Goal: Information Seeking & Learning: Learn about a topic

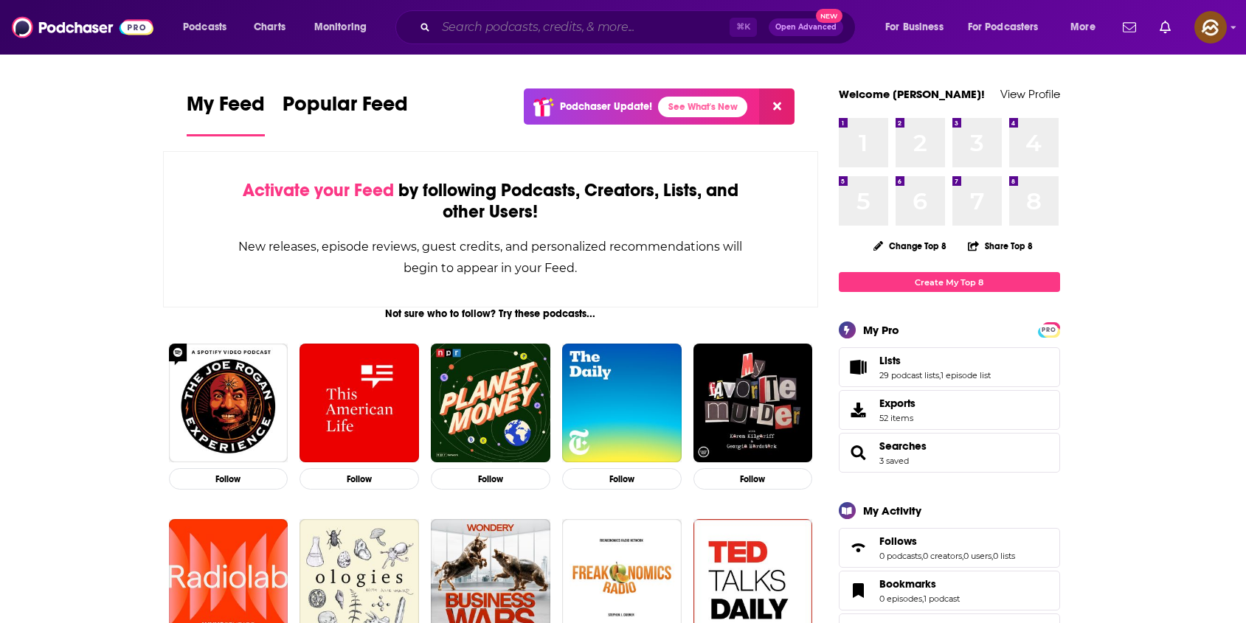
click at [494, 21] on input "Search podcasts, credits, & more..." at bounding box center [583, 27] width 294 height 24
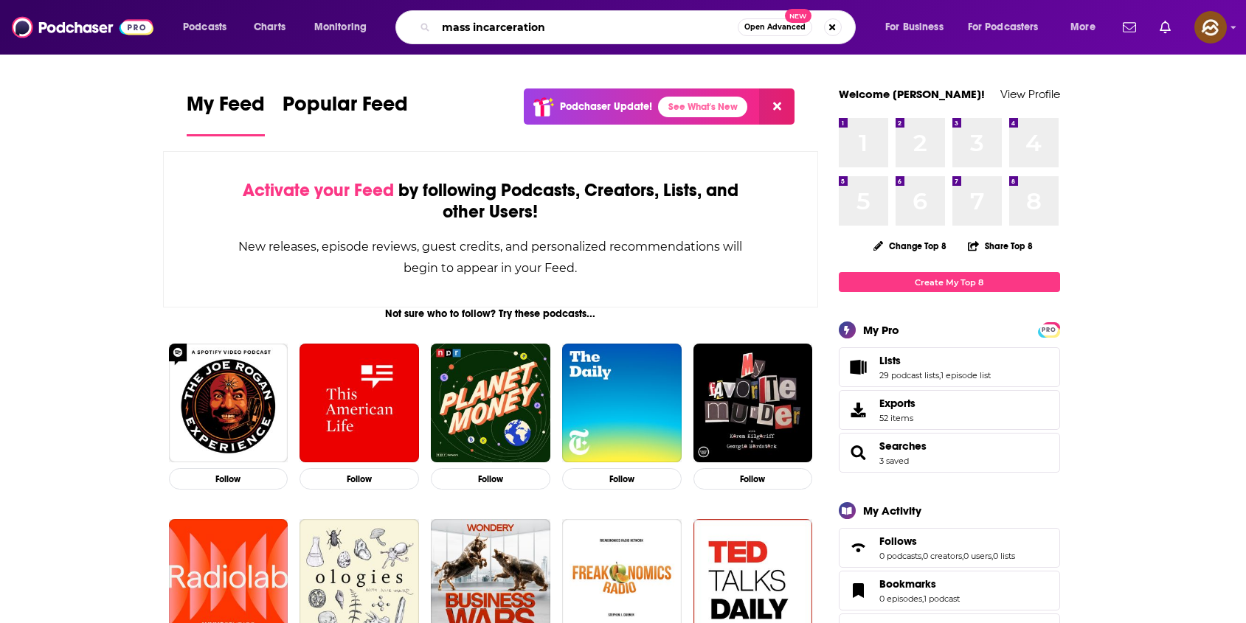
type input "mass incarceration"
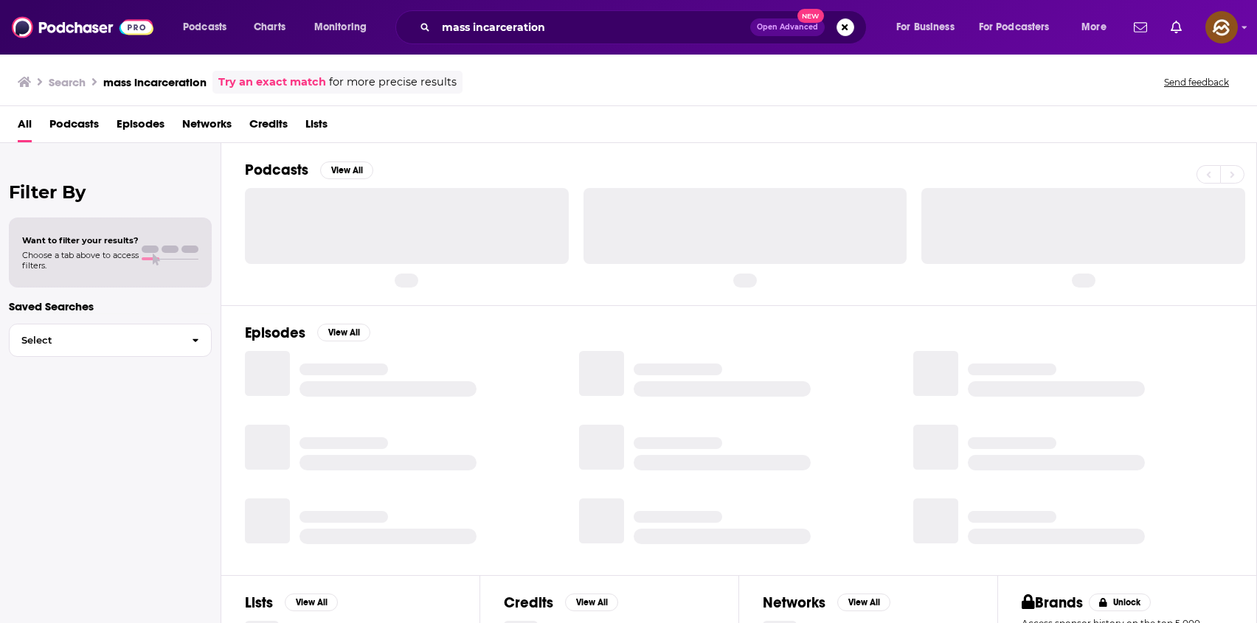
click at [140, 122] on span "Episodes" at bounding box center [141, 127] width 48 height 30
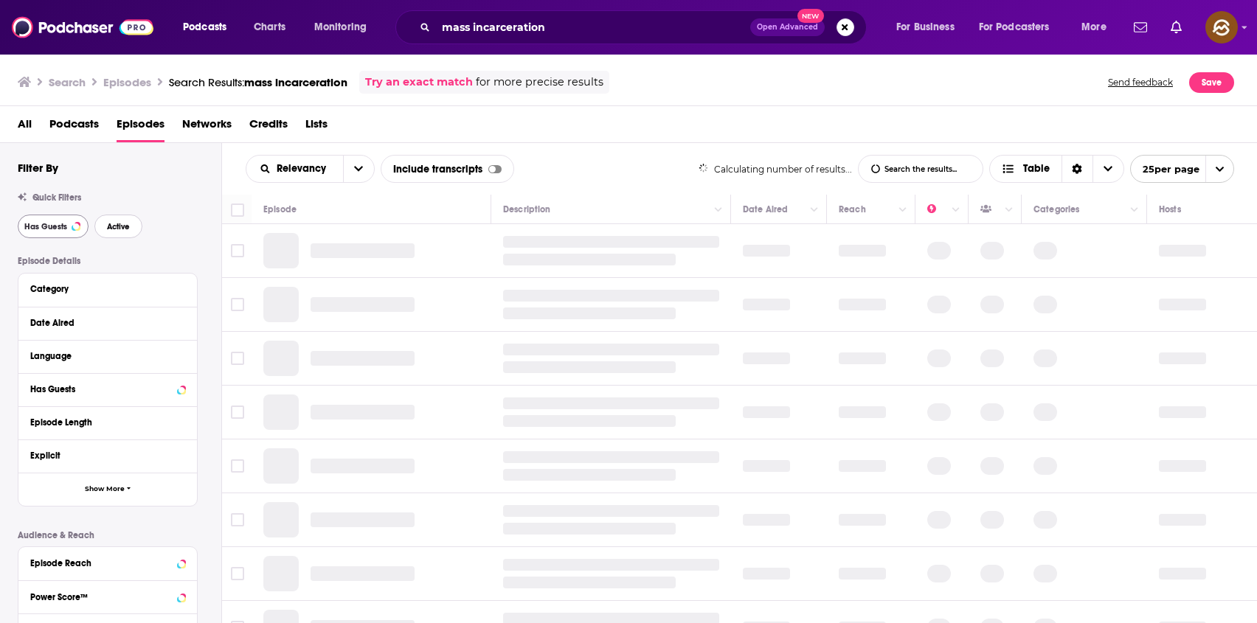
click at [119, 229] on span "Active" at bounding box center [118, 227] width 23 height 8
click at [49, 225] on span "Has Guests" at bounding box center [45, 227] width 43 height 8
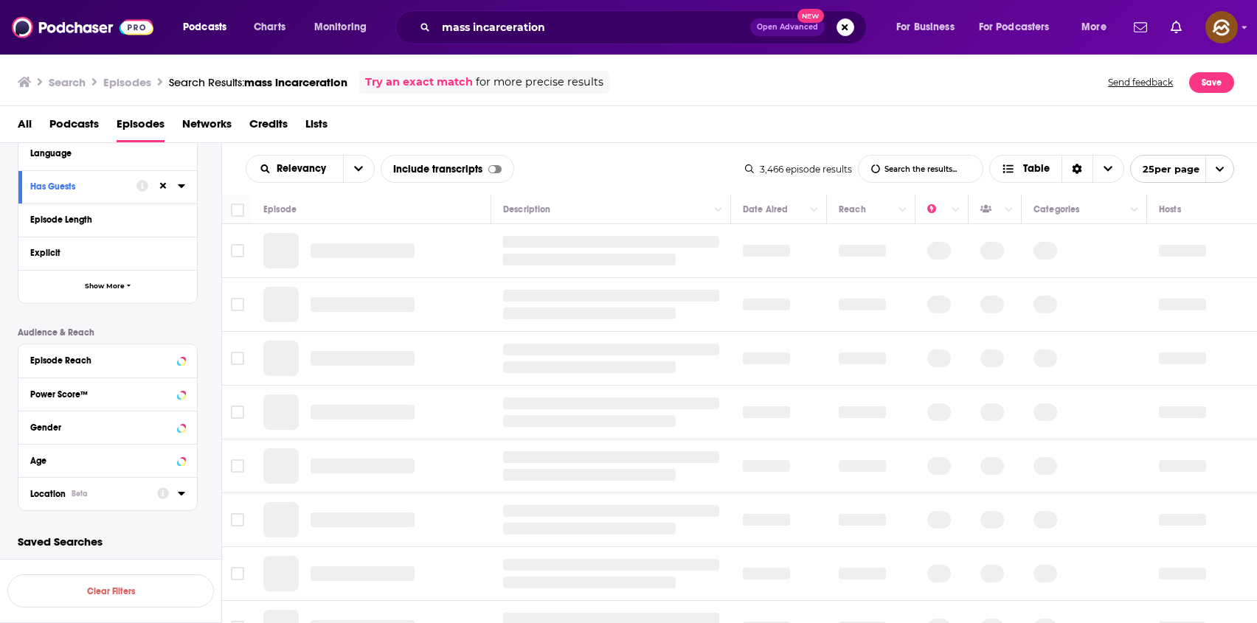
click at [79, 499] on div "Location Beta" at bounding box center [88, 494] width 117 height 10
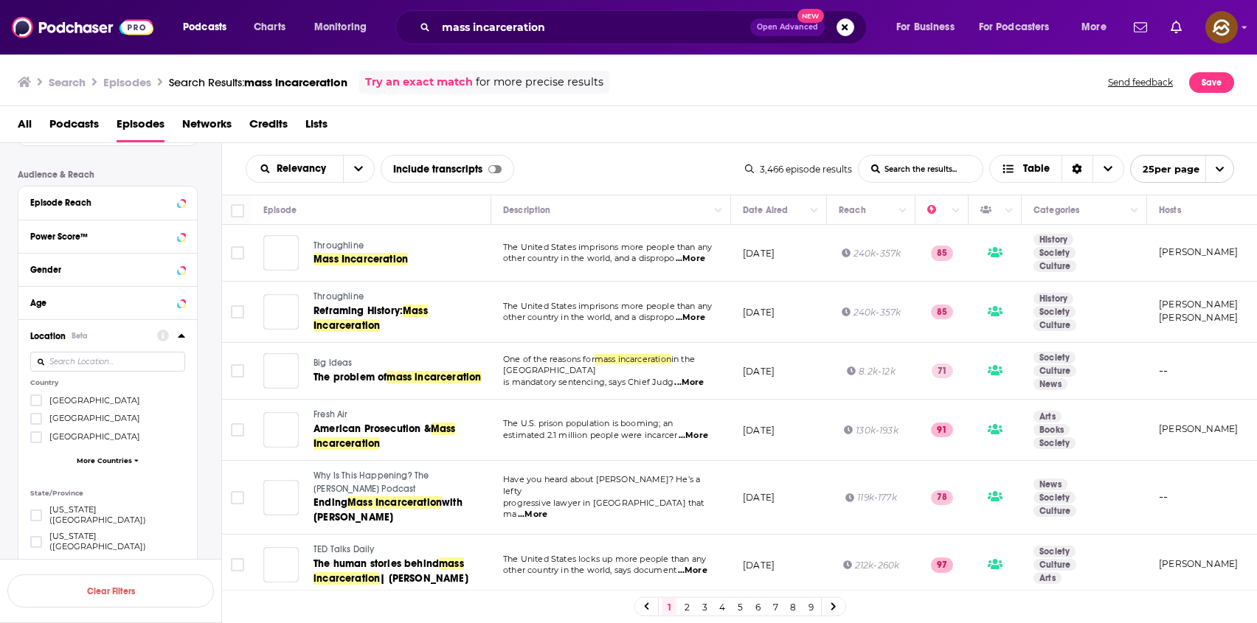
scroll to position [373, 0]
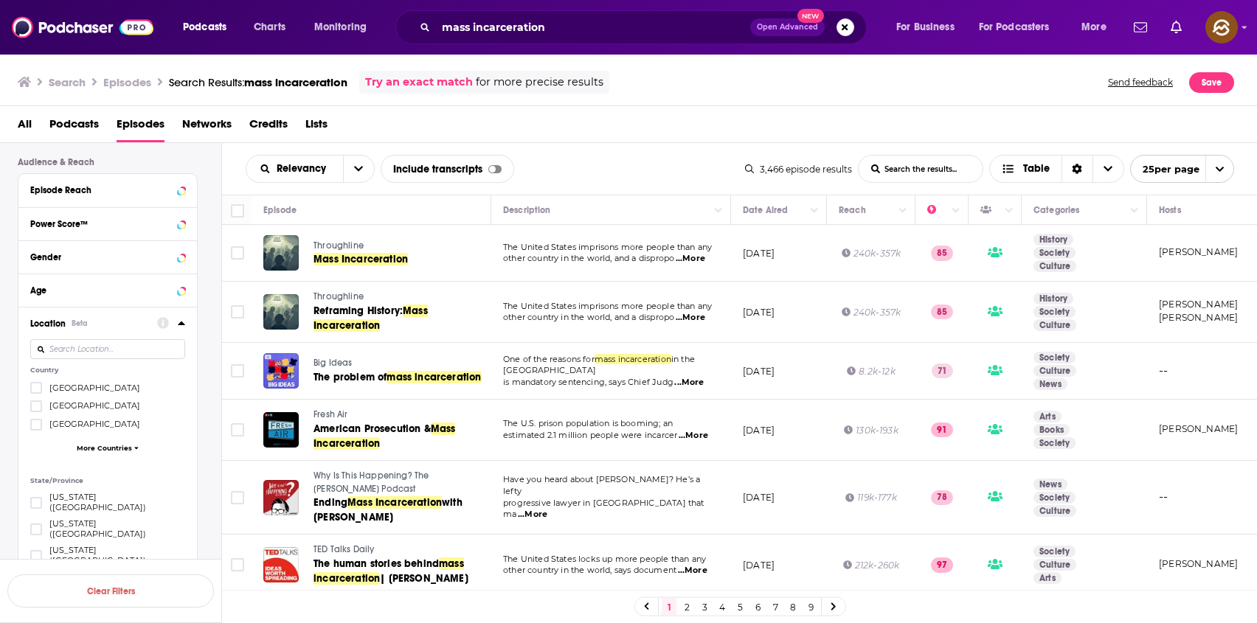
click at [80, 388] on span "United States" at bounding box center [94, 388] width 91 height 10
click at [36, 392] on input "multiSelectOption-unitedstates-0" at bounding box center [36, 392] width 0 height 0
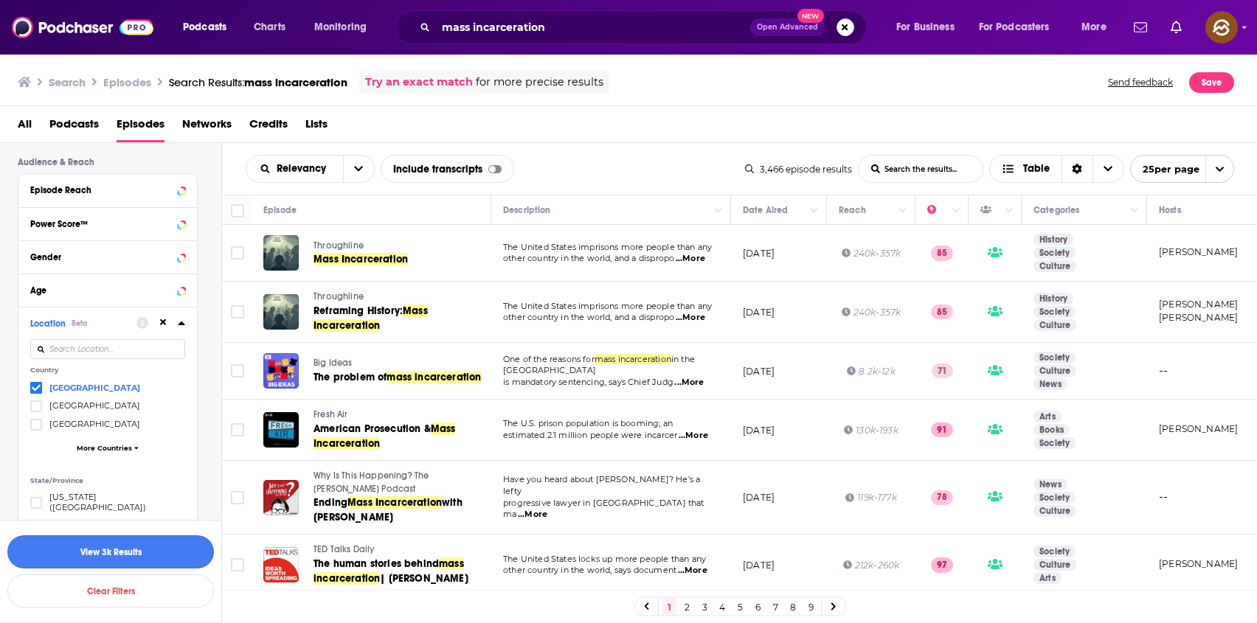
click at [130, 555] on button "View 3k Results" at bounding box center [110, 552] width 207 height 33
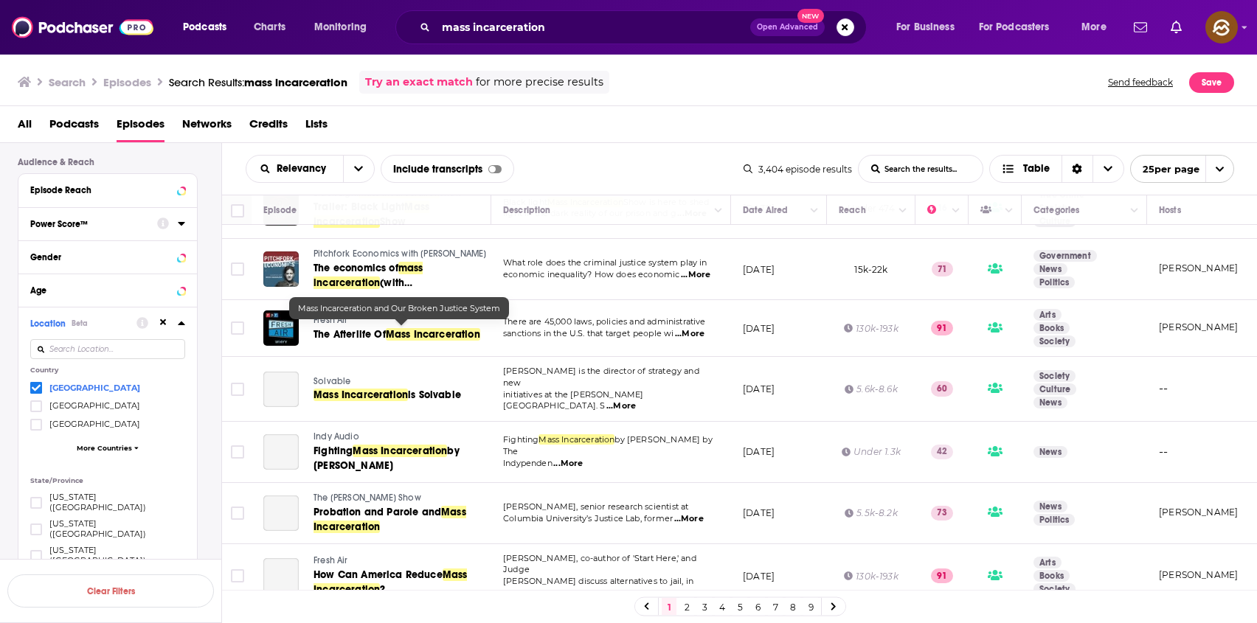
scroll to position [1144, 0]
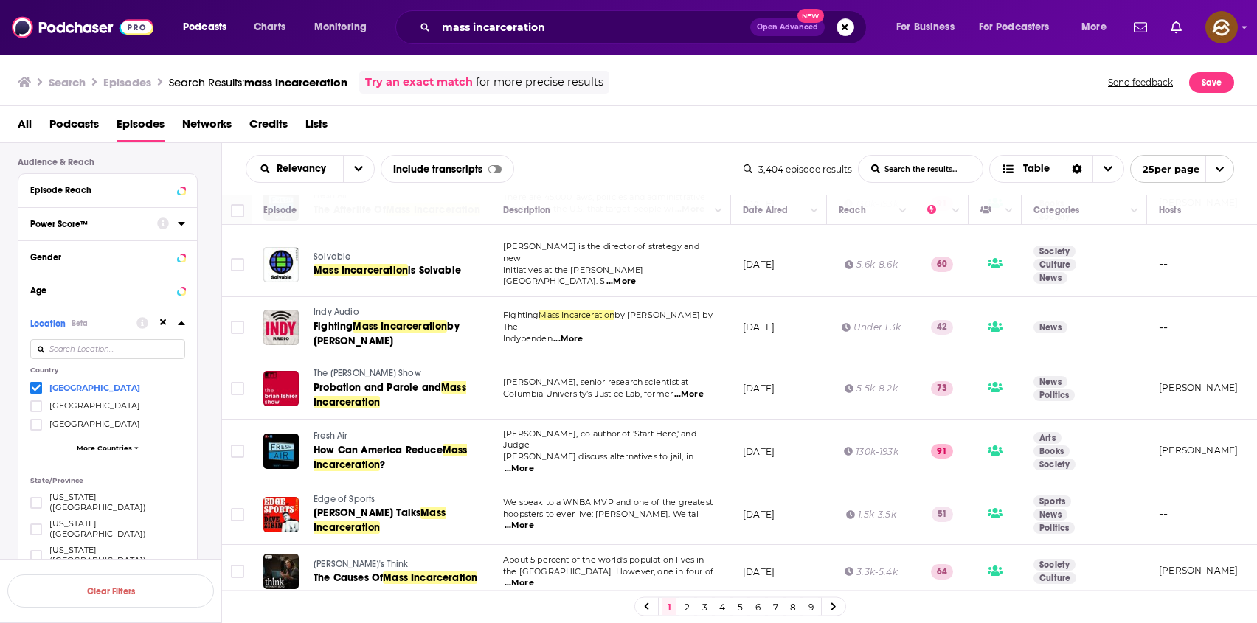
click at [723, 613] on link "4" at bounding box center [722, 607] width 15 height 18
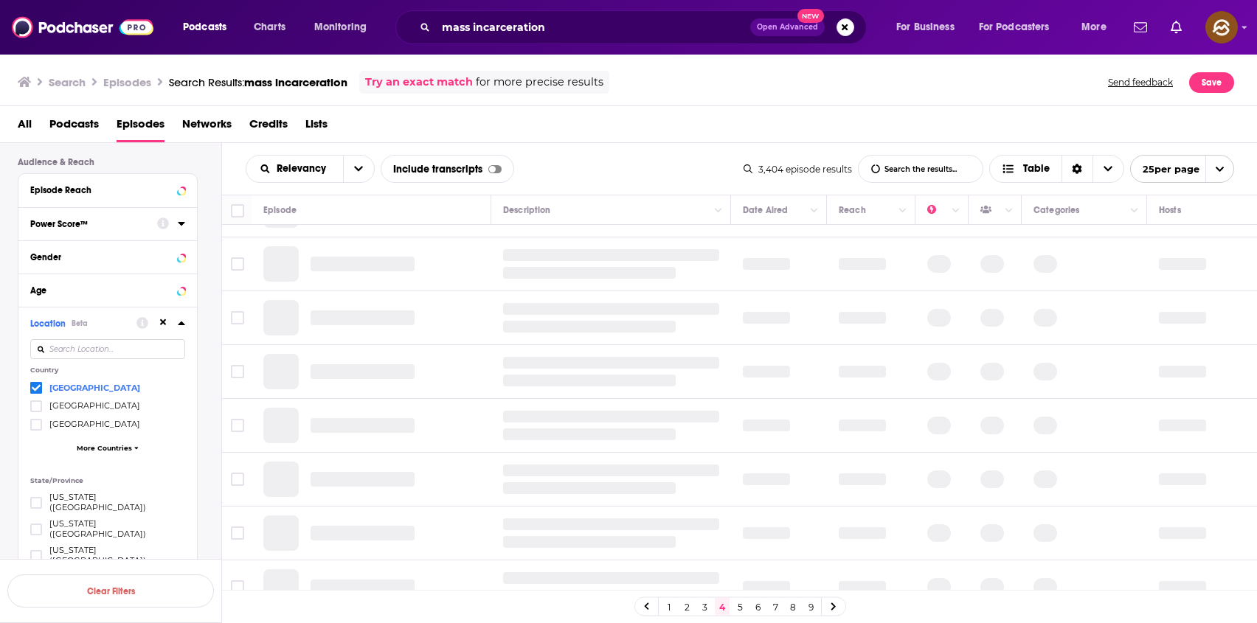
scroll to position [244, 0]
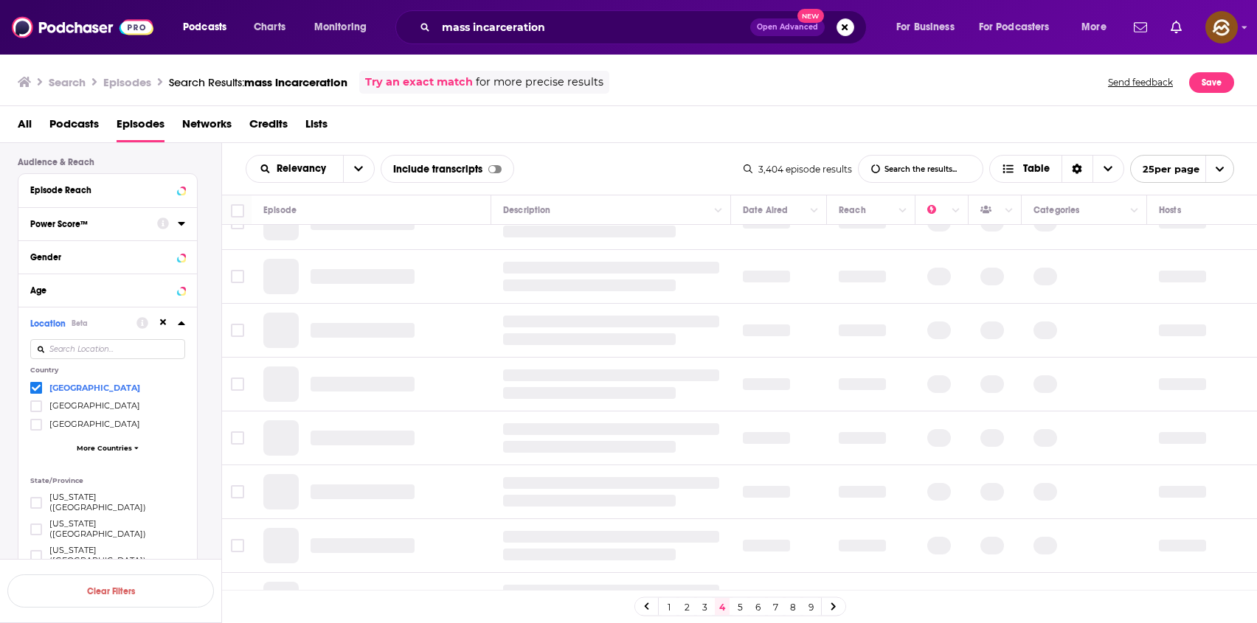
click at [705, 610] on link "3" at bounding box center [704, 607] width 15 height 18
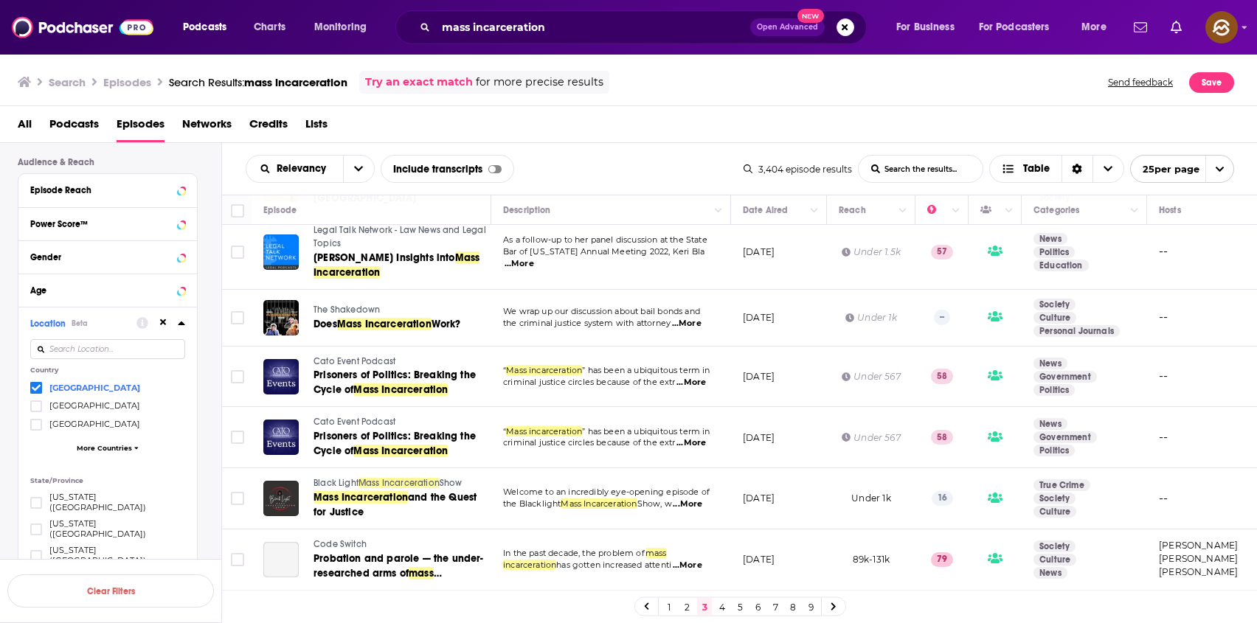
scroll to position [1074, 0]
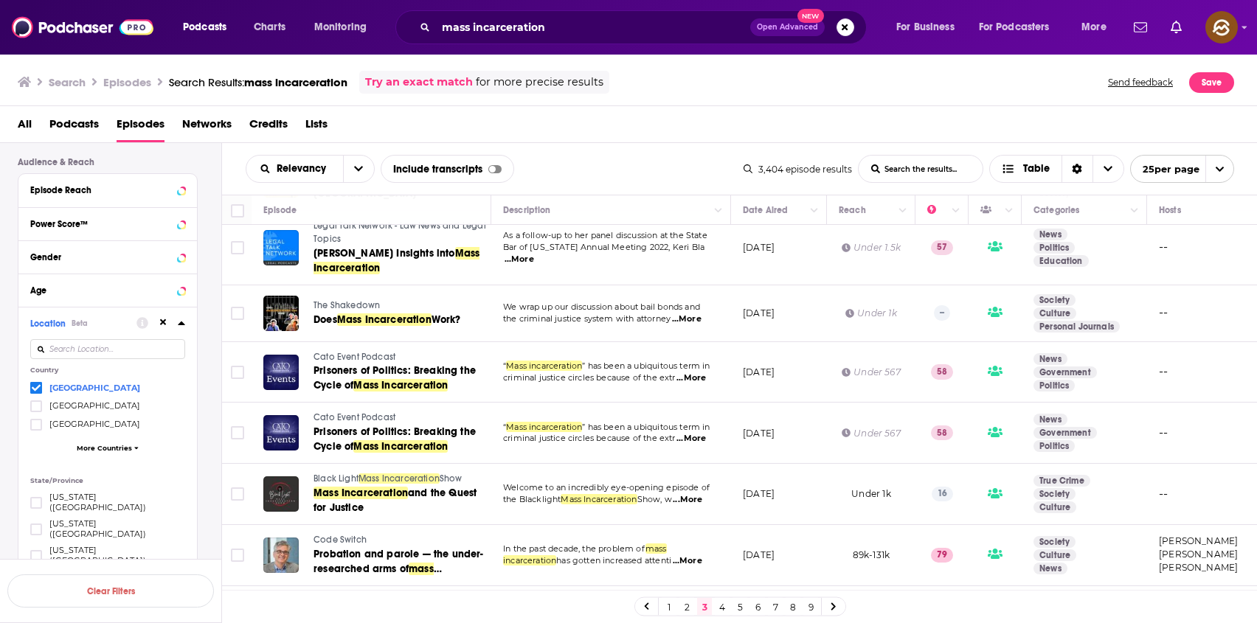
click at [322, 300] on span "The Shakedown" at bounding box center [347, 305] width 66 height 10
click at [361, 314] on span "Mass Incarceration" at bounding box center [384, 320] width 94 height 13
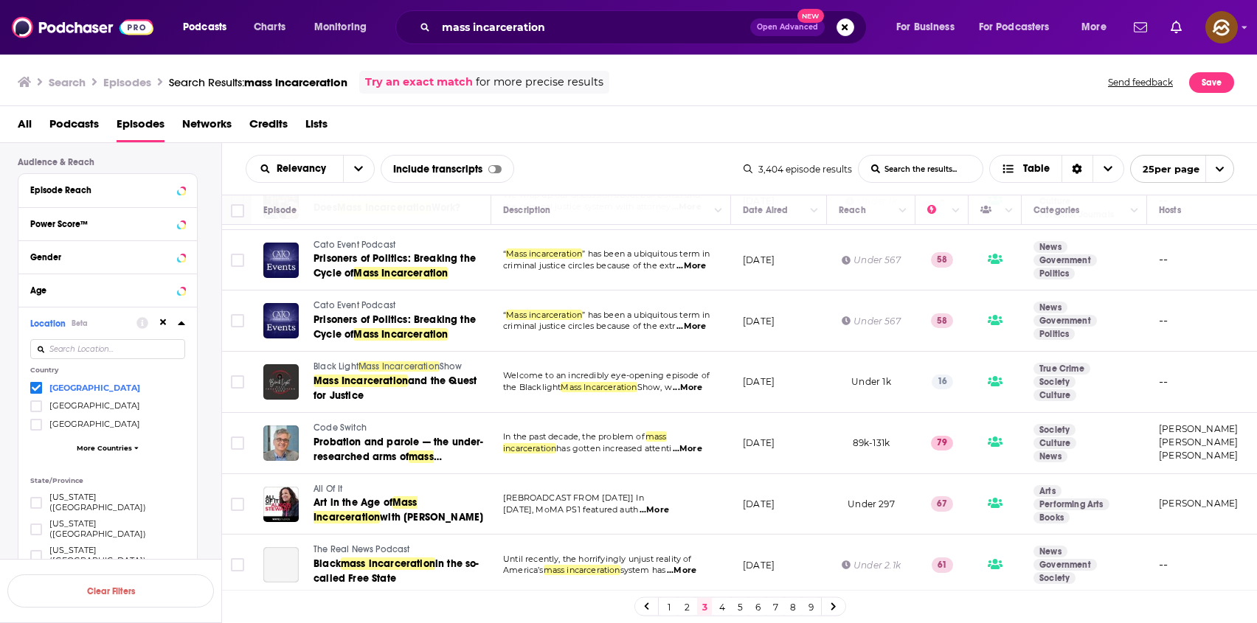
scroll to position [1191, 0]
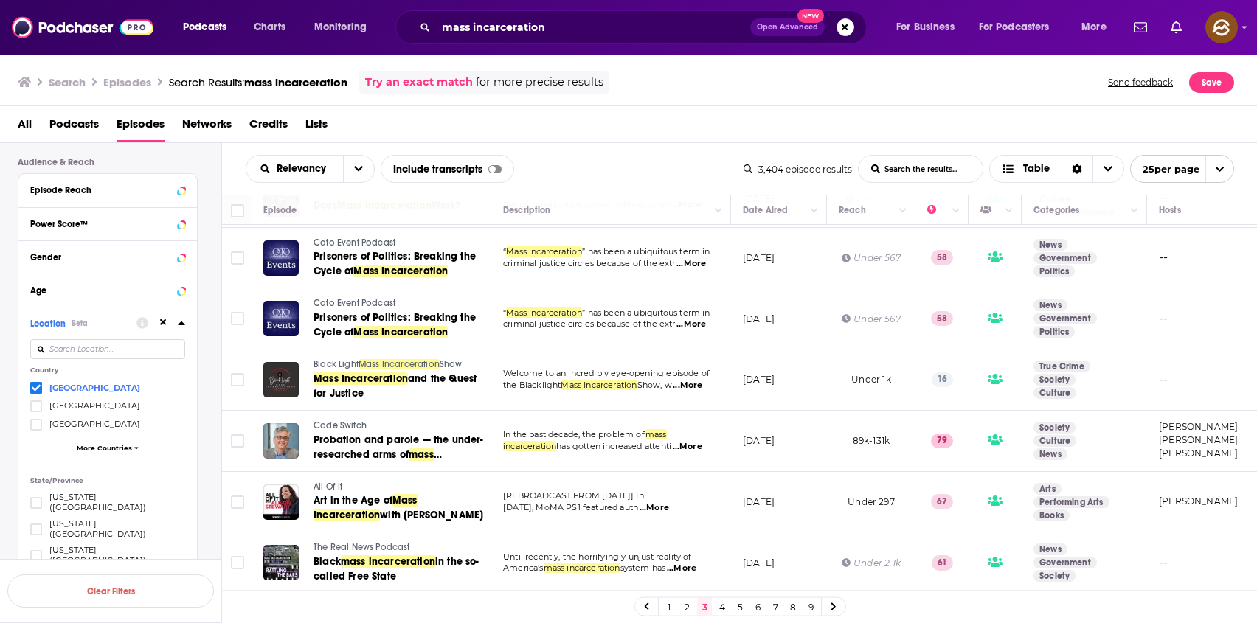
click at [333, 542] on span "The Real News Podcast" at bounding box center [362, 547] width 97 height 10
click at [341, 566] on span "in the so-called Free State" at bounding box center [397, 569] width 166 height 27
click at [721, 604] on link "4" at bounding box center [722, 607] width 15 height 18
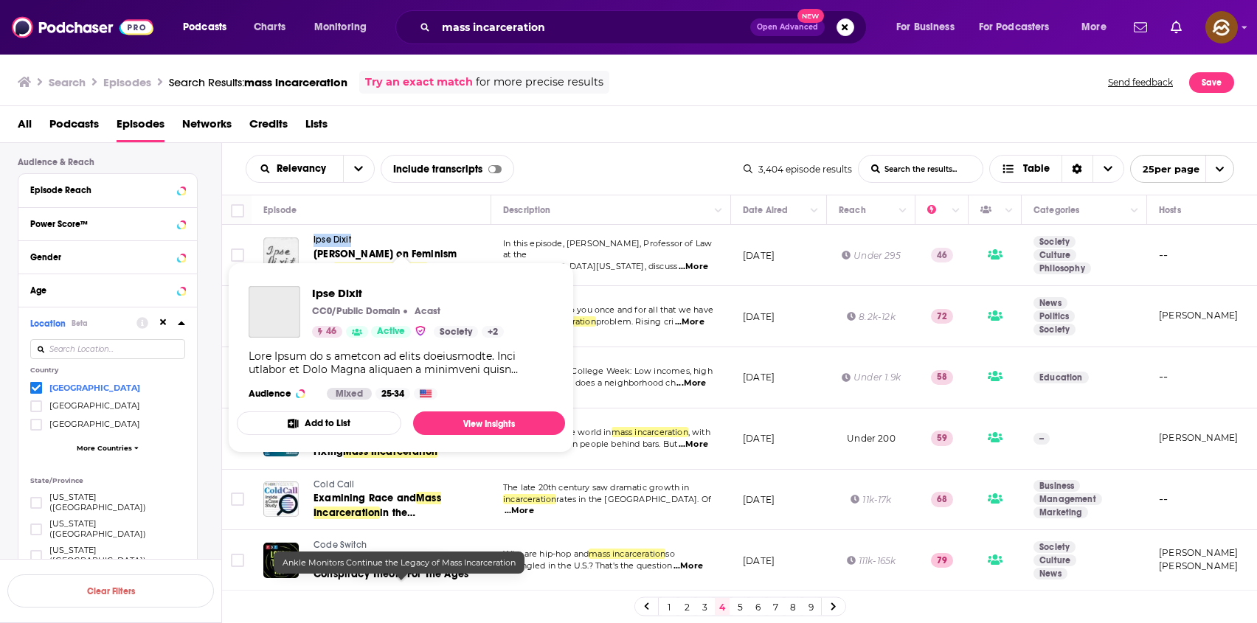
drag, startPoint x: 306, startPoint y: 239, endPoint x: 360, endPoint y: 242, distance: 53.9
copy span "Ipse Dixit"
click at [360, 242] on div "Ipse Dixit Aya Gruber on Feminism and Mass Incarceration" at bounding box center [376, 255] width 226 height 43
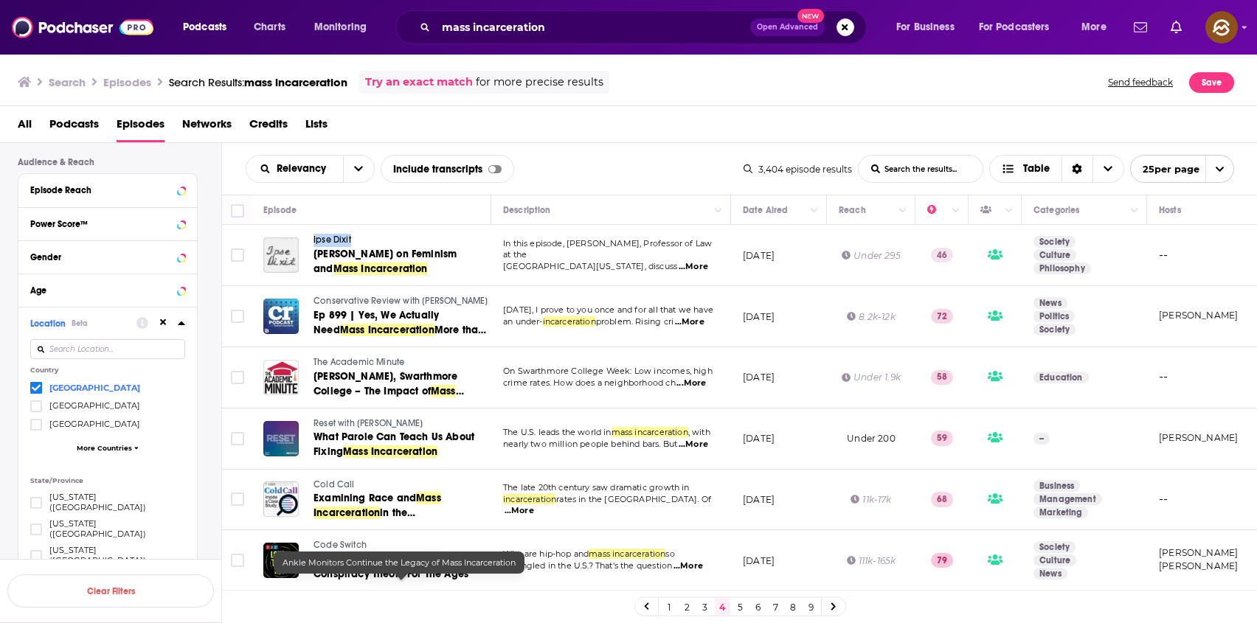
click at [330, 238] on span "Ipse Dixit" at bounding box center [333, 240] width 38 height 10
click at [347, 257] on span "Aya Gruber on Feminism and" at bounding box center [385, 261] width 143 height 27
click at [638, 166] on div "Relevancy List Search Input Search the results... Include transcripts Table" at bounding box center [495, 169] width 498 height 28
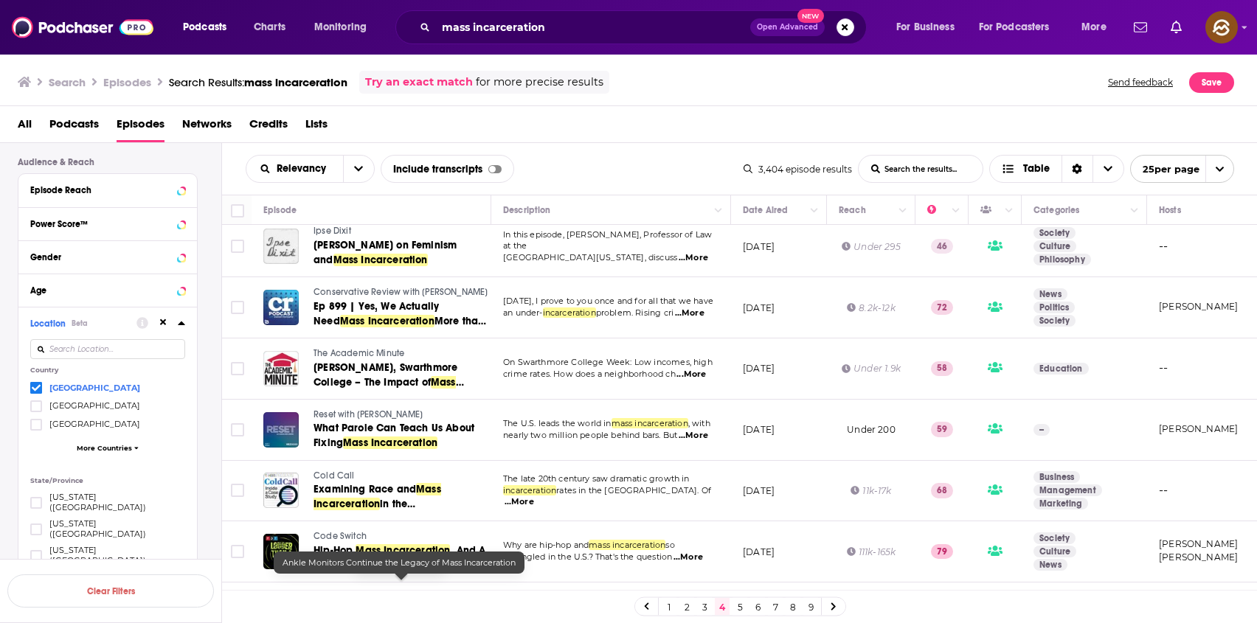
scroll to position [27, 0]
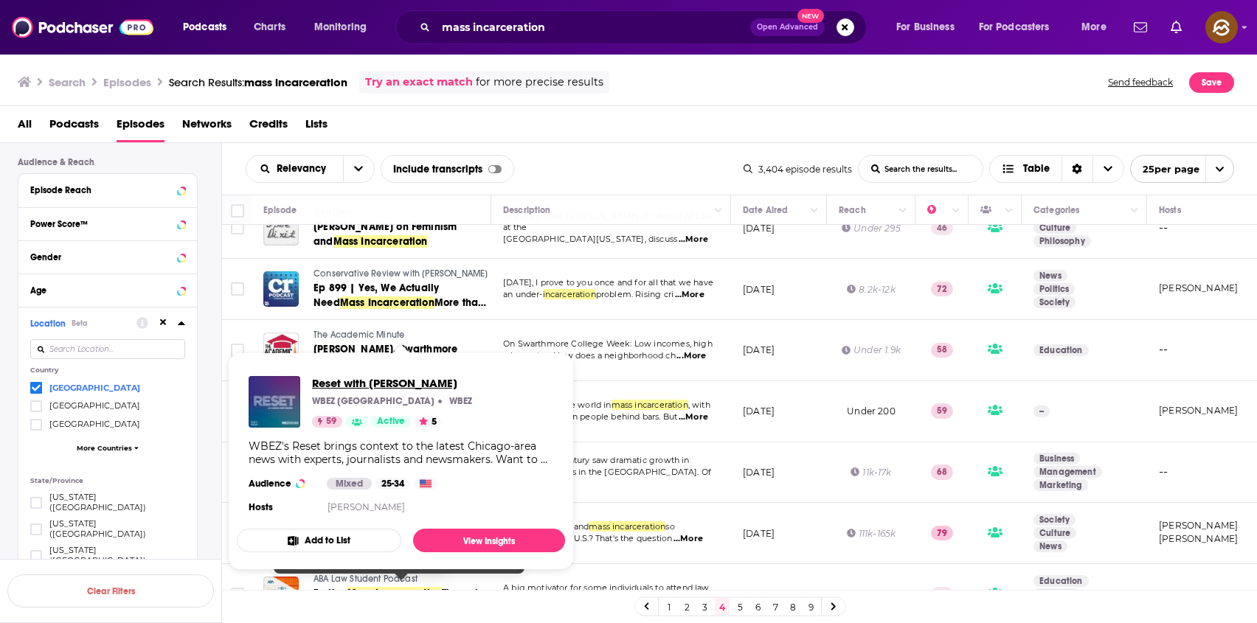
click at [390, 382] on span "Reset with Sasha-Ann Simons" at bounding box center [392, 383] width 160 height 14
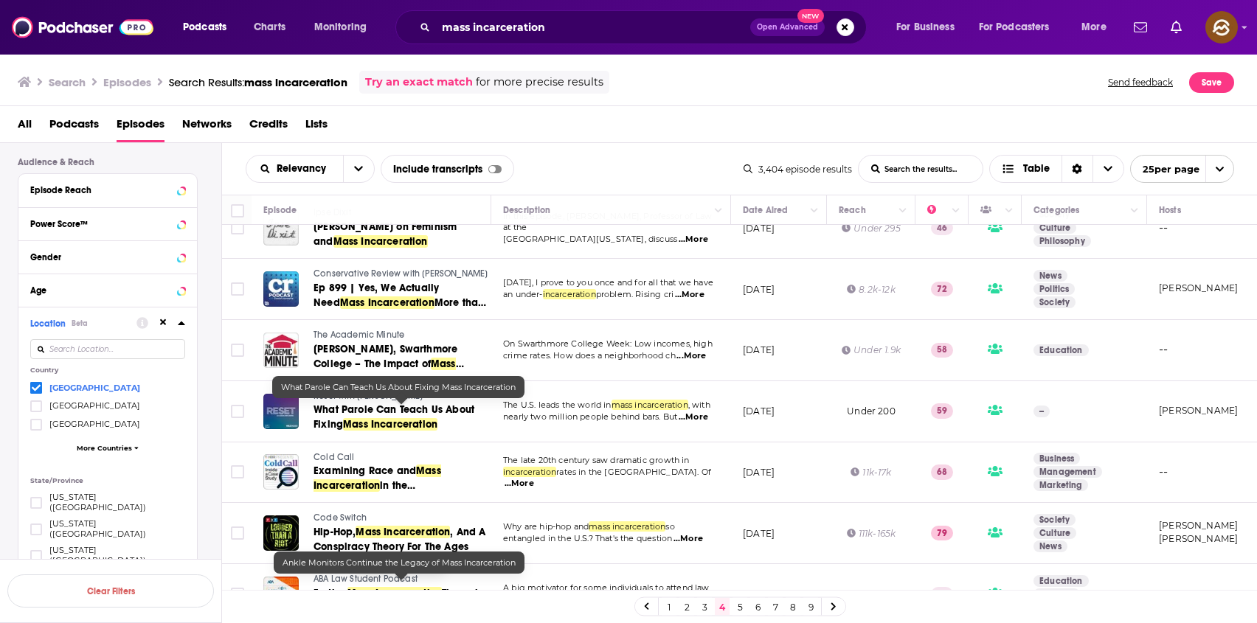
click at [385, 416] on span "What Parole Can Teach Us About Fixing" at bounding box center [394, 417] width 161 height 27
click at [212, 502] on div "Episode Details Category Date Aired Language Has Guests Episode Length Explicit…" at bounding box center [120, 314] width 204 height 863
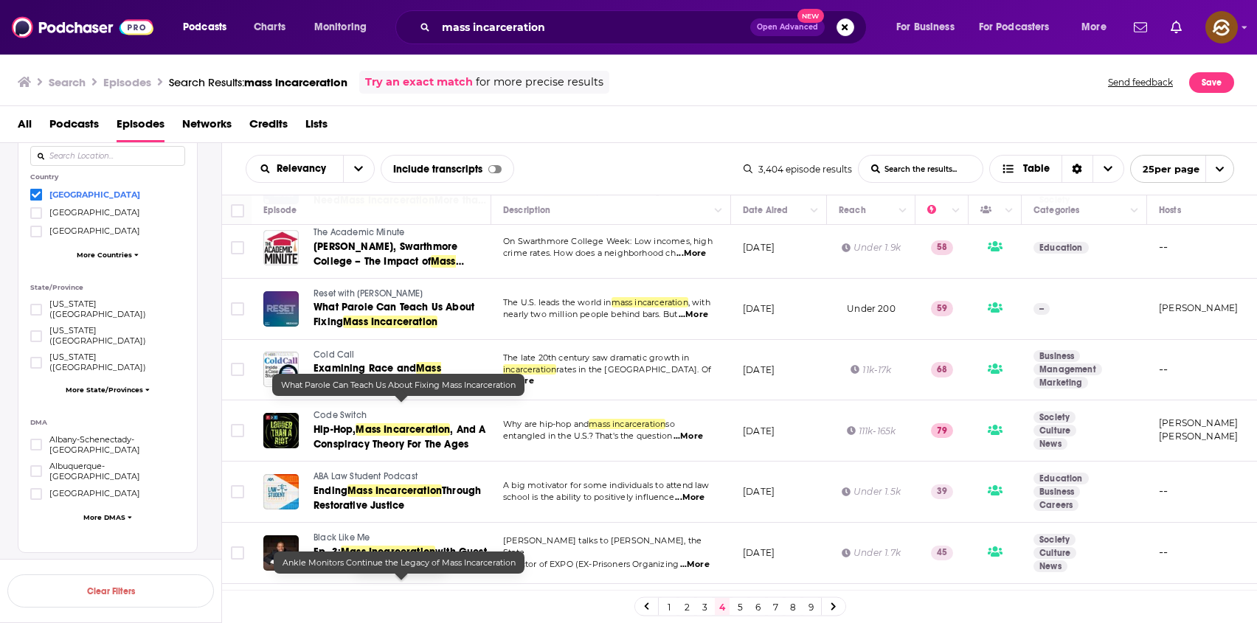
scroll to position [187, 0]
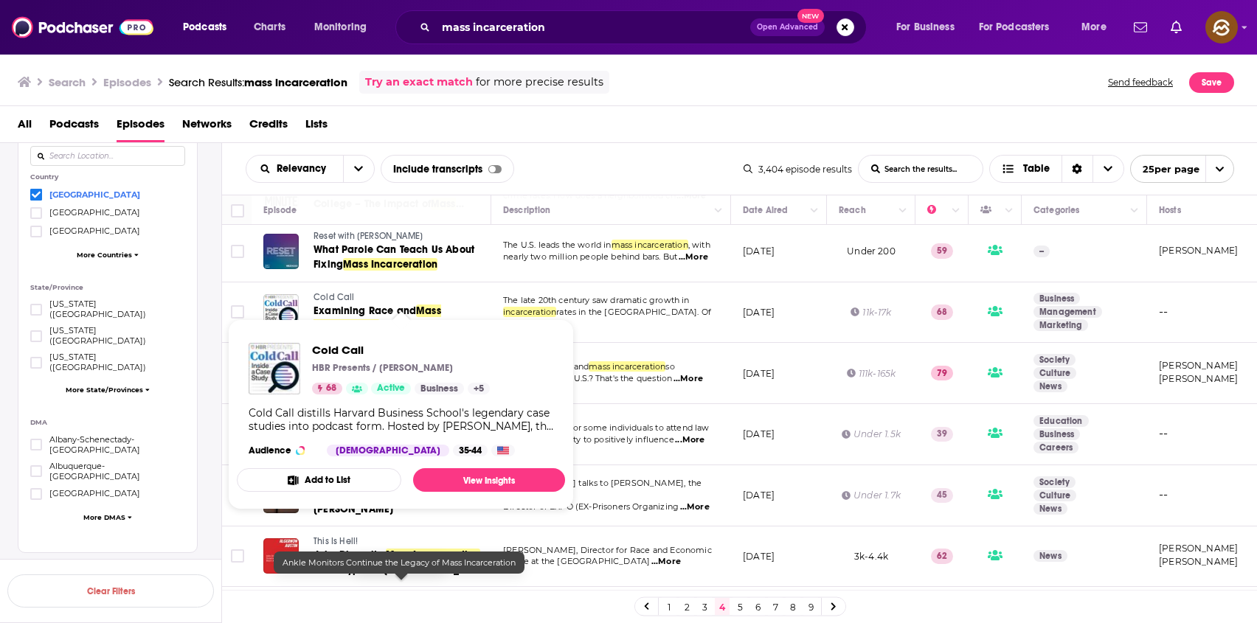
click at [331, 298] on span "Cold Call" at bounding box center [334, 297] width 41 height 10
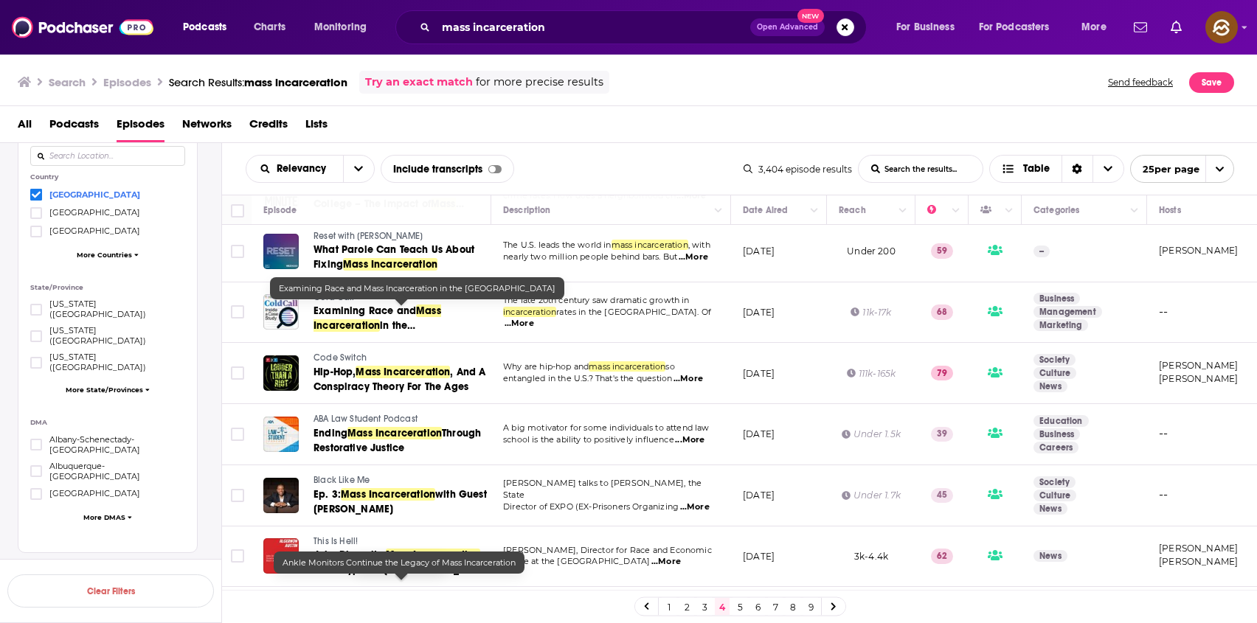
click at [390, 324] on span "in the United States" at bounding box center [365, 332] width 103 height 27
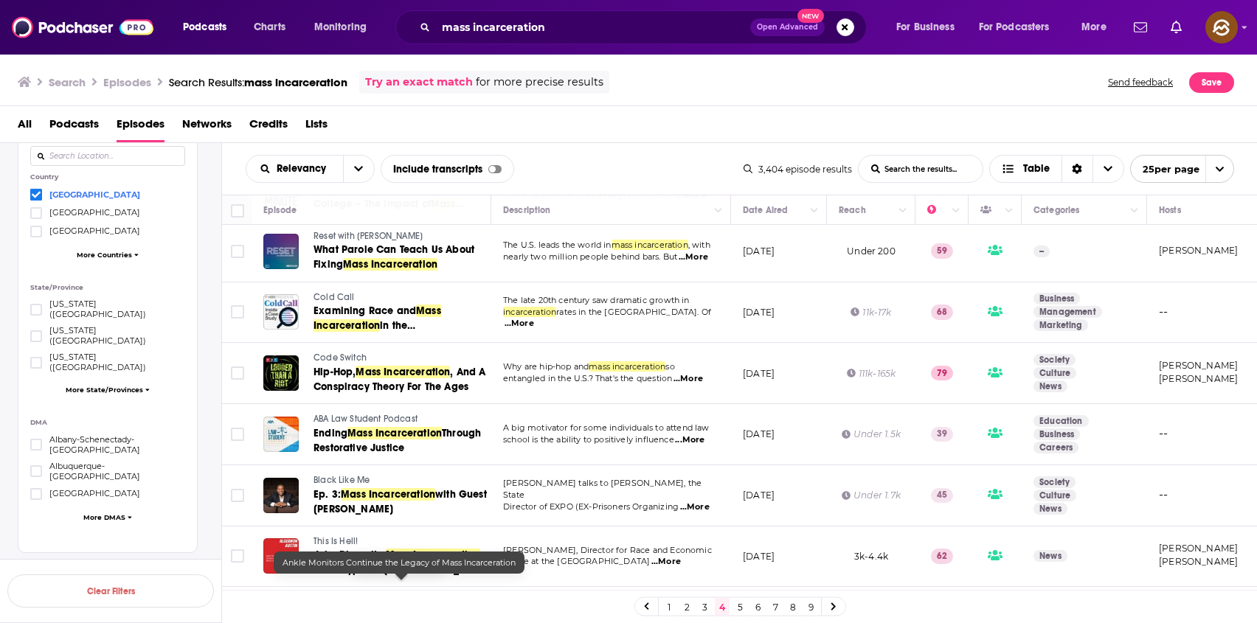
click at [626, 184] on div "Relevancy List Search Input Search the results... Include transcripts Table 3,4…" at bounding box center [740, 169] width 1036 height 52
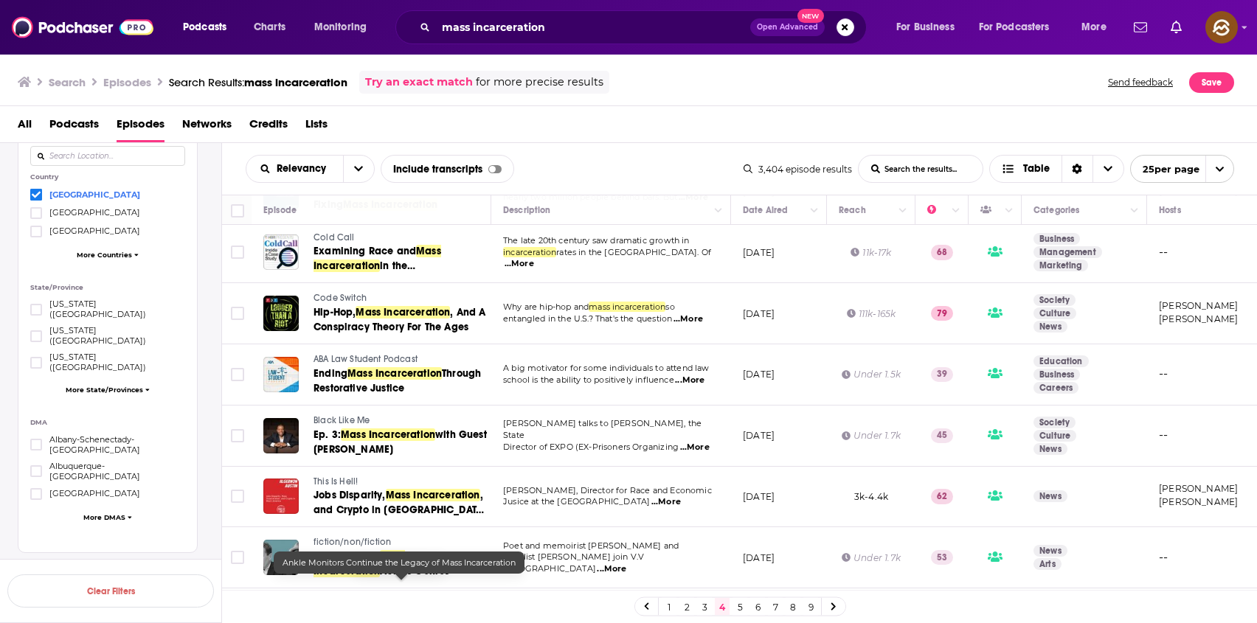
scroll to position [255, 0]
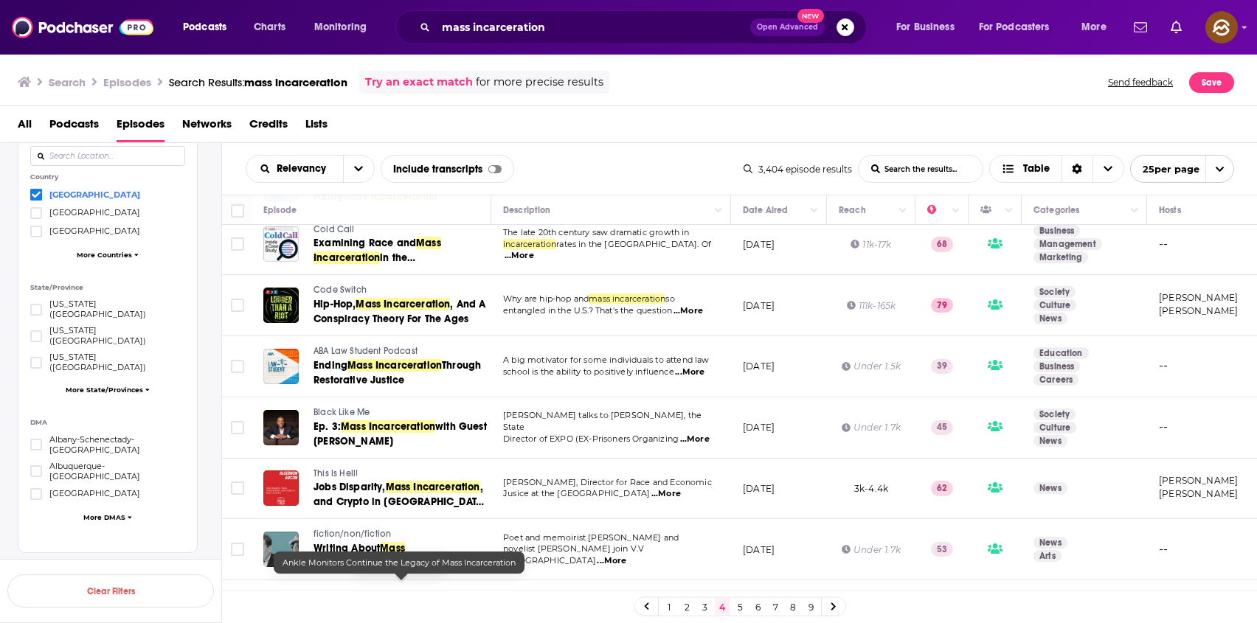
click at [336, 290] on span "Code Switch" at bounding box center [340, 290] width 53 height 10
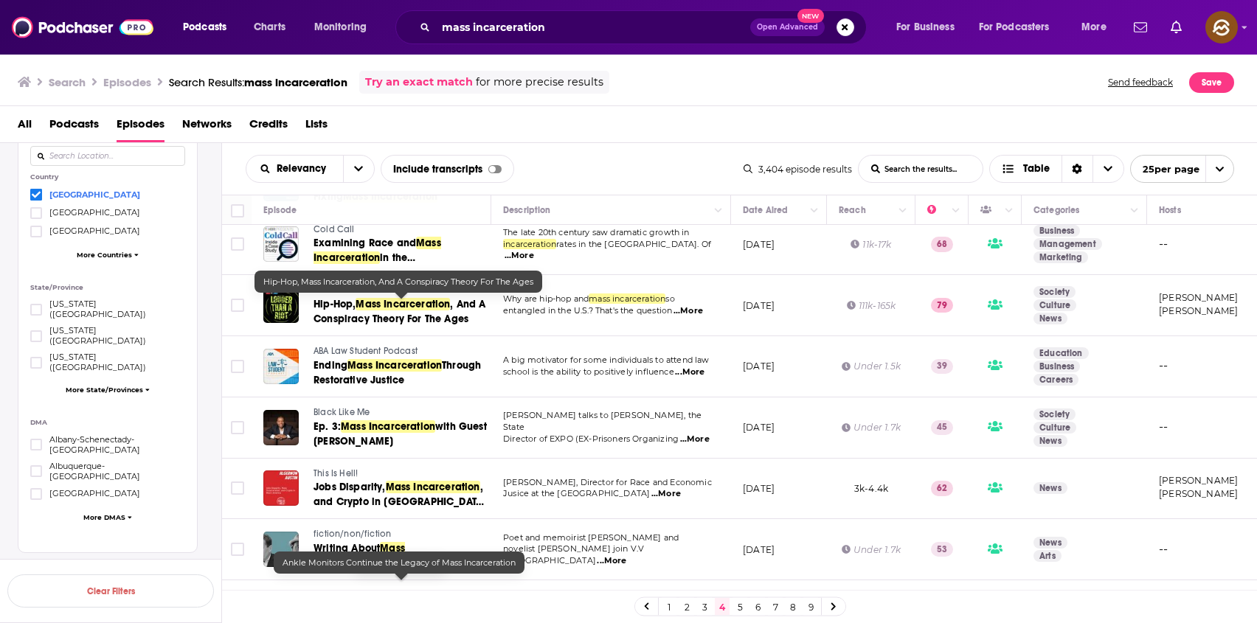
click at [339, 311] on link "Hip-Hop, Mass Incarceration , And A Conspiracy Theory For The Ages" at bounding box center [402, 312] width 176 height 30
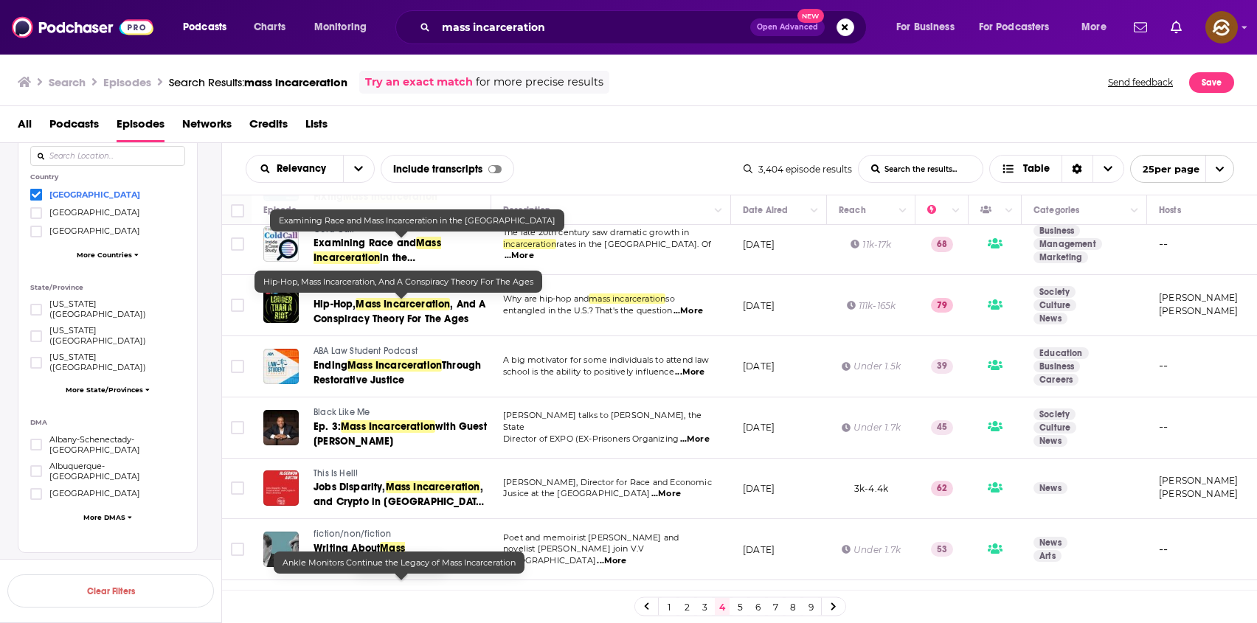
click at [739, 115] on div "All Podcasts Episodes Networks Credits Lists" at bounding box center [632, 127] width 1228 height 30
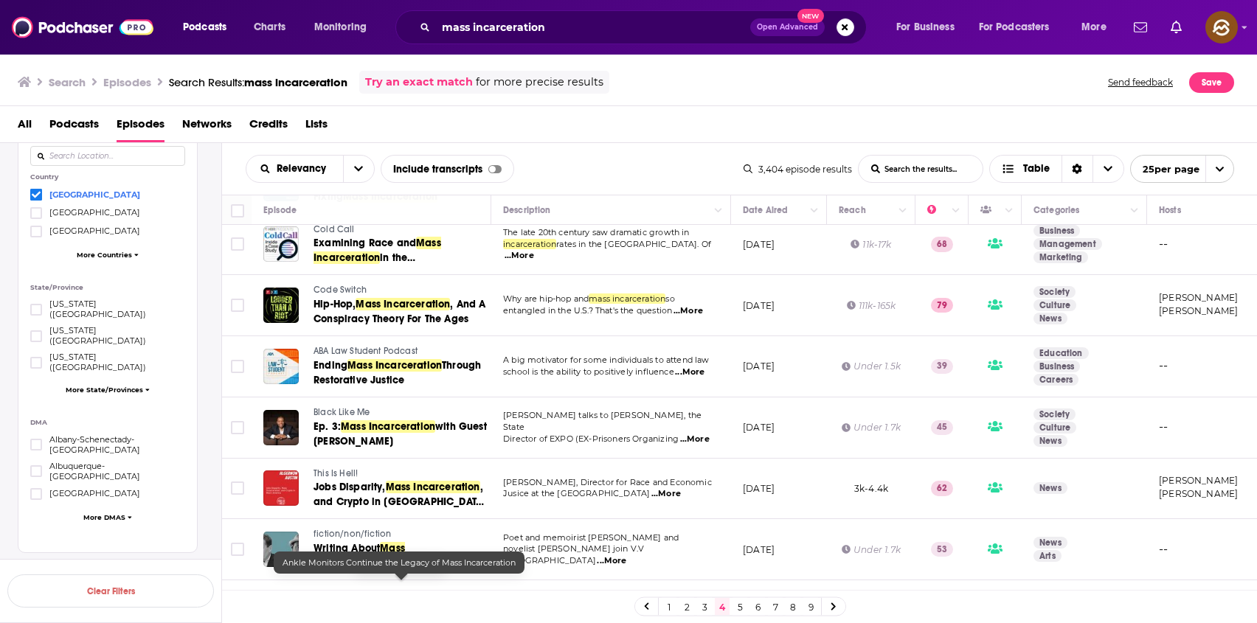
click at [342, 290] on span "Code Switch" at bounding box center [340, 290] width 53 height 10
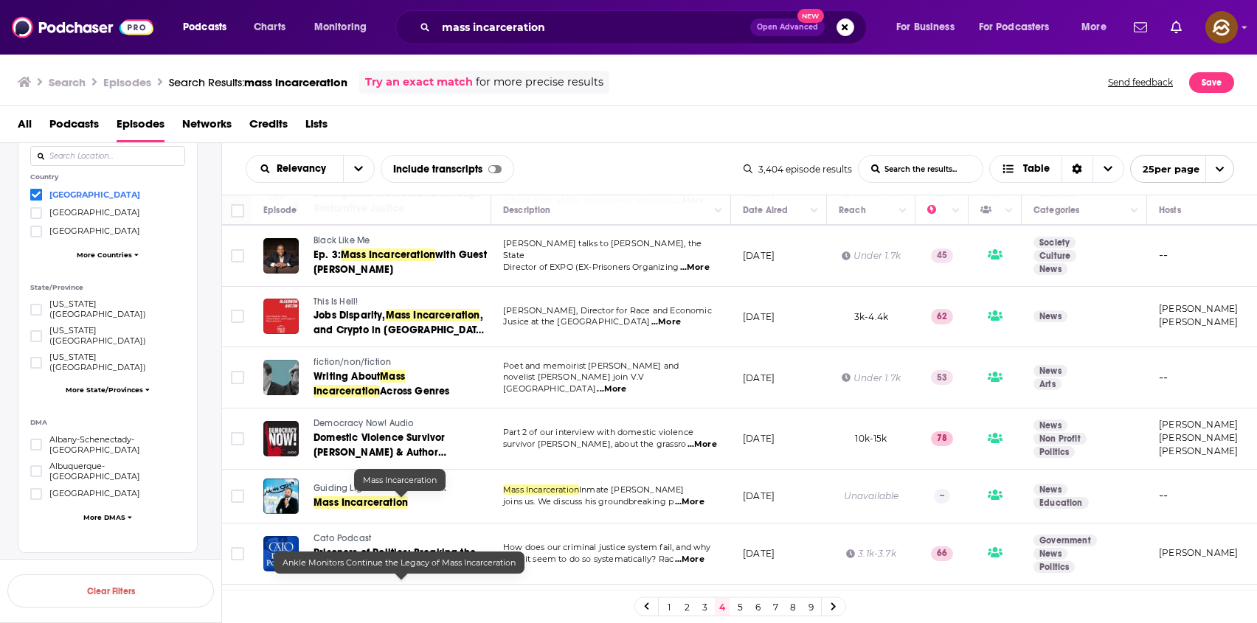
scroll to position [409, 0]
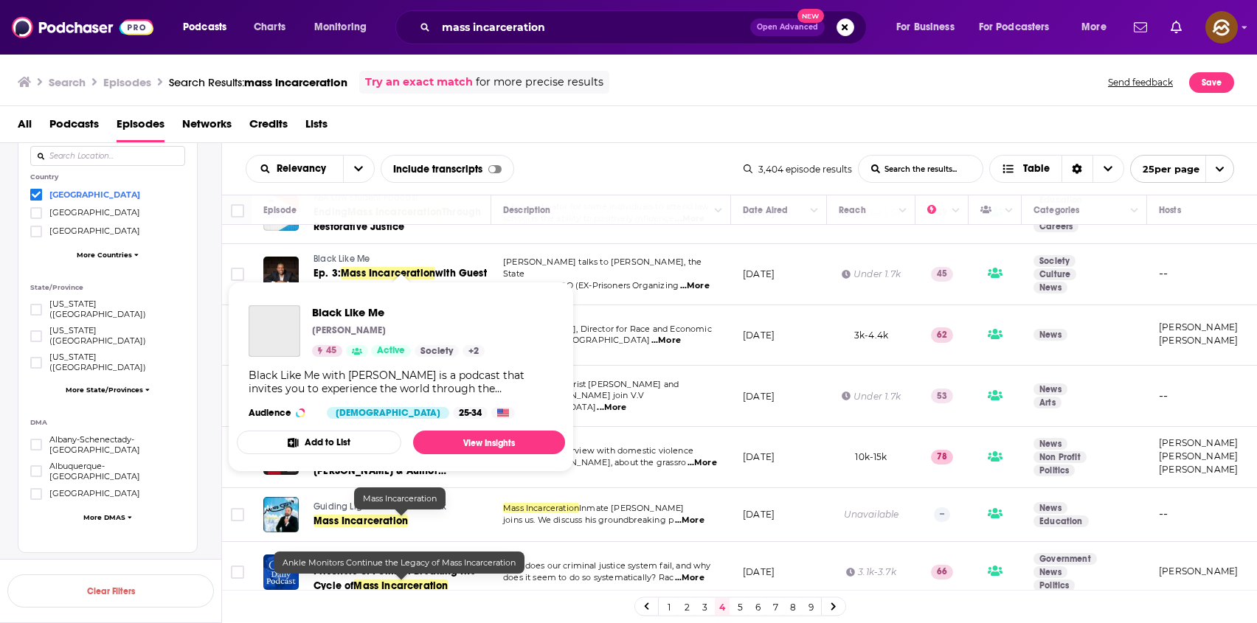
click at [353, 260] on span "Black Like Me" at bounding box center [342, 259] width 56 height 10
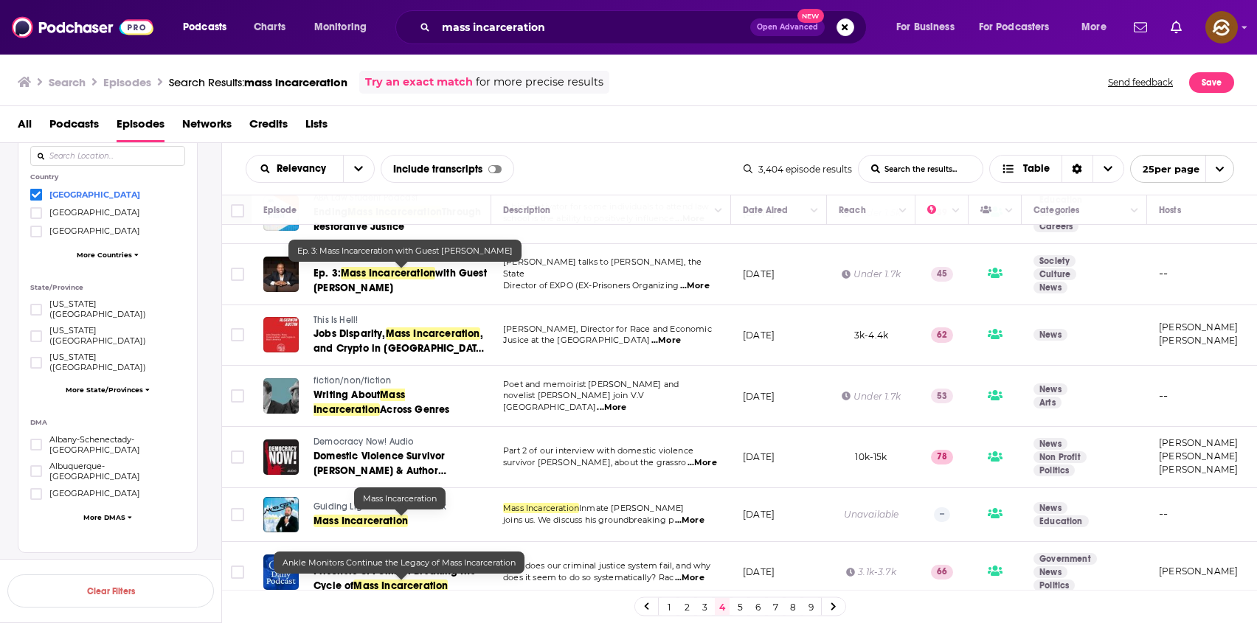
click at [369, 283] on span "with Guest Jerome Dillard" at bounding box center [400, 280] width 173 height 27
click at [344, 322] on span "This Is Hell!" at bounding box center [336, 320] width 44 height 10
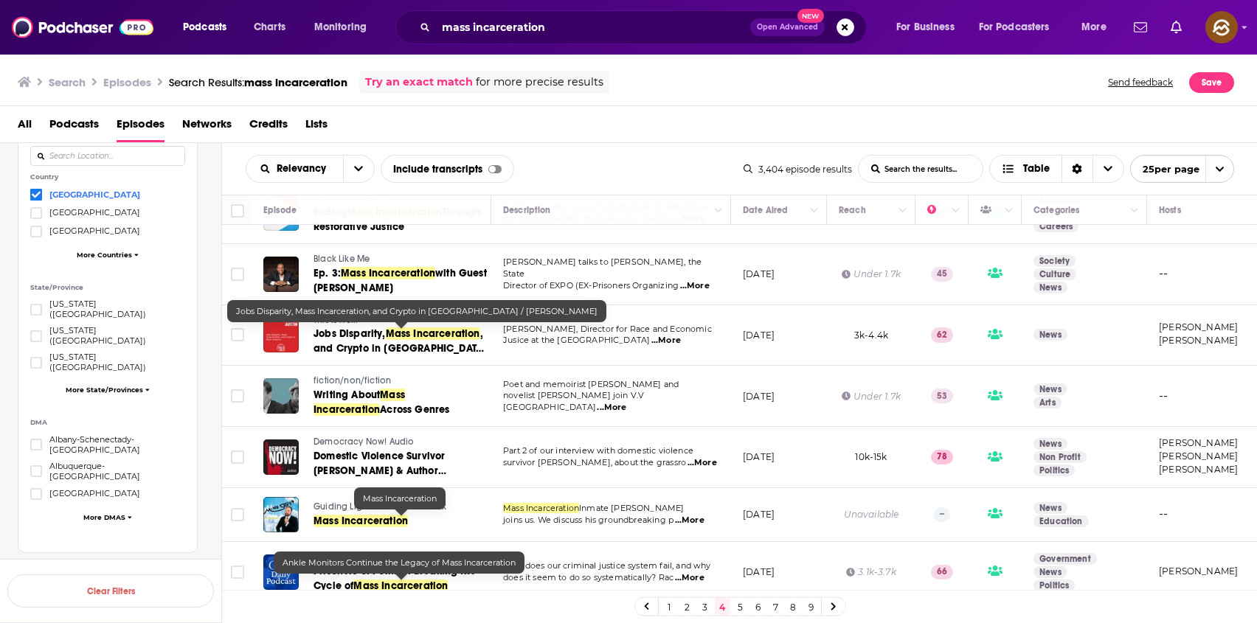
click at [346, 351] on span ", and Crypto in Black America / Algernon Austin" at bounding box center [400, 349] width 173 height 42
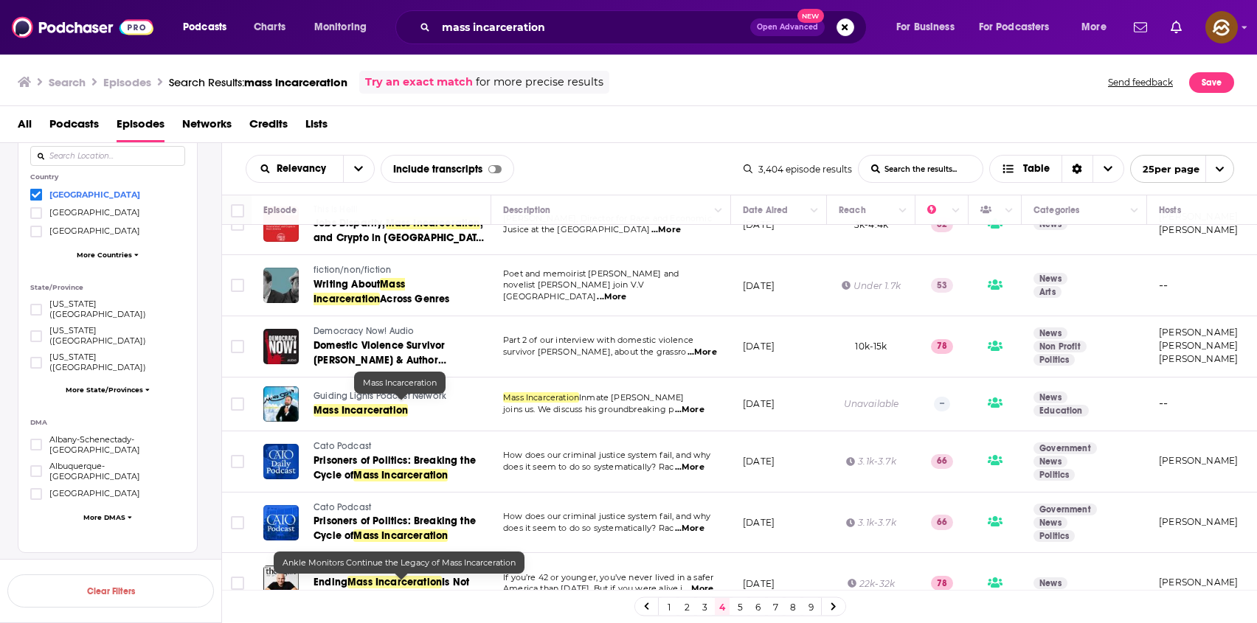
scroll to position [525, 0]
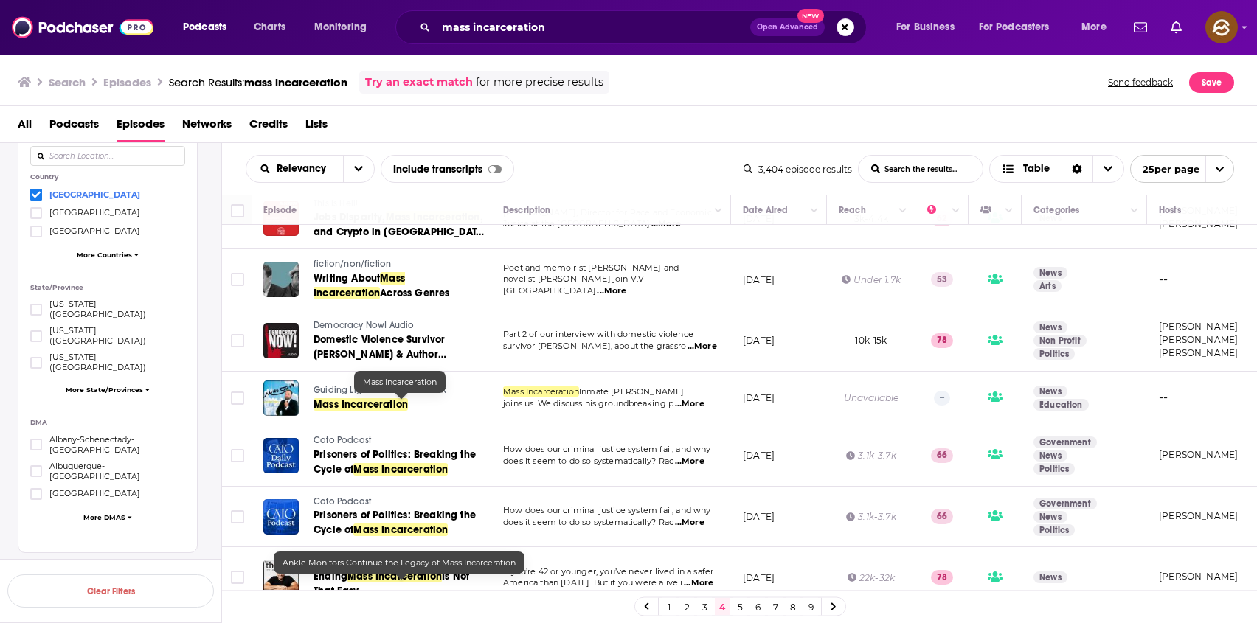
click at [373, 322] on span "Democracy Now! Audio" at bounding box center [364, 325] width 100 height 10
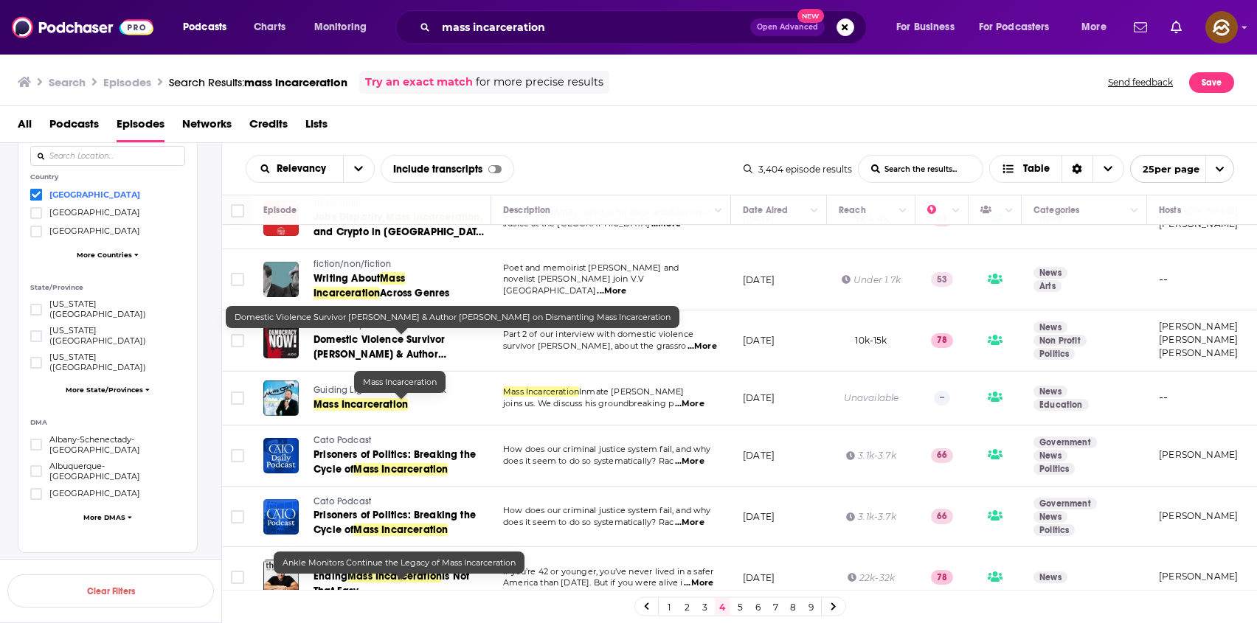
click at [407, 345] on span "Domestic Violence Survivor Tracy McCarter & Author Jocelyn Simonson on Dismantl…" at bounding box center [380, 361] width 133 height 57
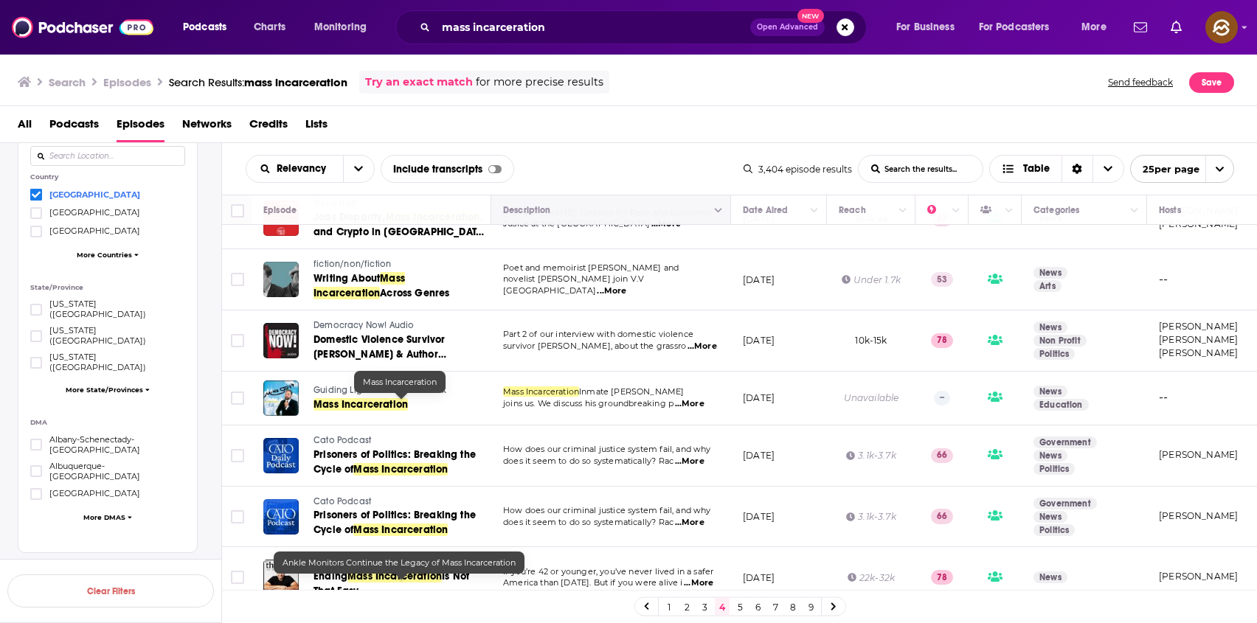
click at [665, 201] on div "Description" at bounding box center [610, 210] width 215 height 18
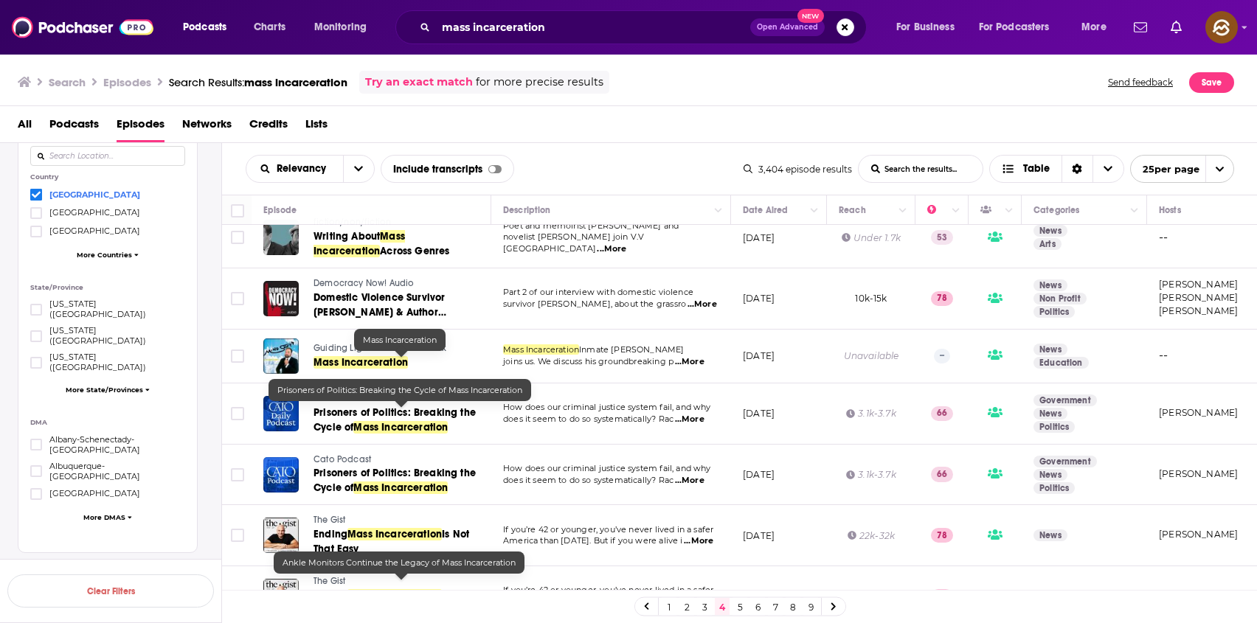
scroll to position [592, 0]
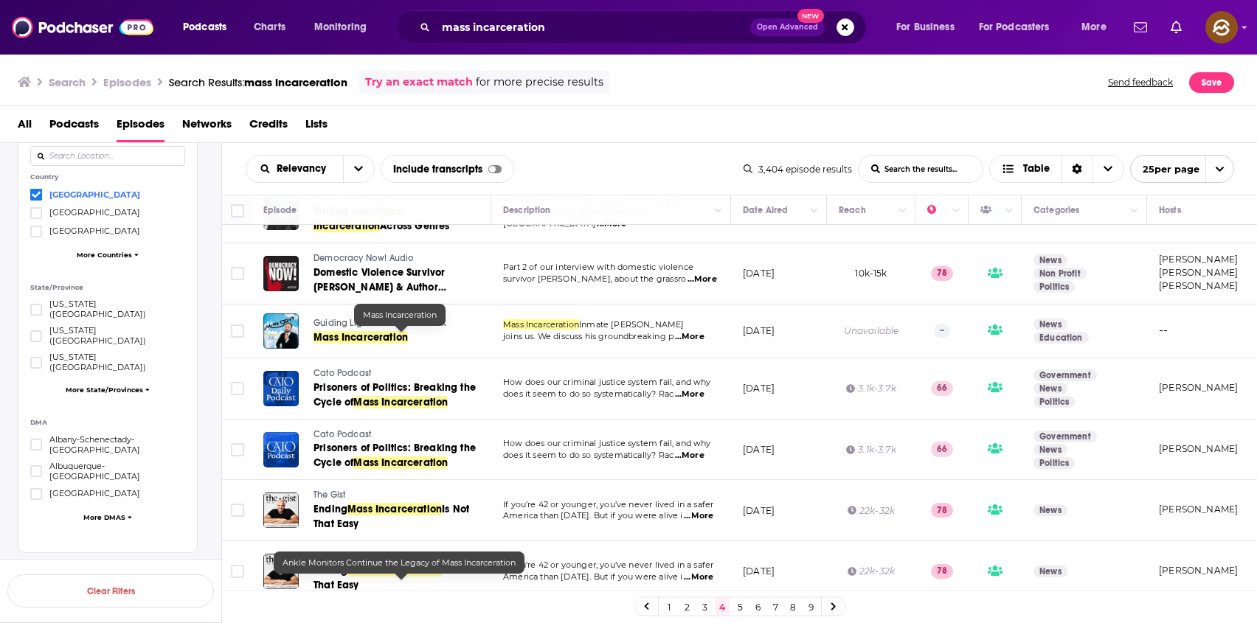
click at [457, 333] on link "Mass Incarceration" at bounding box center [402, 338] width 176 height 15
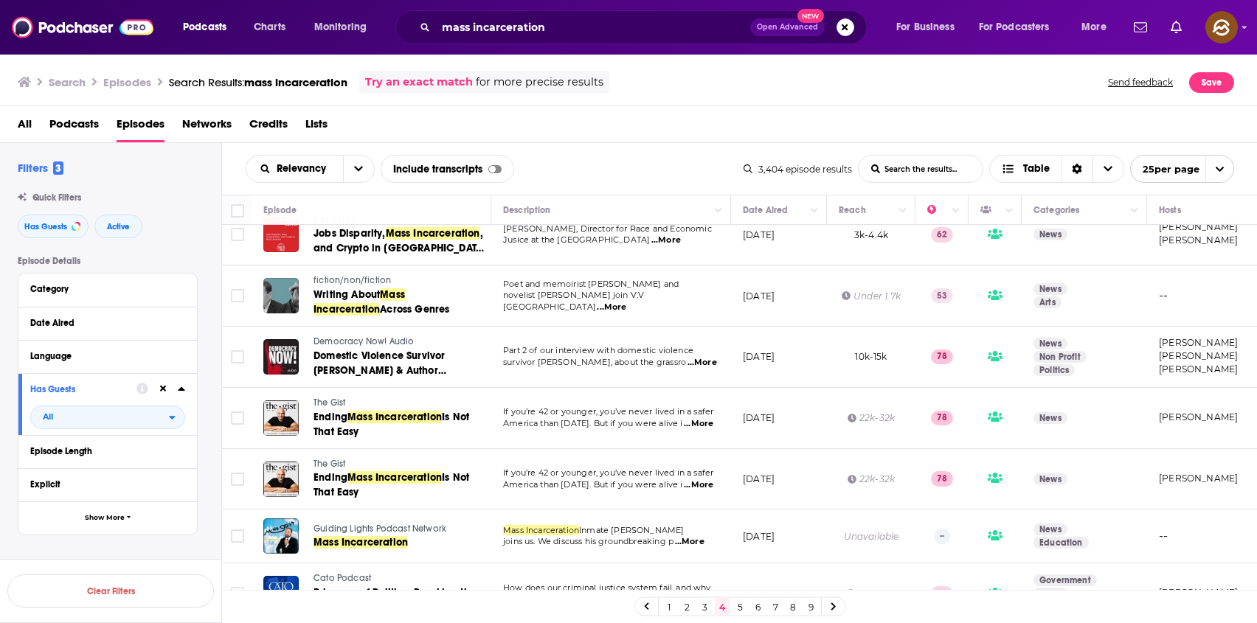
scroll to position [530, 0]
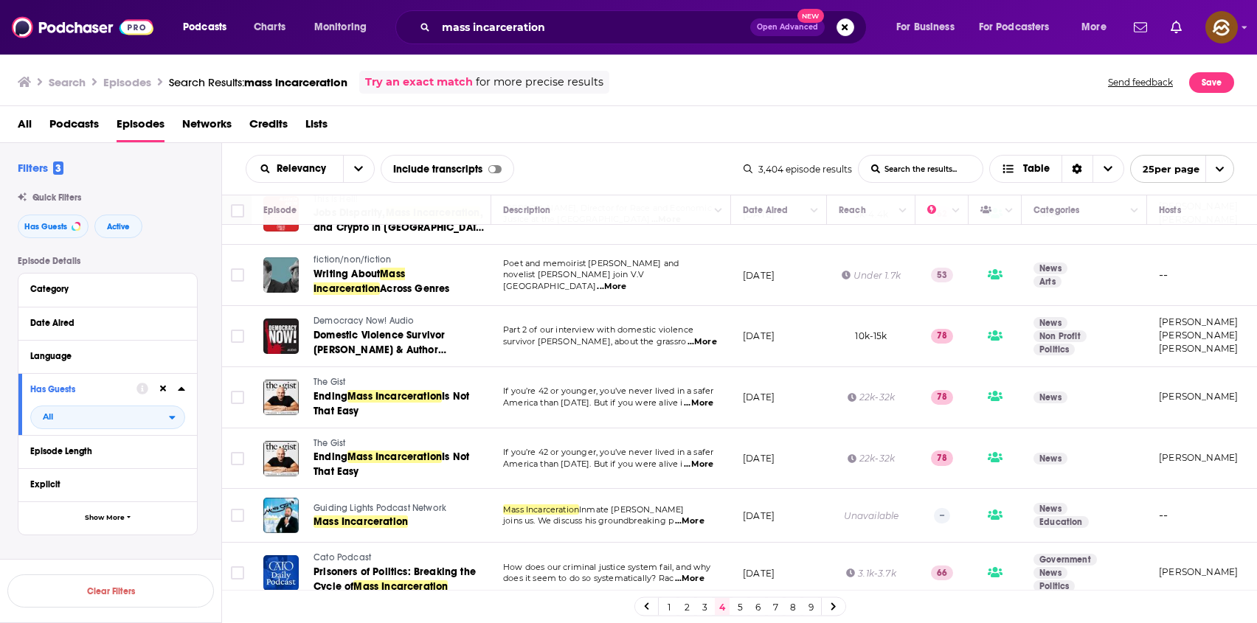
click at [340, 379] on span "The Gist" at bounding box center [330, 382] width 32 height 10
click at [392, 401] on span "Mass Incarceration" at bounding box center [394, 396] width 94 height 13
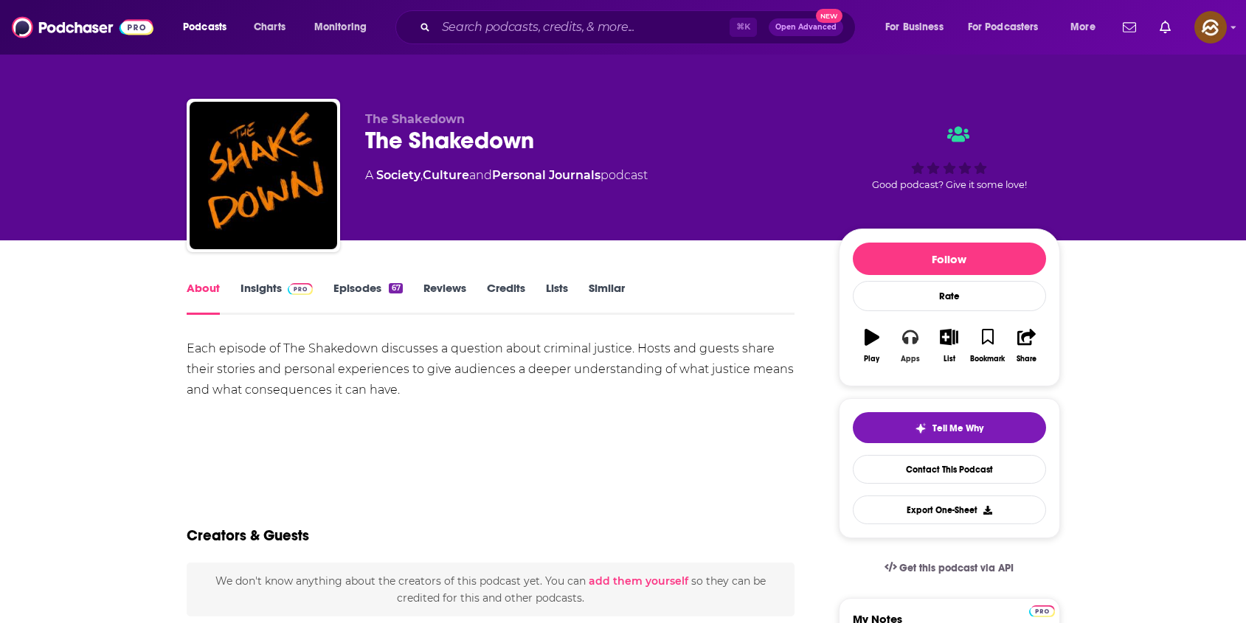
click at [912, 332] on icon "button" at bounding box center [910, 337] width 16 height 16
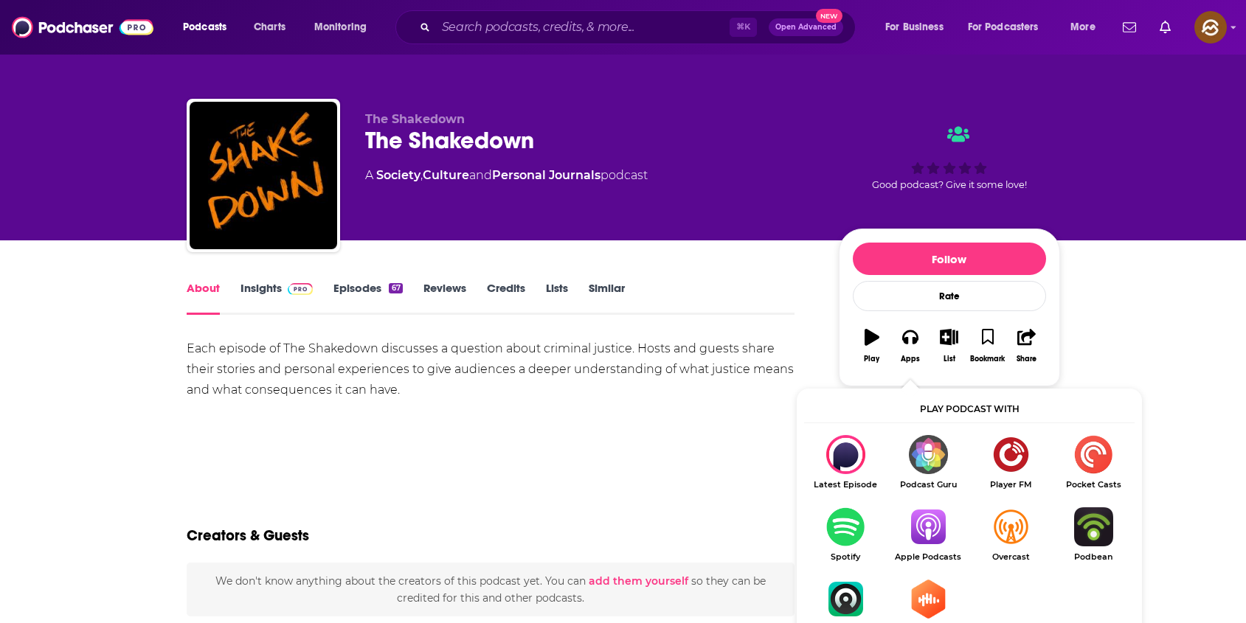
click at [930, 528] on img "Show Listen On dropdown" at bounding box center [928, 527] width 83 height 39
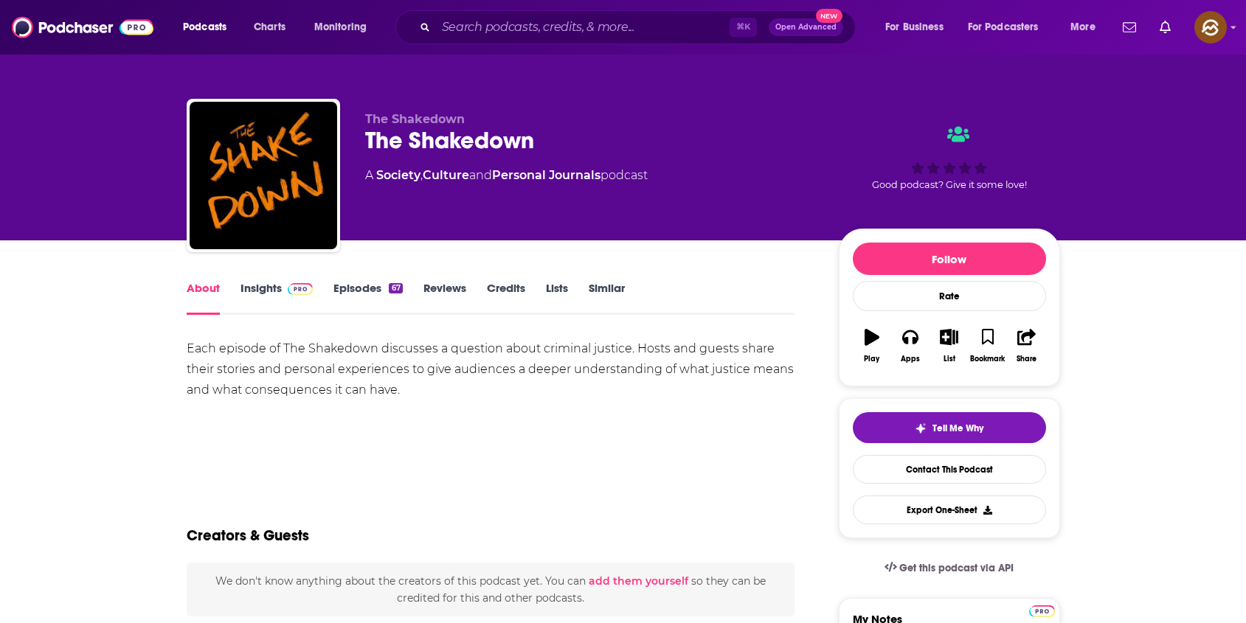
click at [375, 144] on div "The Shakedown" at bounding box center [590, 140] width 450 height 29
drag, startPoint x: 375, startPoint y: 144, endPoint x: 497, endPoint y: 144, distance: 121.7
copy h1 "The Shakedown"
click at [497, 144] on div "The Shakedown" at bounding box center [590, 140] width 450 height 29
click at [263, 288] on link "Insights" at bounding box center [277, 298] width 73 height 34
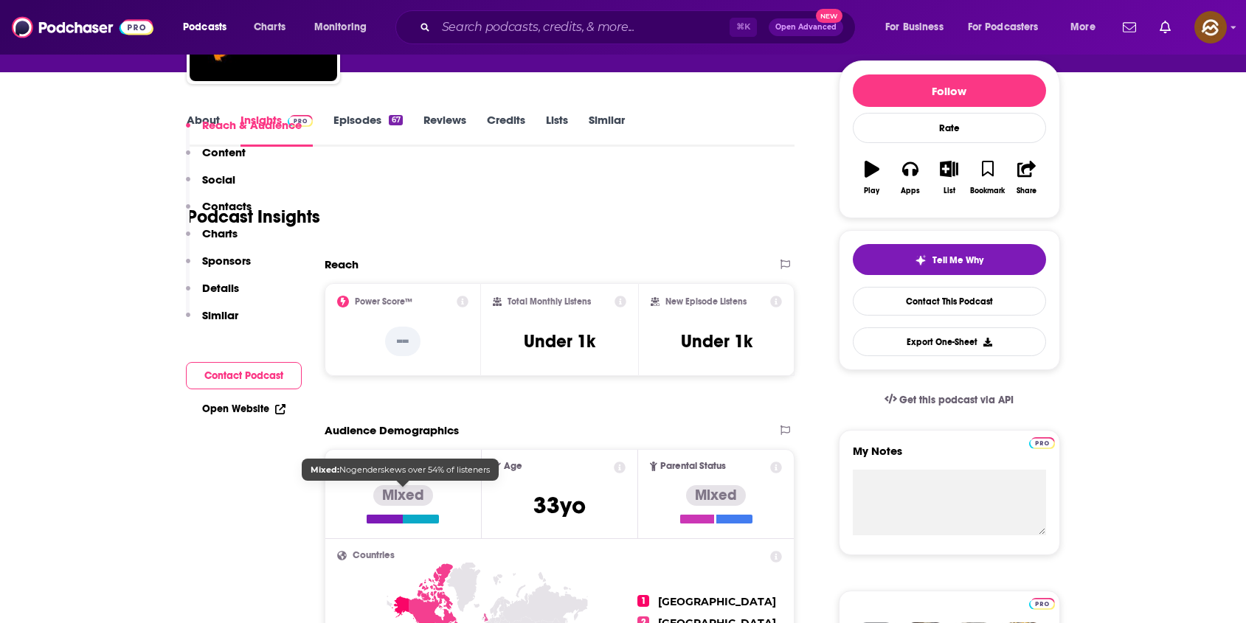
scroll to position [442, 0]
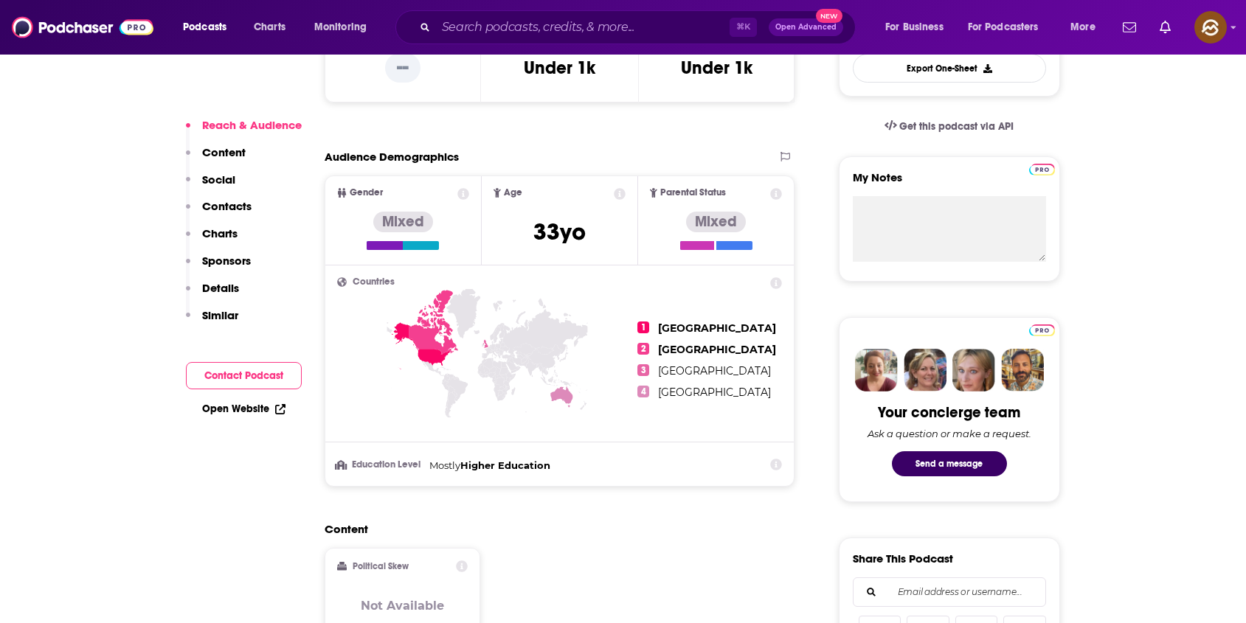
click at [238, 213] on p "Contacts" at bounding box center [226, 206] width 49 height 14
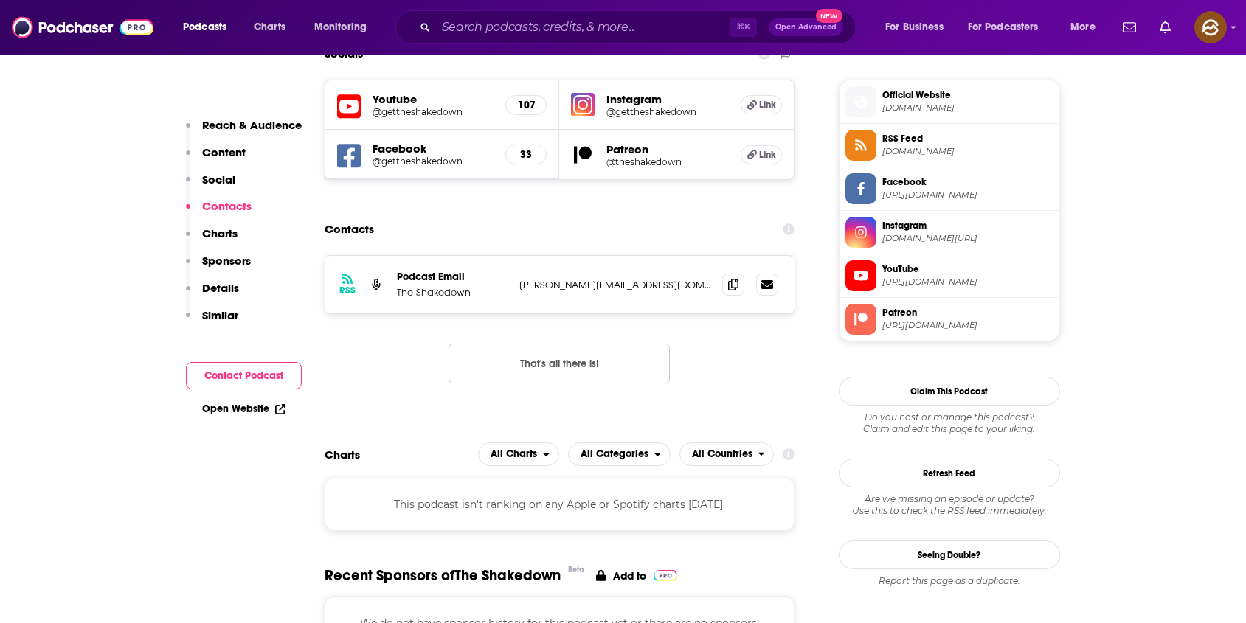
scroll to position [1065, 0]
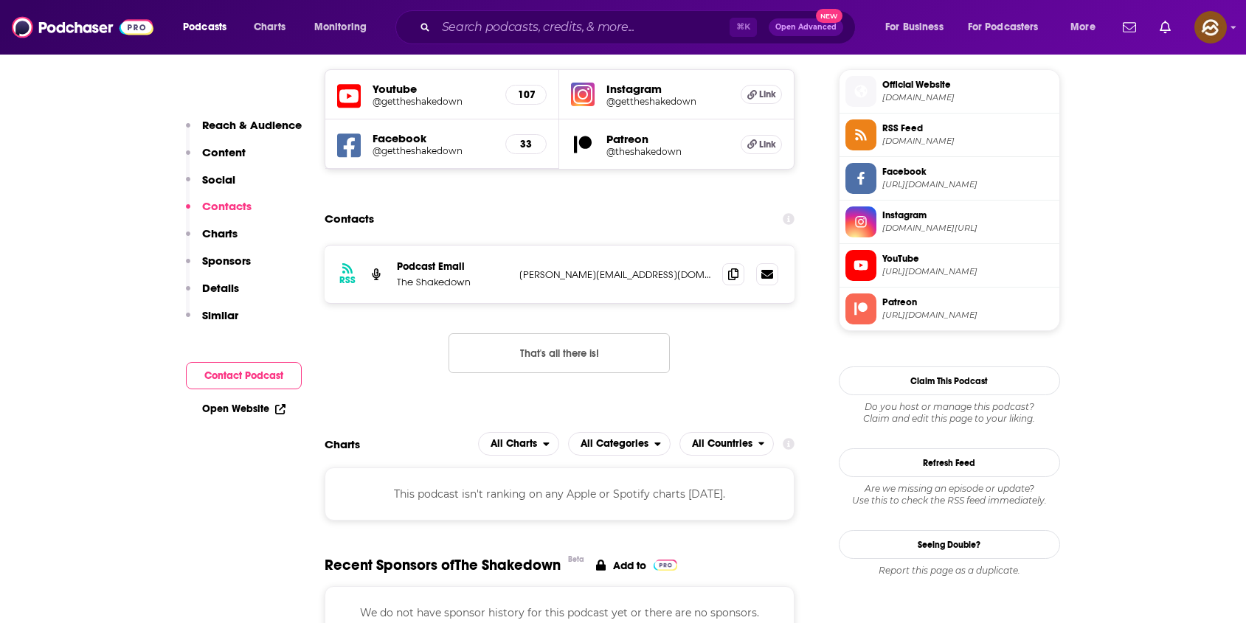
click at [345, 103] on icon at bounding box center [349, 96] width 24 height 24
click at [357, 148] on icon at bounding box center [349, 146] width 24 height 24
drag, startPoint x: 644, startPoint y: 281, endPoint x: 519, endPoint y: 275, distance: 124.8
copy p "ryan@shakedown.show"
click at [519, 275] on div "RSS Podcast Email The Shakedown ryan@shakedown.show ryan@shakedown.show" at bounding box center [560, 275] width 471 height 58
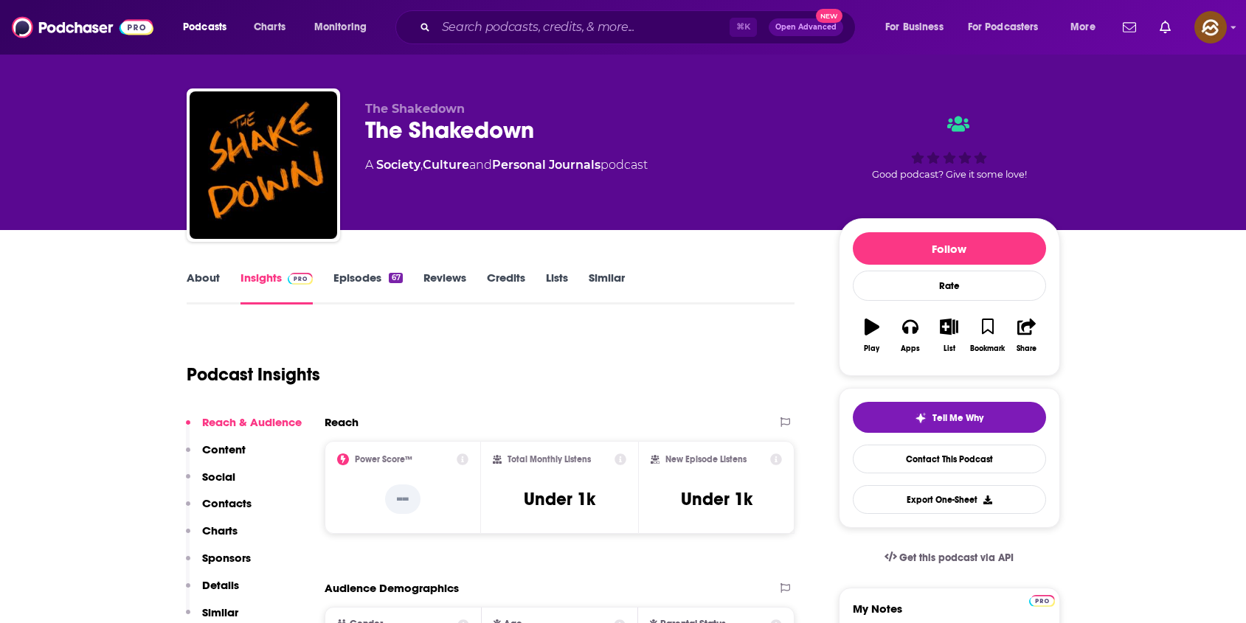
scroll to position [0, 0]
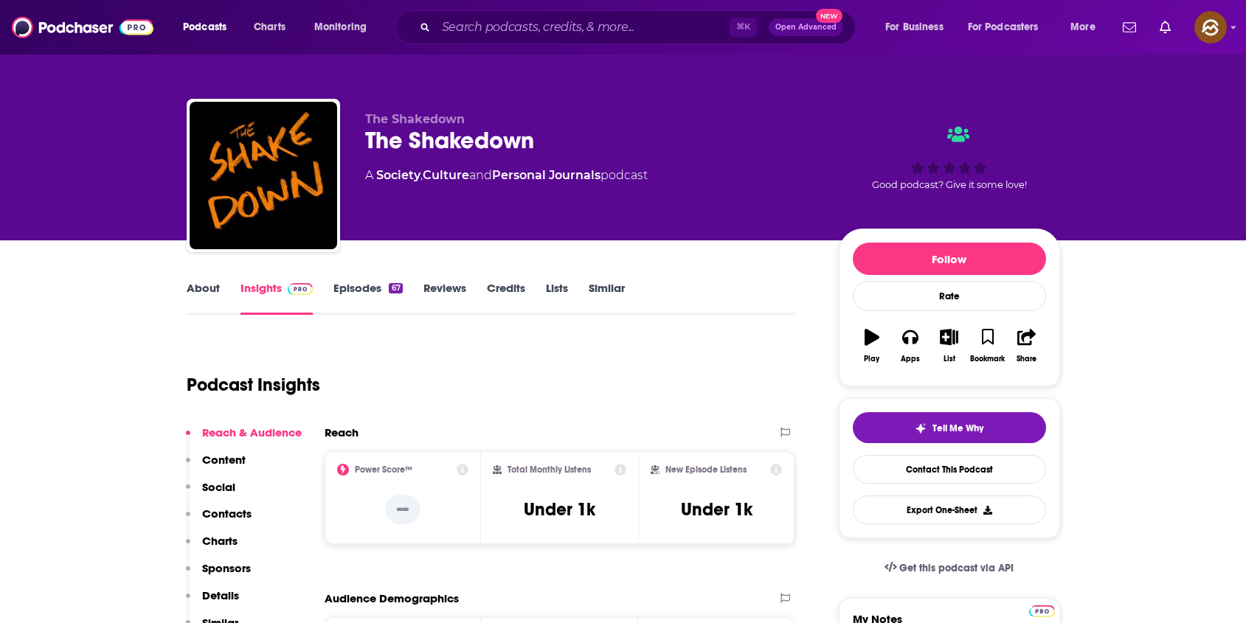
click at [223, 516] on p "Contacts" at bounding box center [226, 514] width 49 height 14
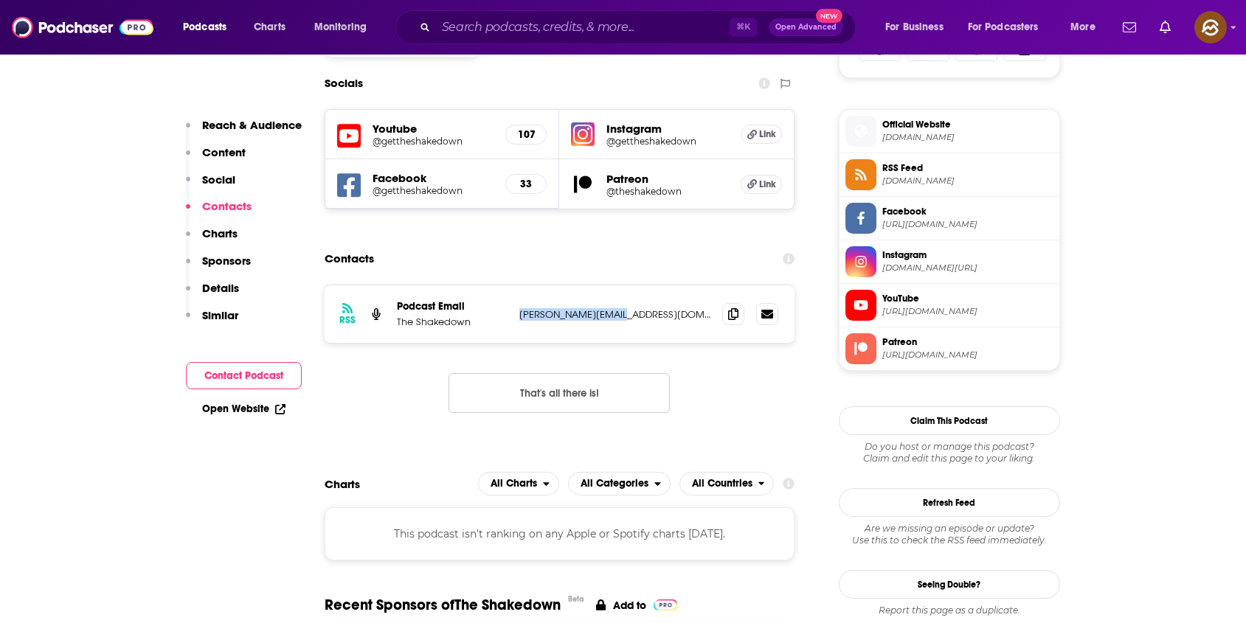
scroll to position [1065, 0]
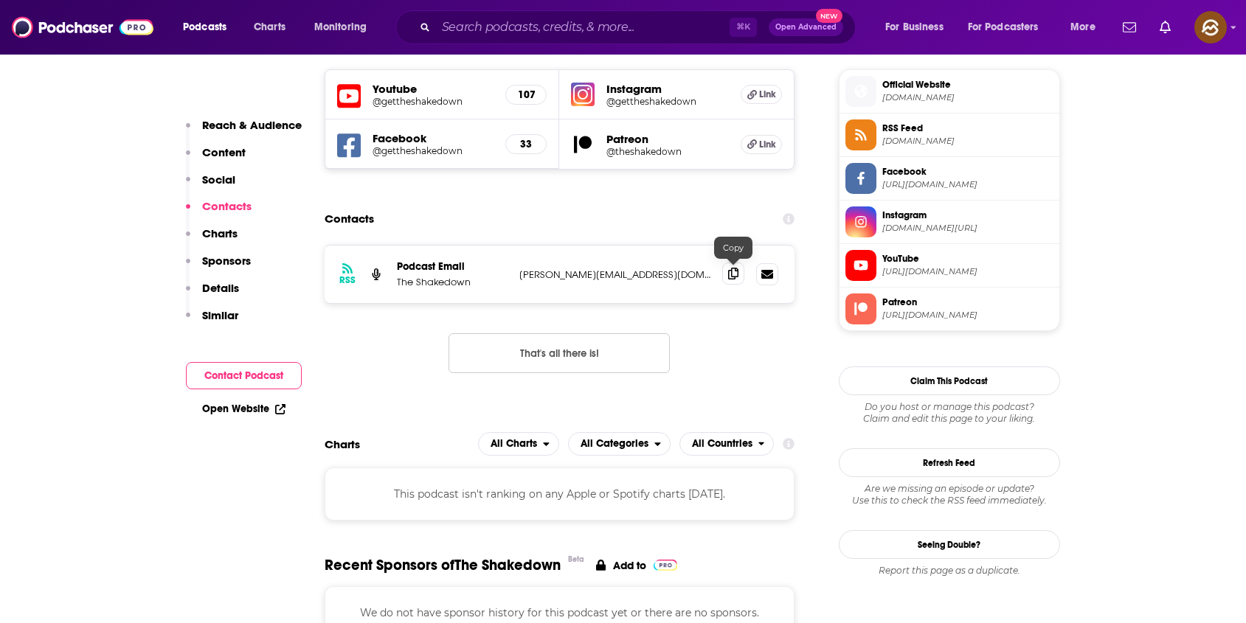
click at [722, 280] on span at bounding box center [733, 274] width 22 height 22
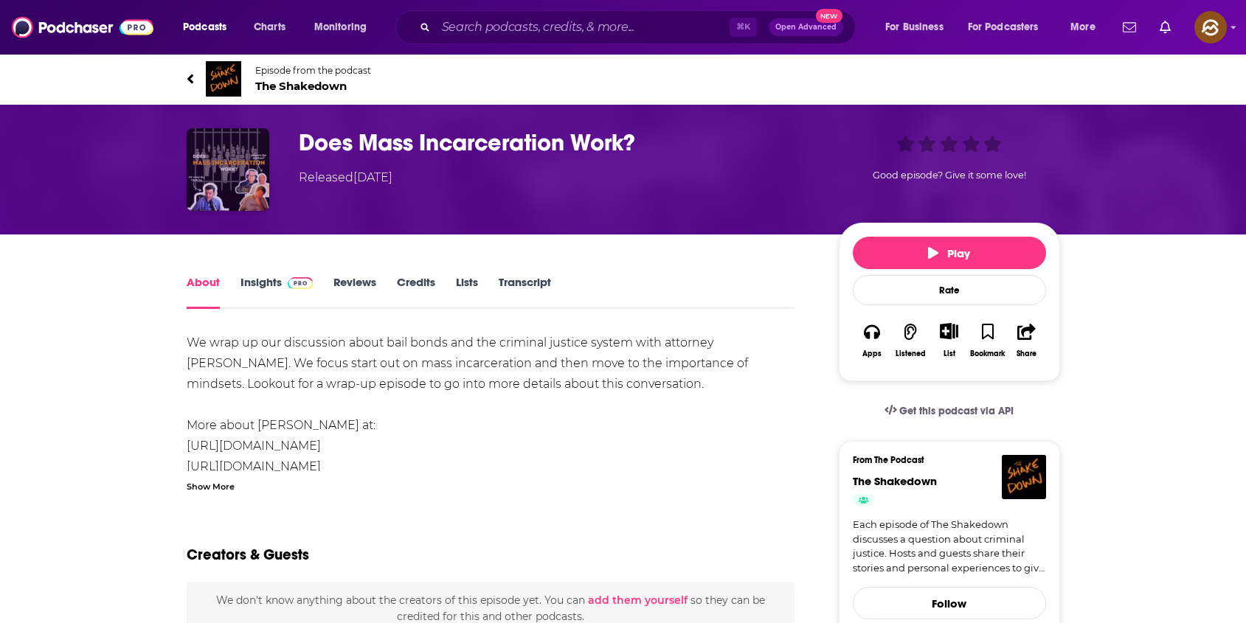
click at [236, 158] on img "Does Mass Incarceration Work?" at bounding box center [228, 169] width 83 height 83
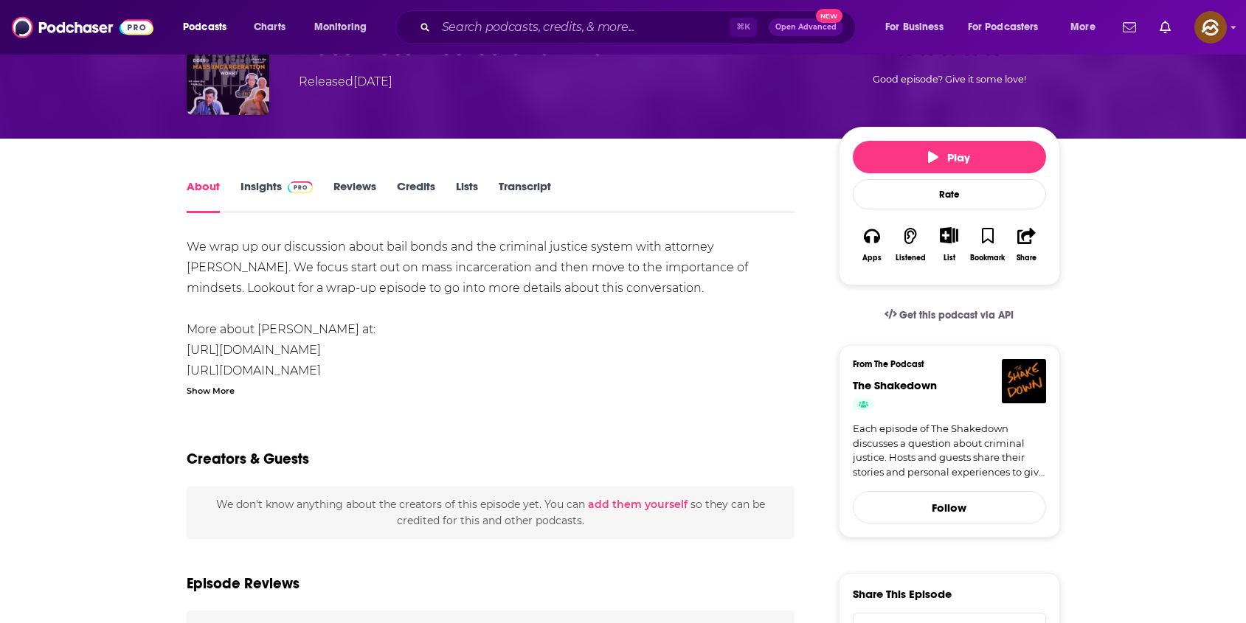
scroll to position [97, 0]
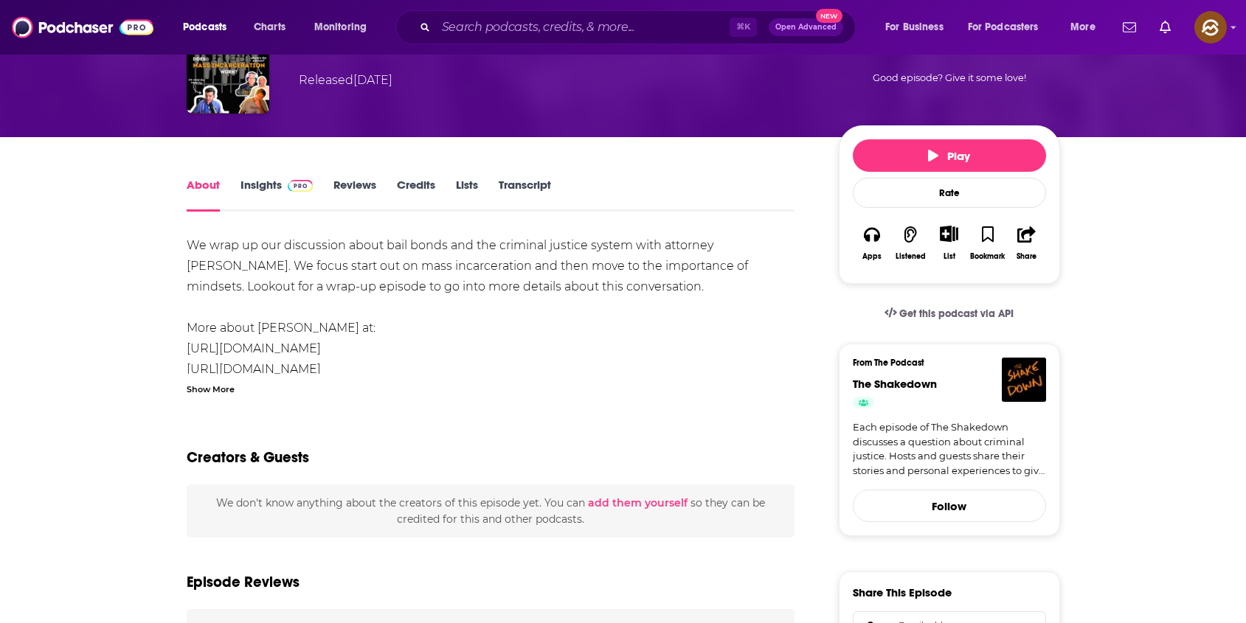
click at [200, 387] on div "Show More" at bounding box center [211, 388] width 48 height 14
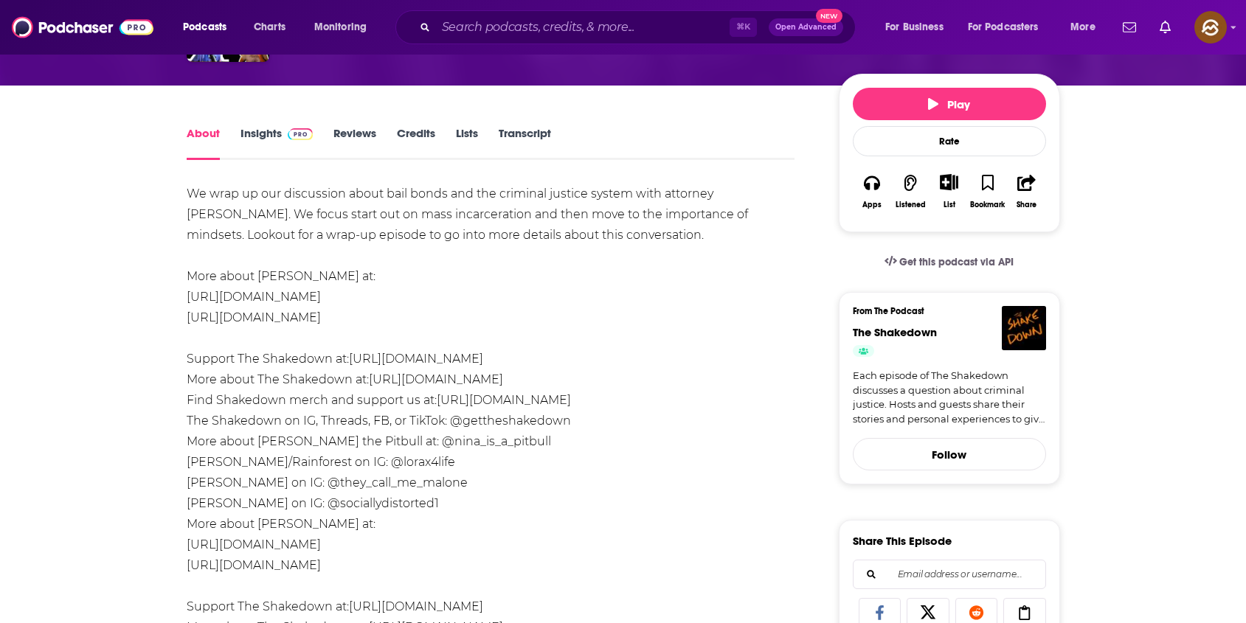
scroll to position [0, 0]
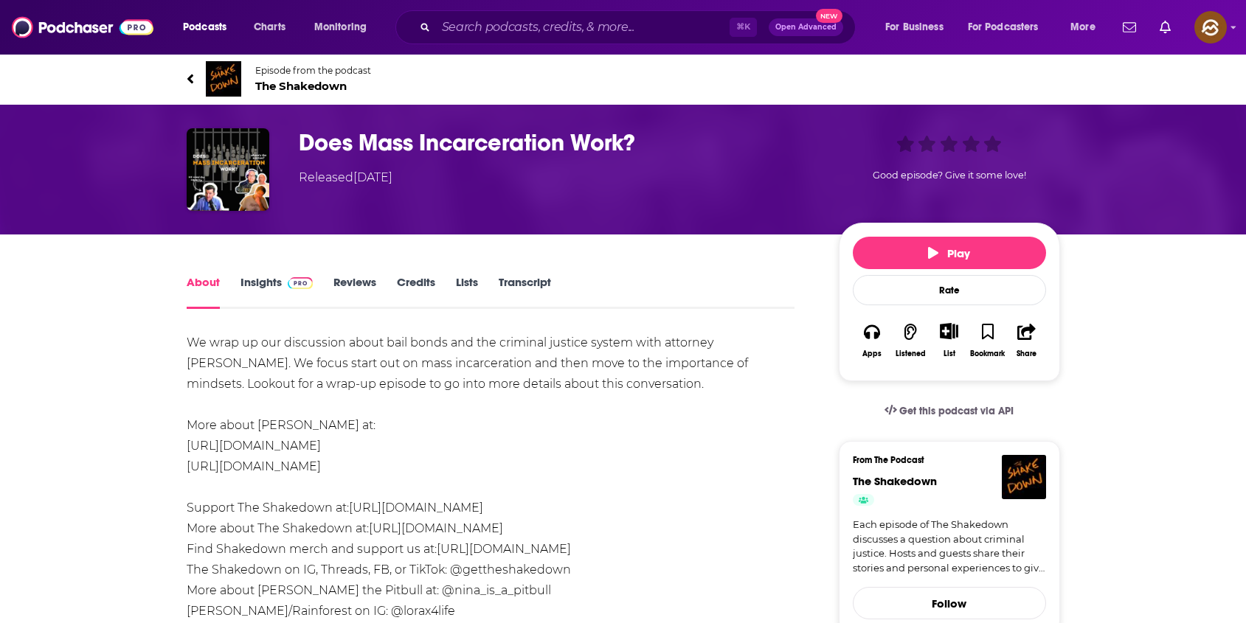
click at [255, 283] on link "Insights" at bounding box center [277, 292] width 73 height 34
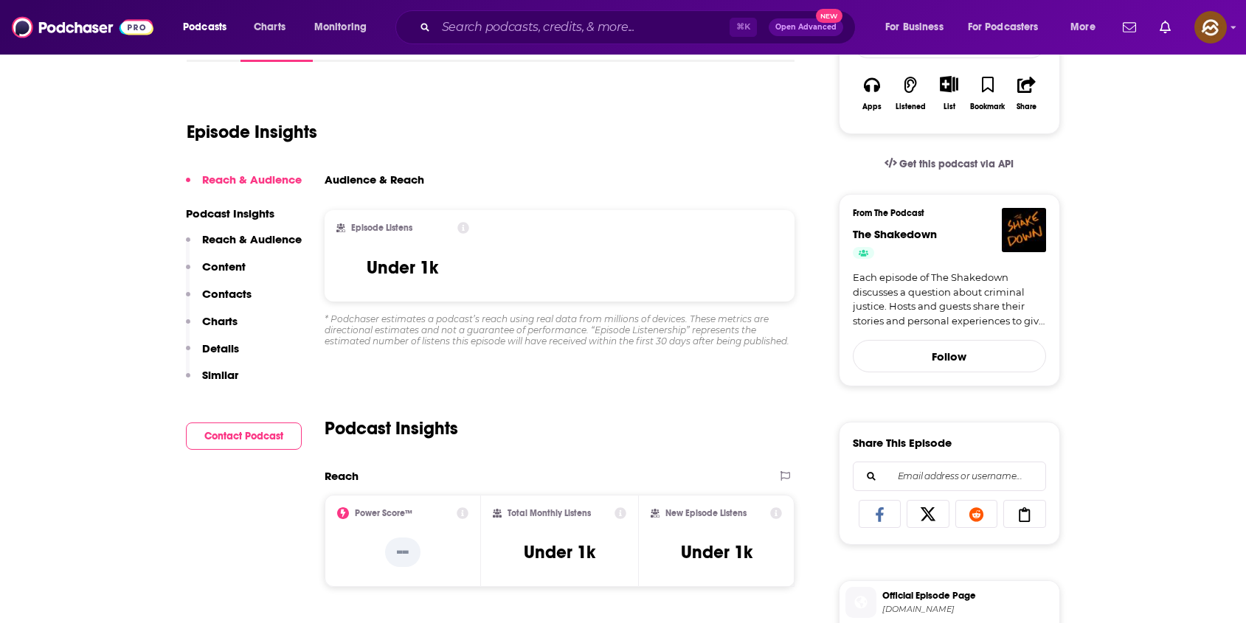
scroll to position [83, 0]
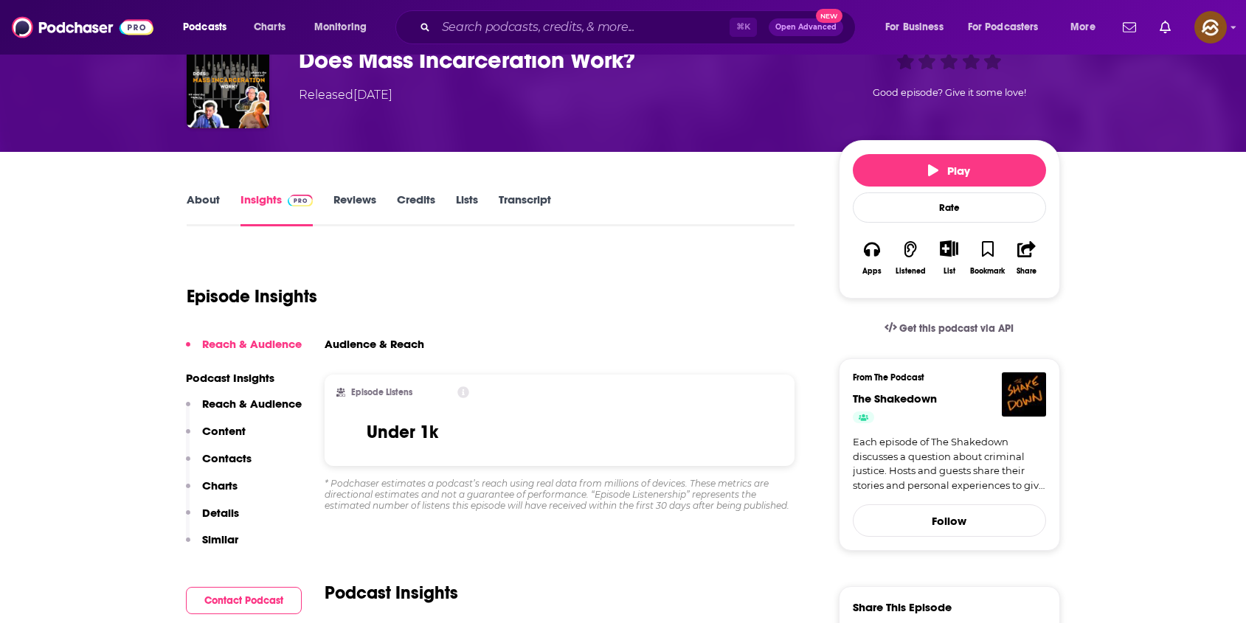
click at [201, 210] on link "About" at bounding box center [203, 210] width 33 height 34
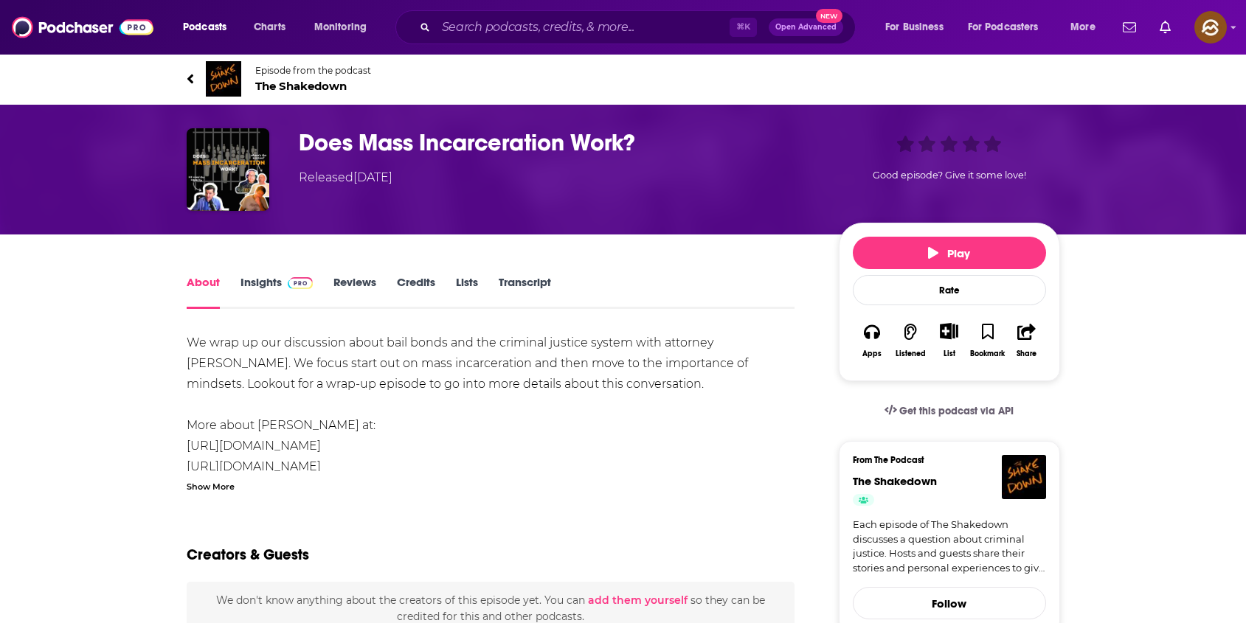
drag, startPoint x: 718, startPoint y: 340, endPoint x: 771, endPoint y: 341, distance: 53.1
drag, startPoint x: 774, startPoint y: 344, endPoint x: 713, endPoint y: 345, distance: 60.5
copy div "Ken Good."
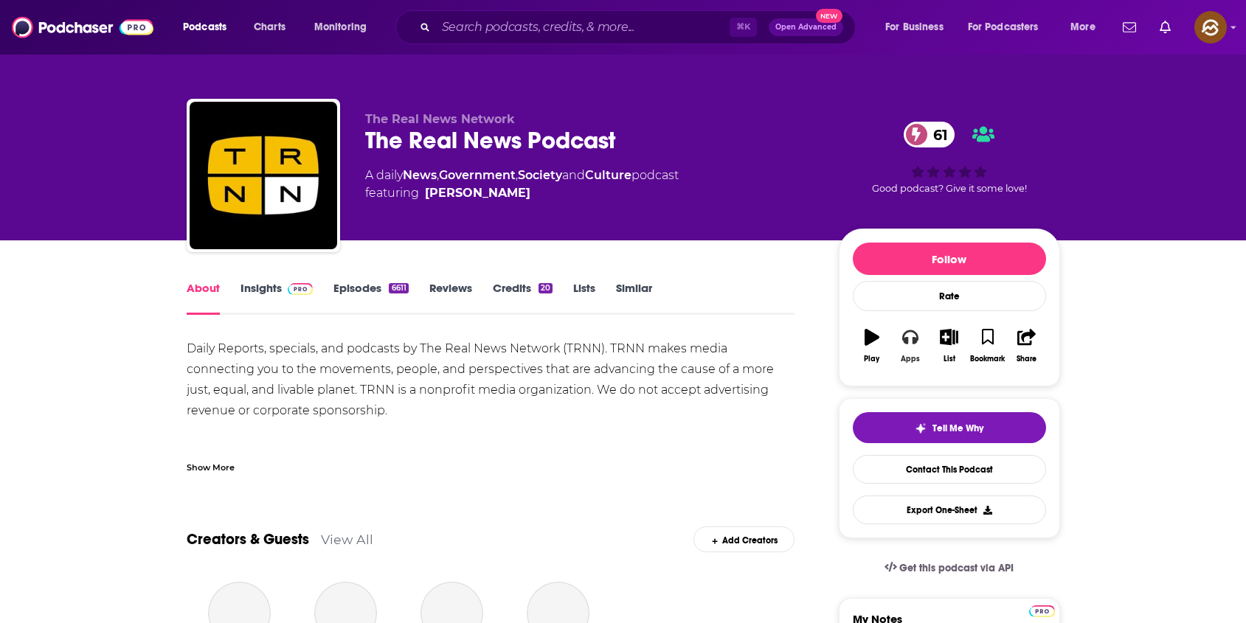
click at [899, 333] on button "Apps" at bounding box center [910, 345] width 38 height 53
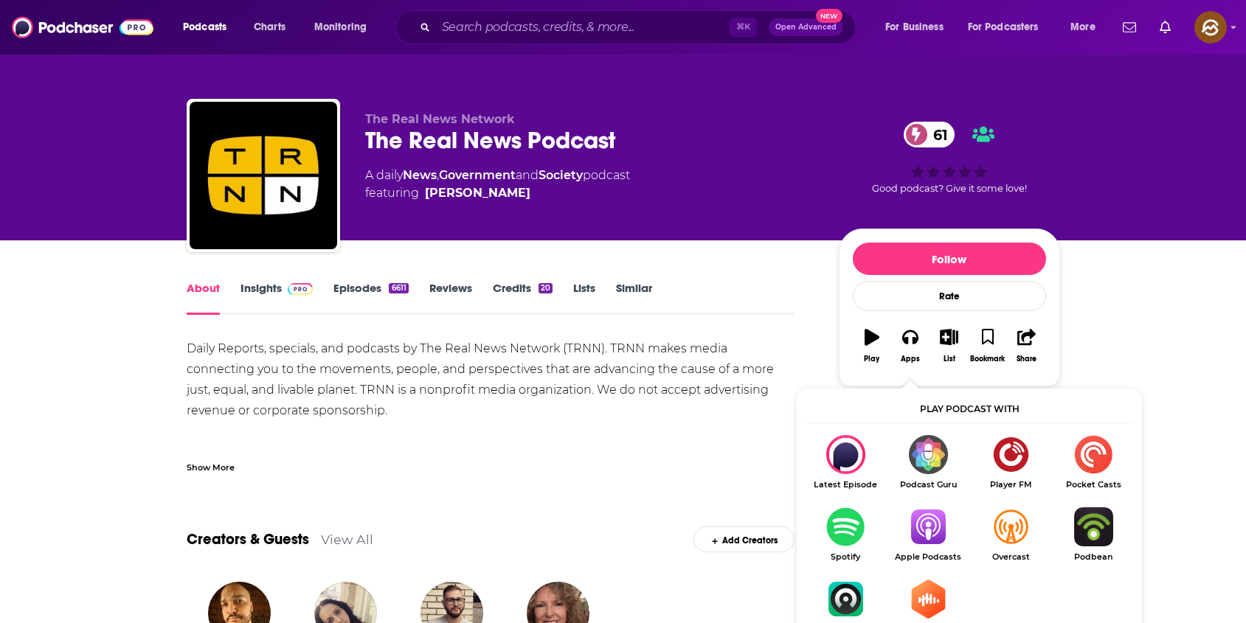
click at [930, 510] on img "Show Listen On dropdown" at bounding box center [928, 527] width 83 height 39
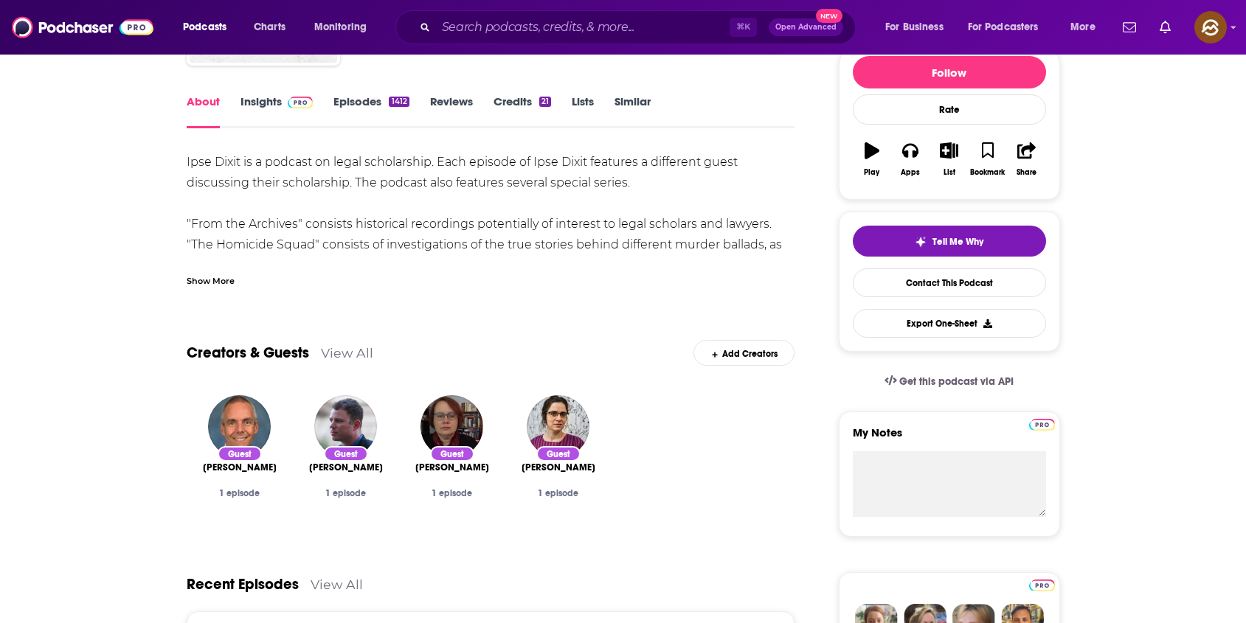
scroll to position [190, 0]
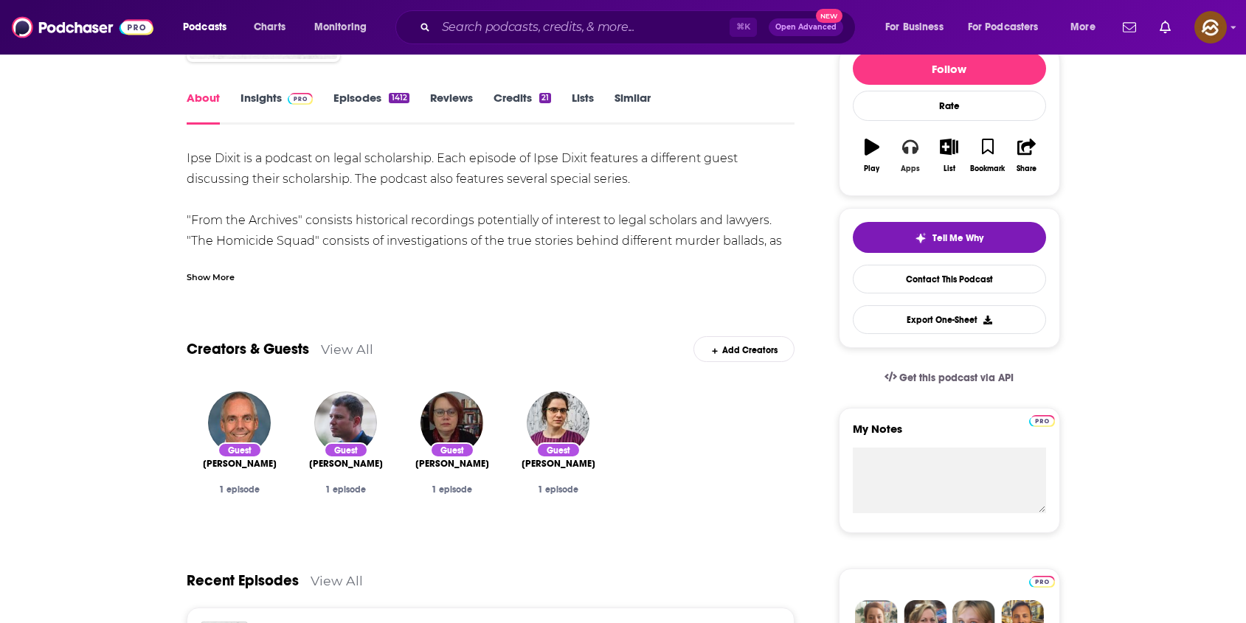
click at [915, 145] on icon "button" at bounding box center [910, 147] width 16 height 16
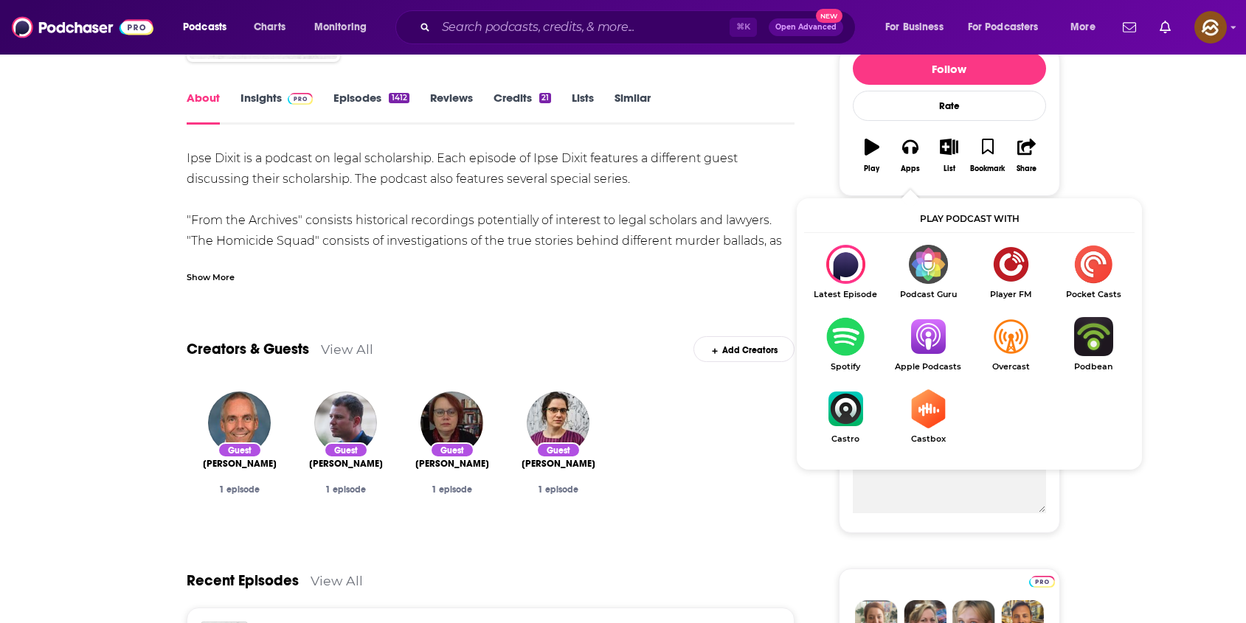
click at [926, 332] on img "Show Listen On dropdown" at bounding box center [928, 336] width 83 height 39
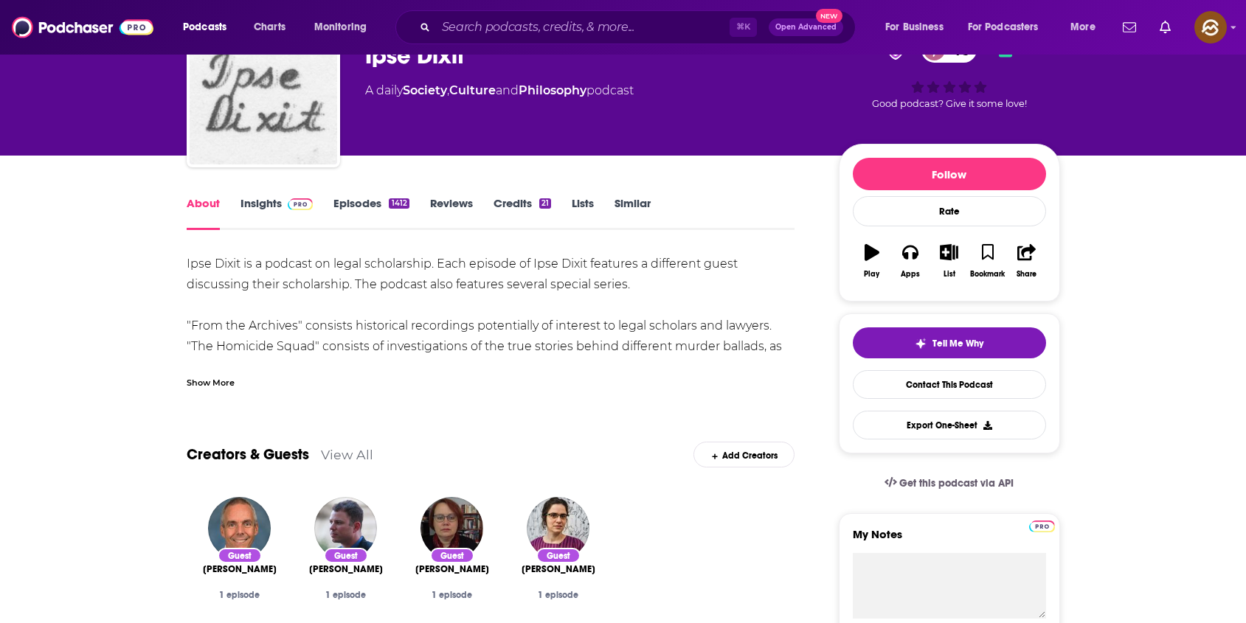
scroll to position [0, 0]
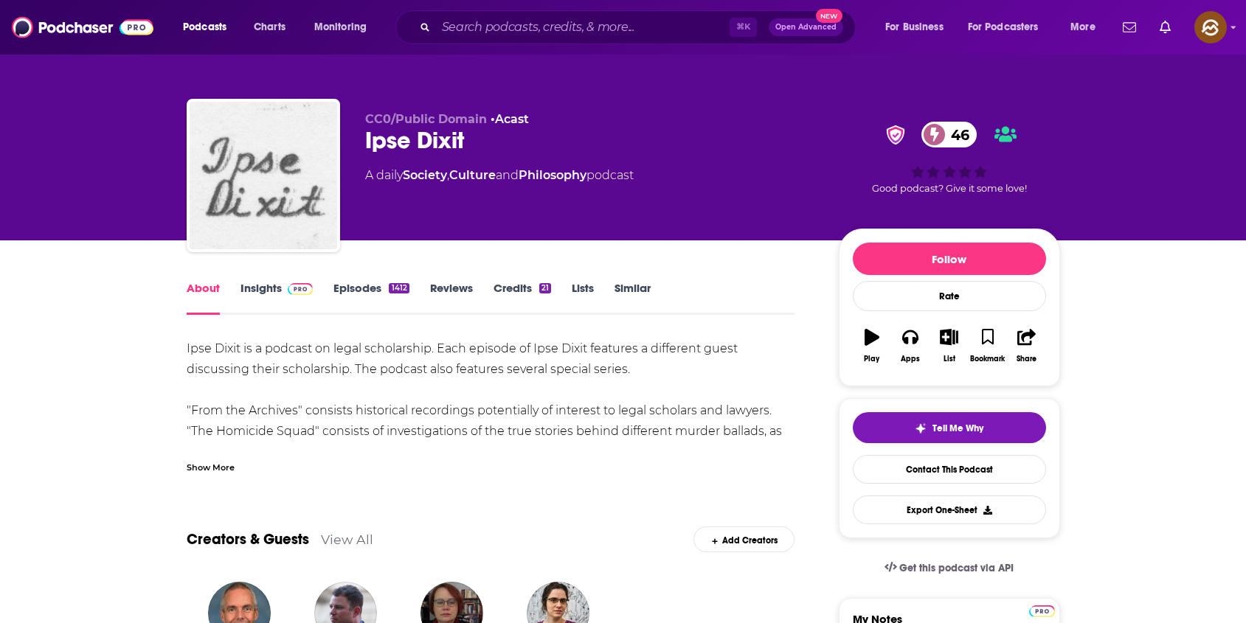
click at [225, 466] on div "Show More" at bounding box center [211, 467] width 48 height 14
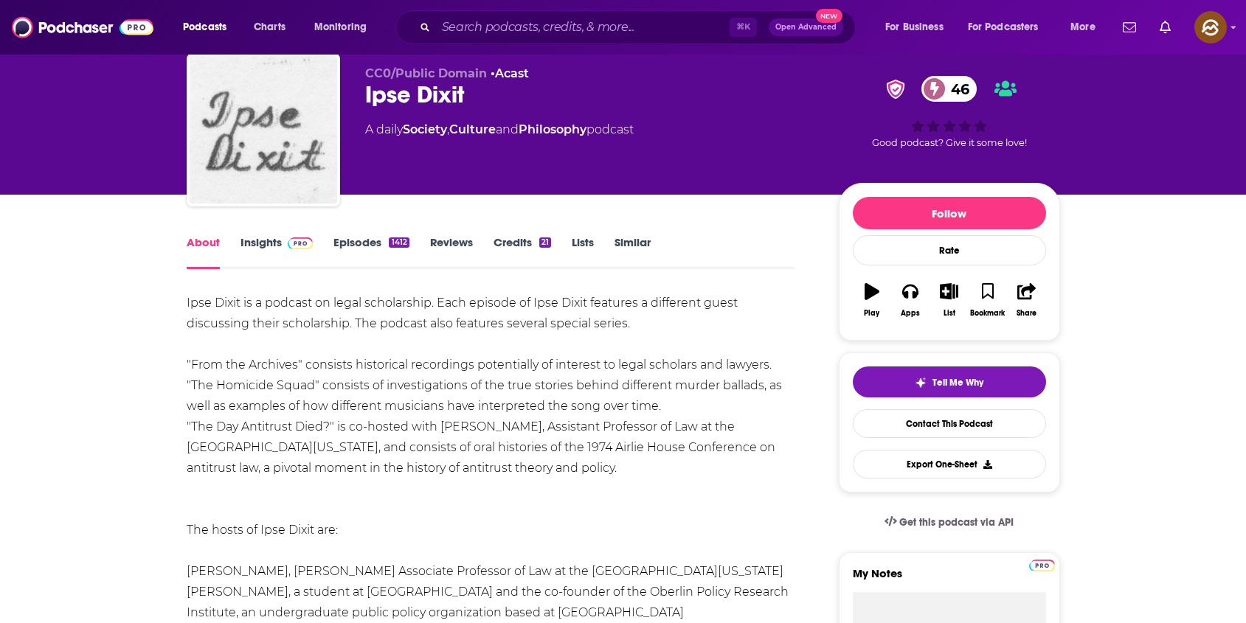
scroll to position [63, 0]
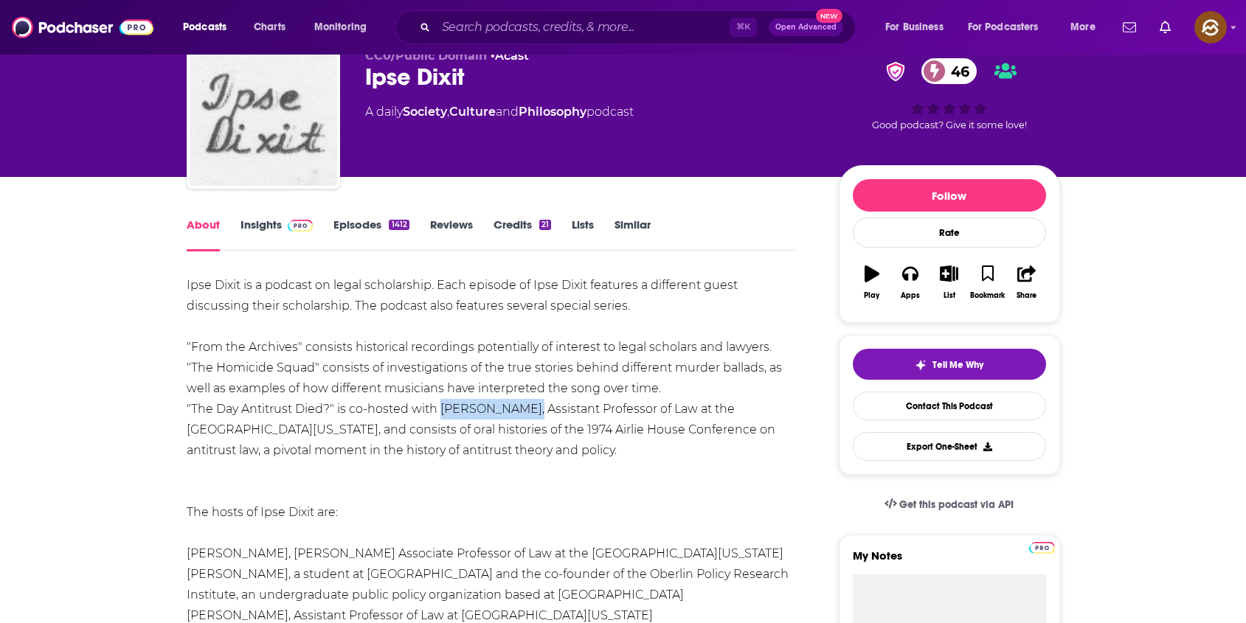
drag, startPoint x: 442, startPoint y: 411, endPoint x: 540, endPoint y: 415, distance: 98.2
copy li "[PERSON_NAME]"
click at [540, 415] on li ""The Day Antitrust Died?" is co-hosted with [PERSON_NAME], Assistant Professor …" at bounding box center [491, 430] width 609 height 62
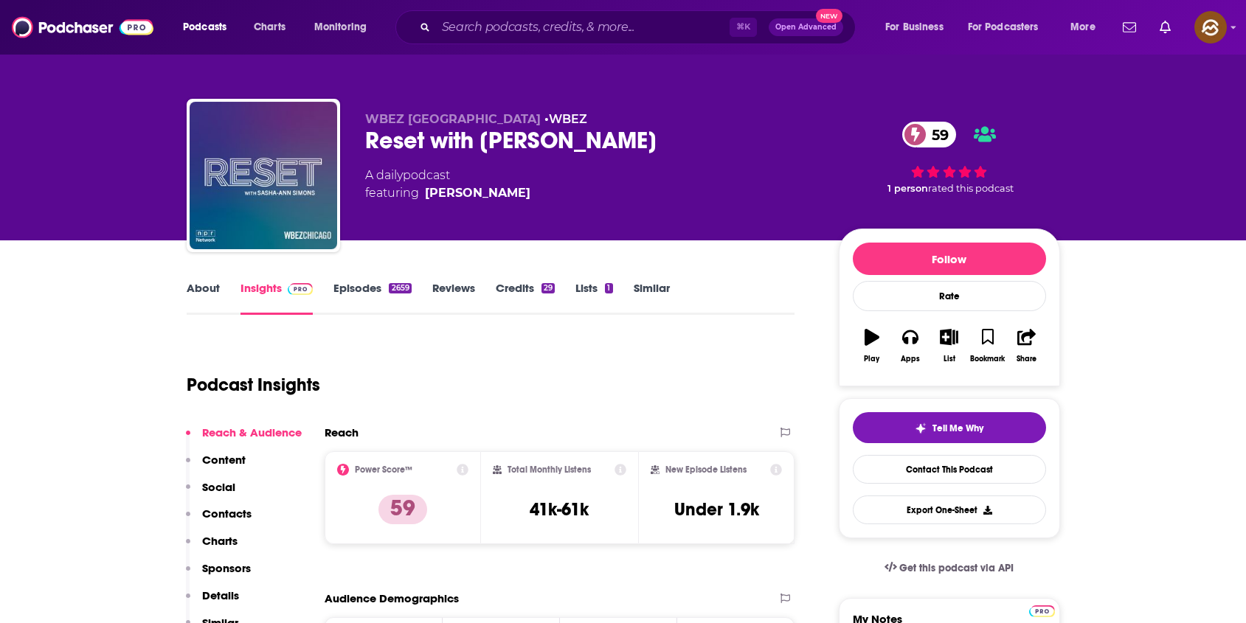
click at [383, 147] on div "Reset with Sasha-Ann Simons 59" at bounding box center [590, 140] width 450 height 29
drag, startPoint x: 383, startPoint y: 147, endPoint x: 617, endPoint y: 144, distance: 233.9
copy h2 "Reset with Sasha-Ann Simons"
click at [617, 144] on div "Reset with Sasha-Ann Simons 59" at bounding box center [590, 140] width 450 height 29
click at [909, 342] on icon "button" at bounding box center [910, 337] width 16 height 16
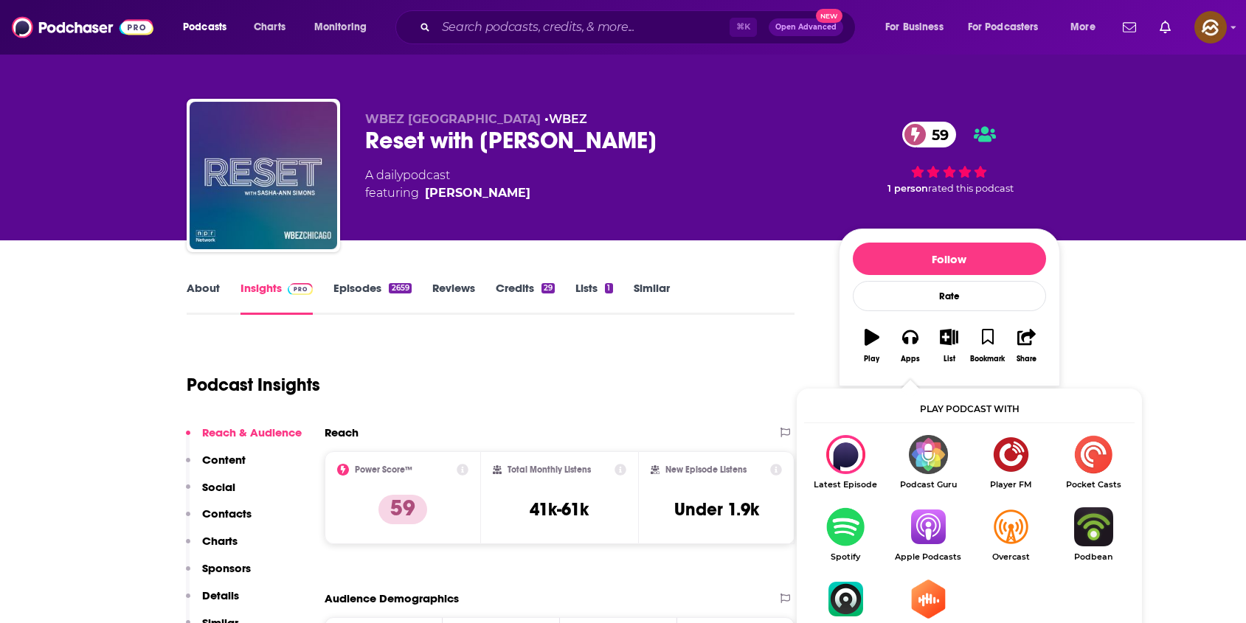
click at [941, 540] on img "Show Listen On dropdown" at bounding box center [928, 527] width 83 height 39
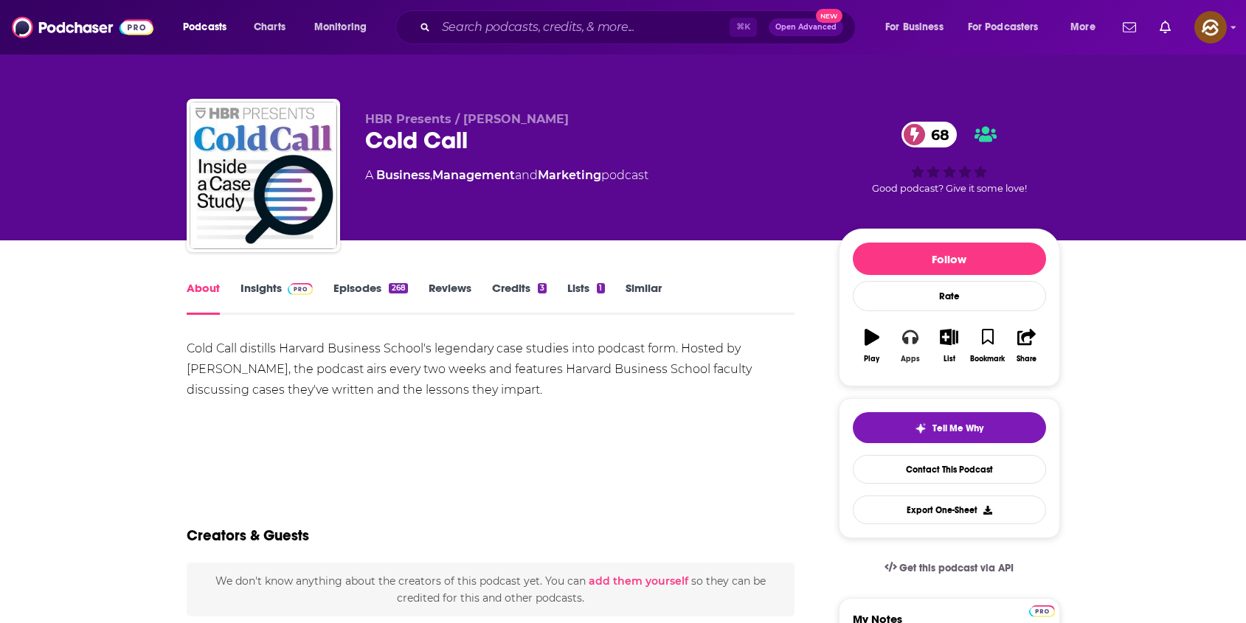
click at [907, 332] on icon "button" at bounding box center [910, 338] width 16 height 15
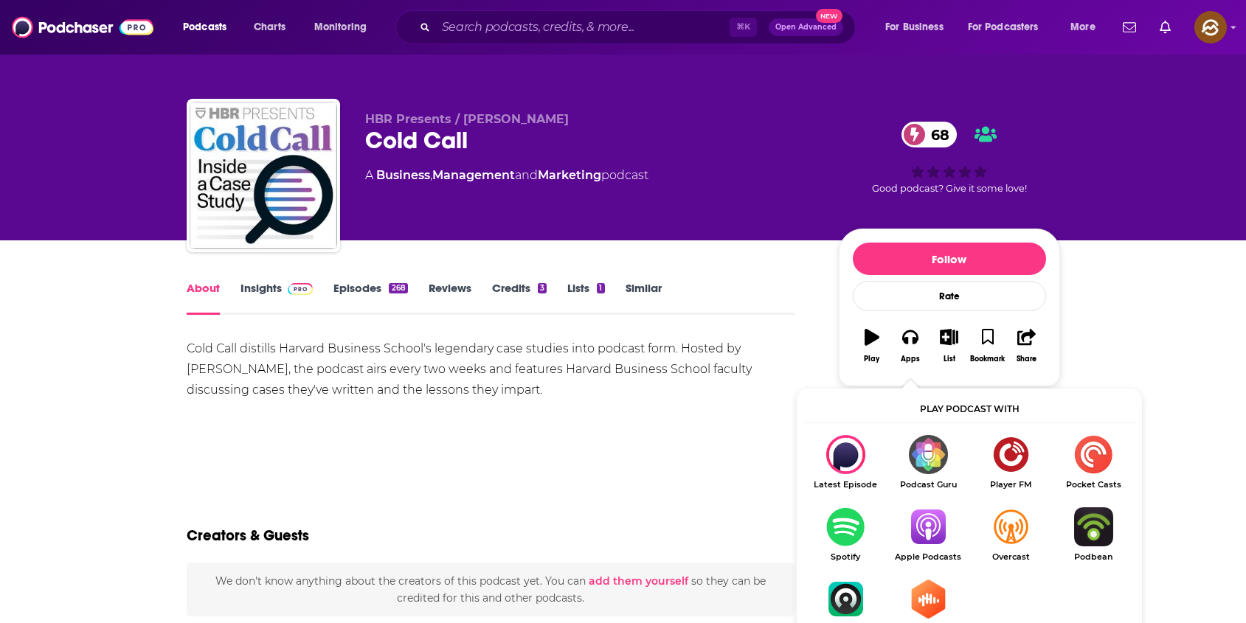
click at [944, 527] on img "Show Listen On dropdown" at bounding box center [928, 527] width 83 height 39
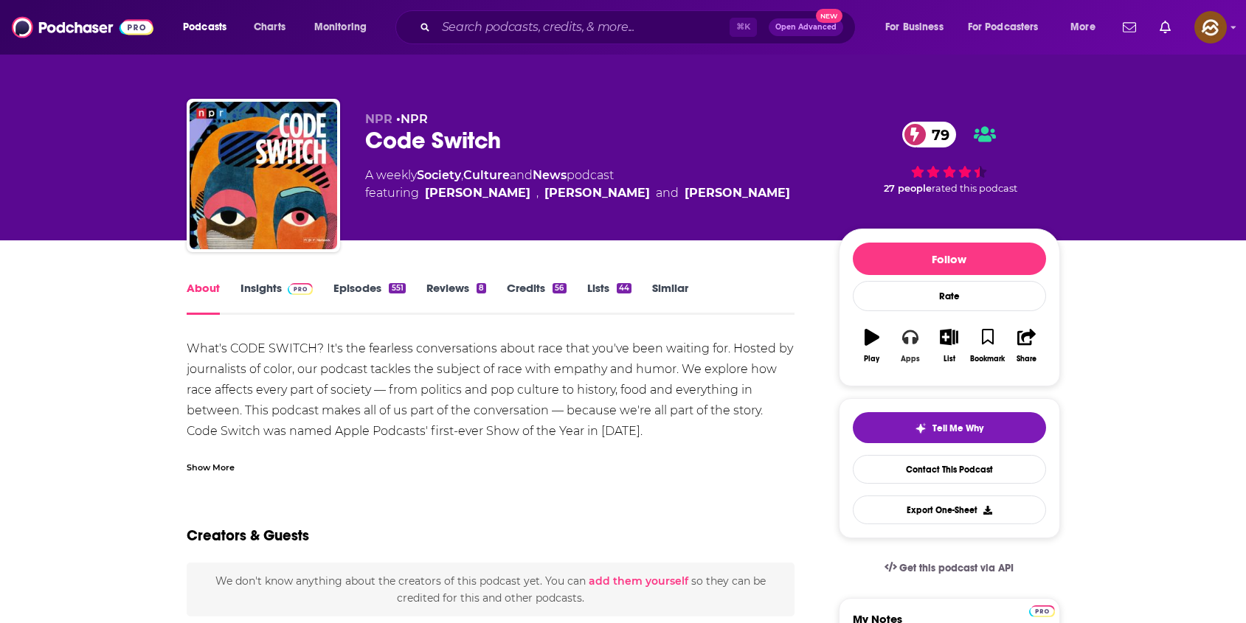
click at [919, 332] on button "Apps" at bounding box center [910, 345] width 38 height 53
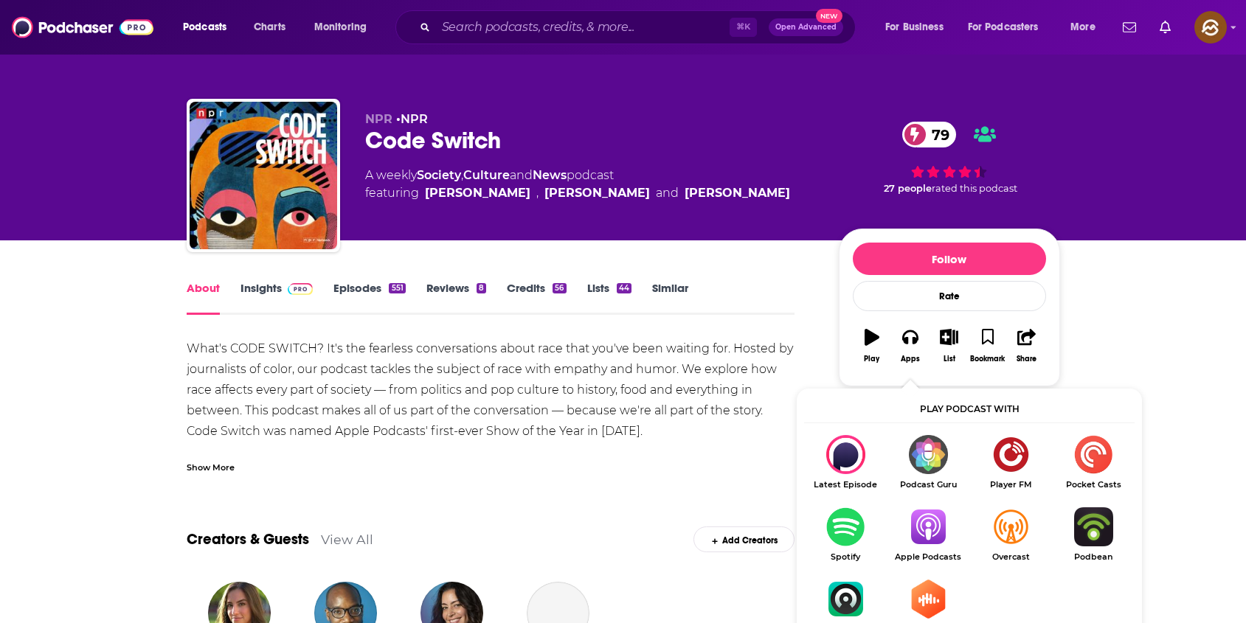
click at [930, 535] on img "Show Listen On dropdown" at bounding box center [928, 527] width 83 height 39
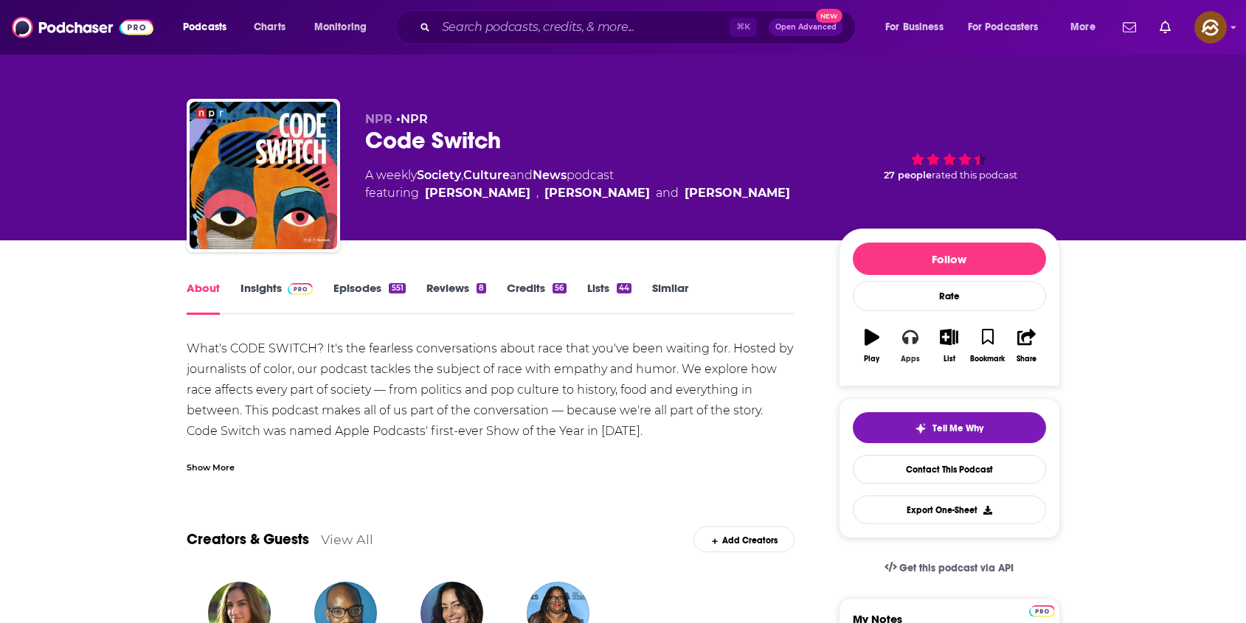
click at [907, 329] on icon "button" at bounding box center [910, 337] width 16 height 16
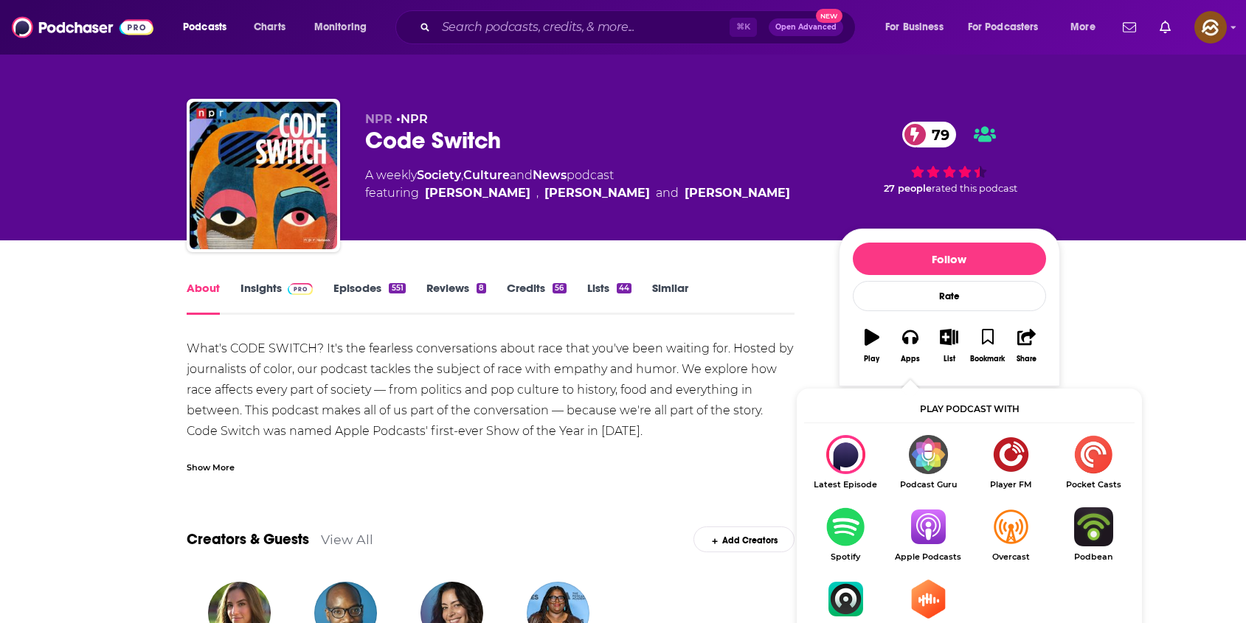
click at [932, 513] on img "Show Listen On dropdown" at bounding box center [928, 527] width 83 height 39
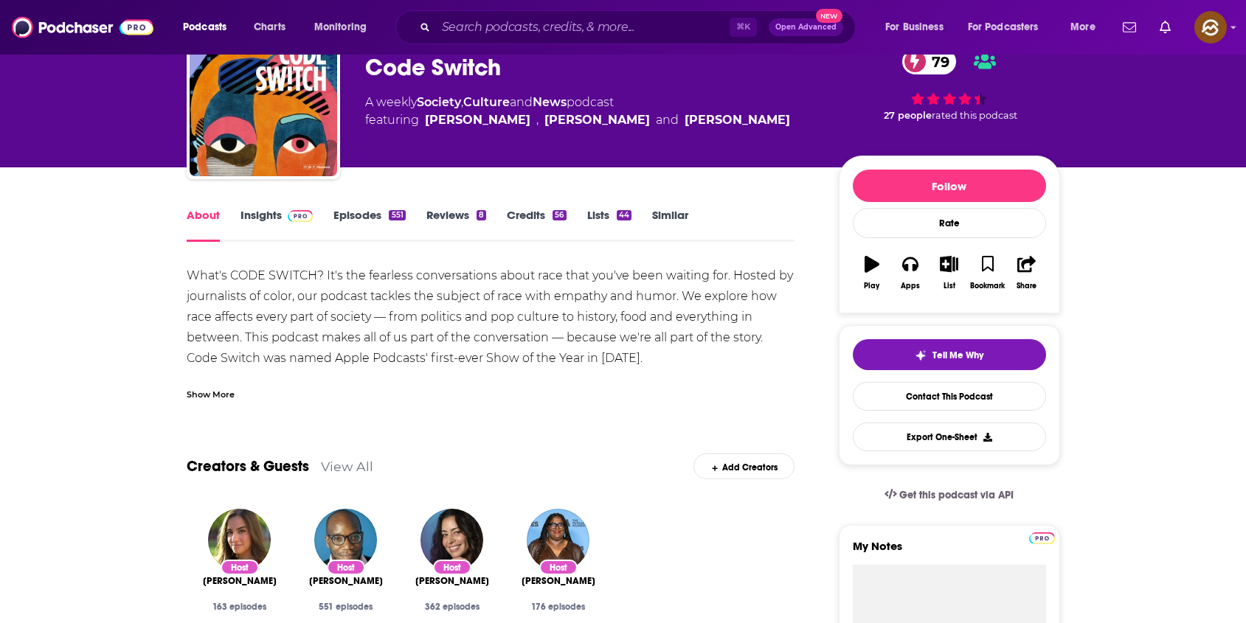
scroll to position [87, 0]
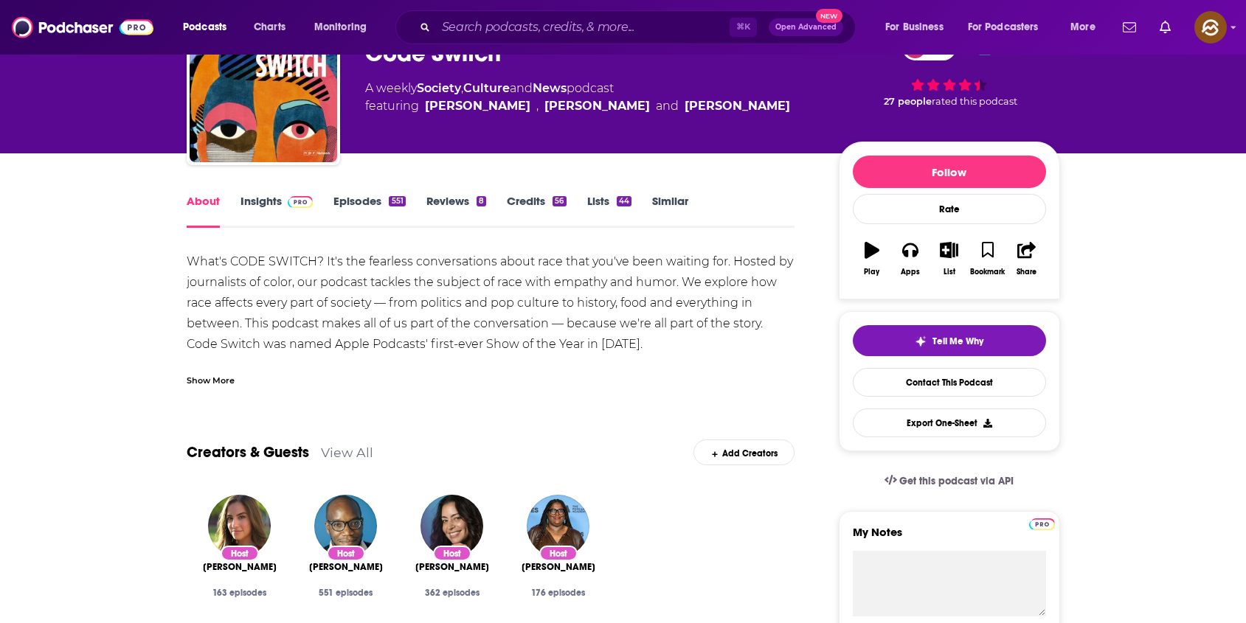
click at [201, 370] on div "Show More" at bounding box center [491, 374] width 609 height 25
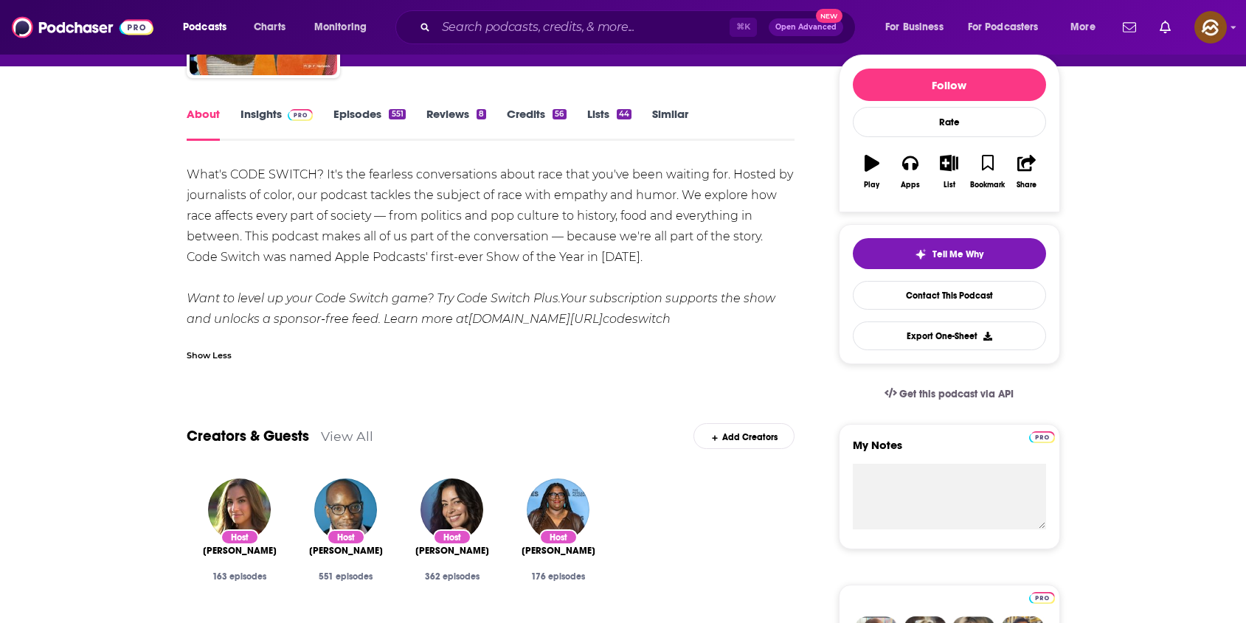
scroll to position [181, 0]
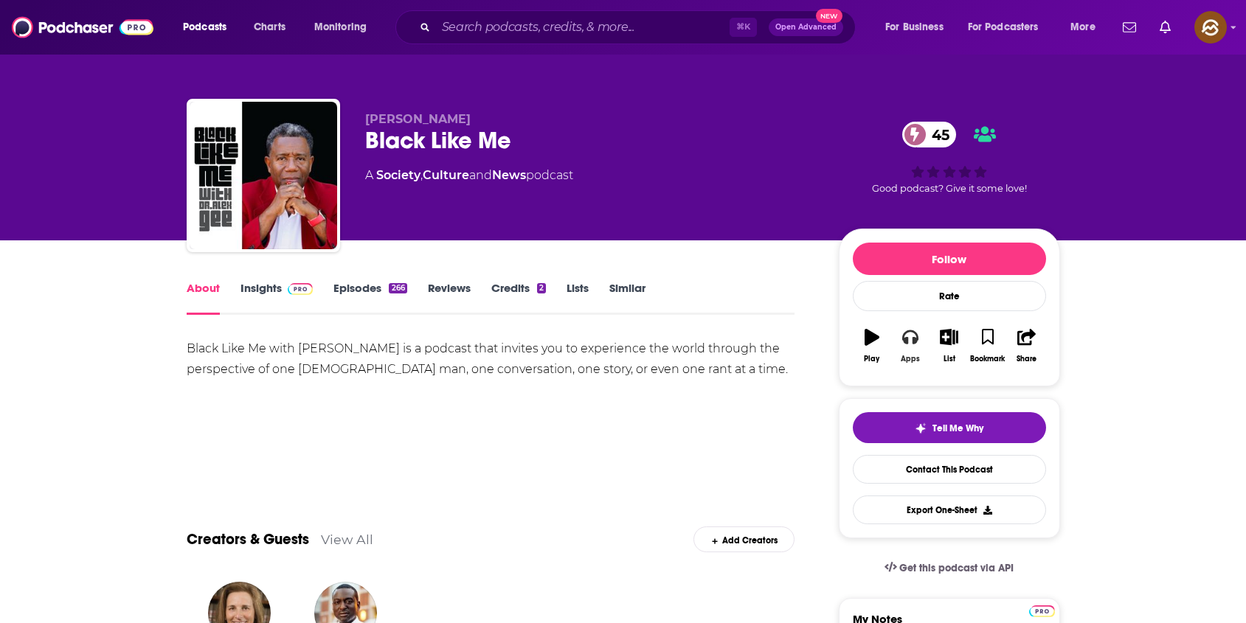
click at [916, 342] on icon "button" at bounding box center [910, 338] width 16 height 15
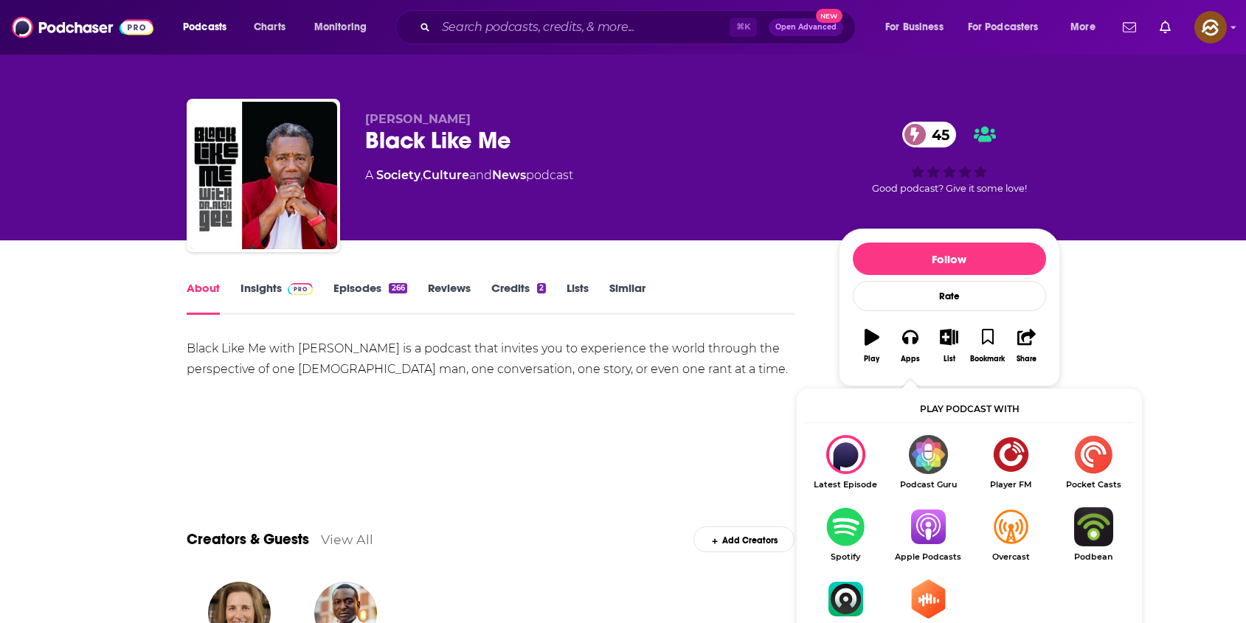
click at [928, 523] on img "Show Listen On dropdown" at bounding box center [928, 527] width 83 height 39
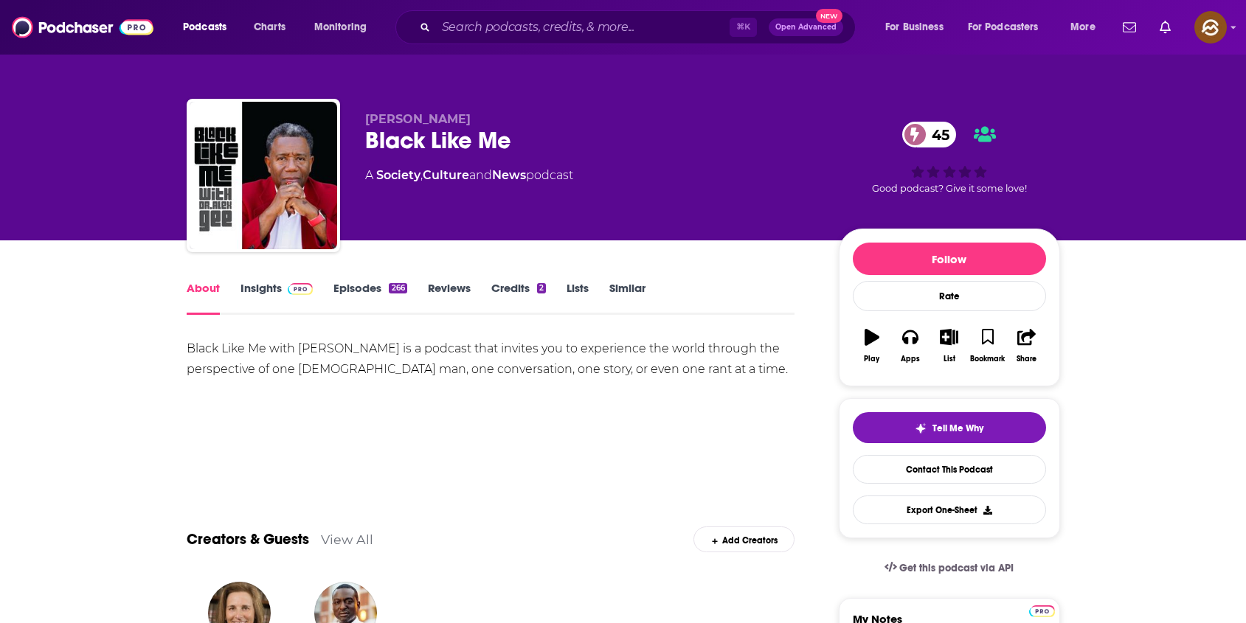
click at [407, 117] on span "Alex Gee" at bounding box center [418, 119] width 106 height 14
drag, startPoint x: 407, startPoint y: 117, endPoint x: 377, endPoint y: 124, distance: 30.2
copy span "Alex Gee"
click at [377, 124] on span "Alex Gee" at bounding box center [418, 119] width 106 height 14
click at [262, 286] on link "Insights" at bounding box center [277, 298] width 73 height 34
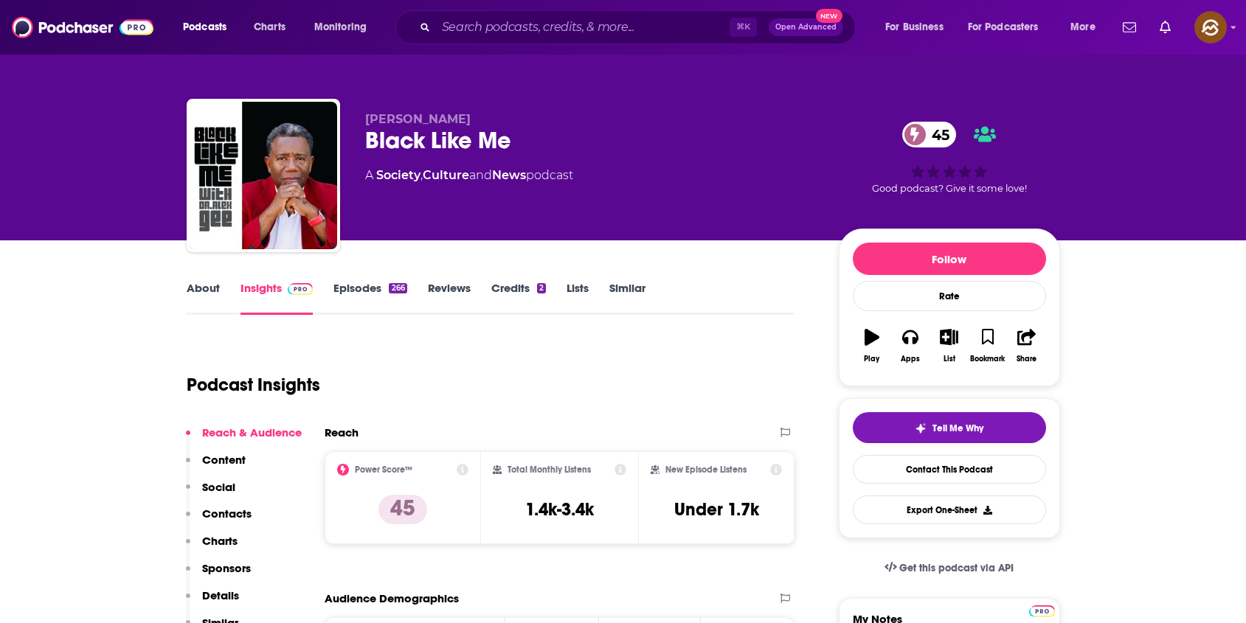
click at [224, 510] on p "Contacts" at bounding box center [226, 514] width 49 height 14
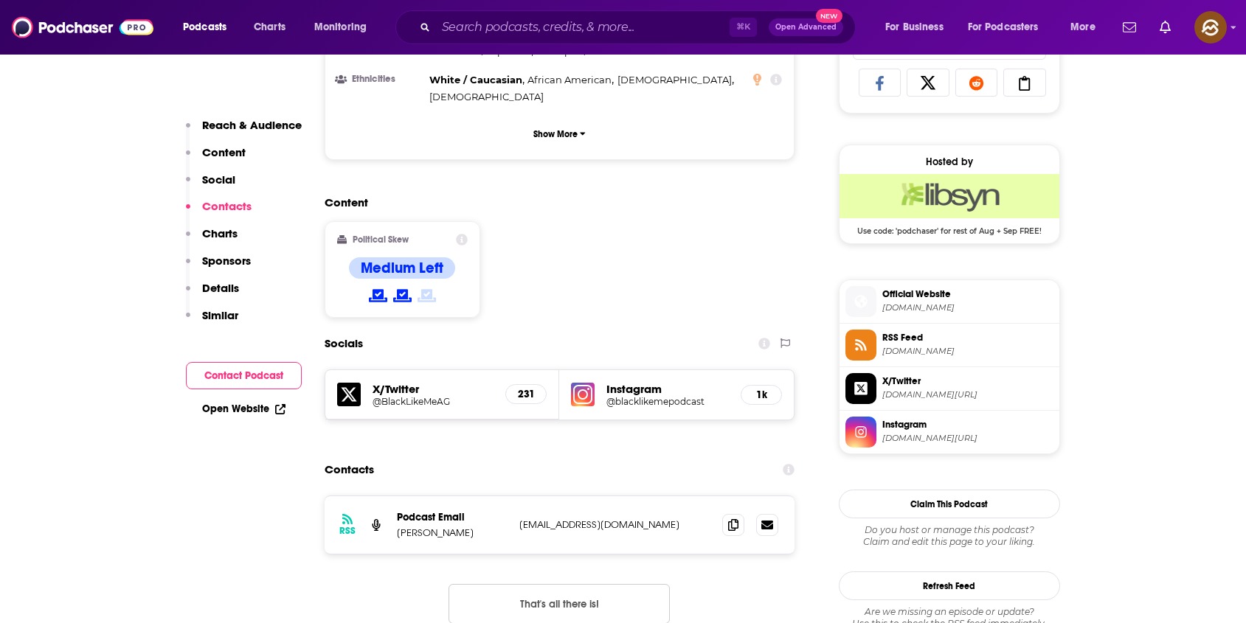
scroll to position [1182, 0]
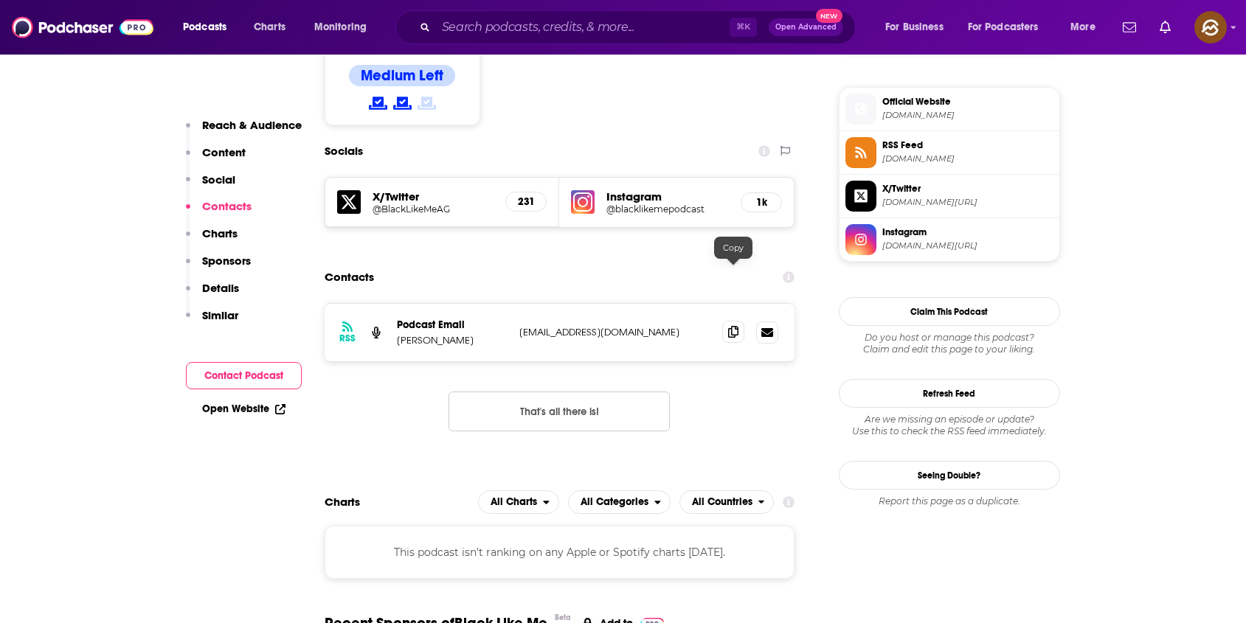
click at [739, 326] on icon at bounding box center [733, 332] width 10 height 12
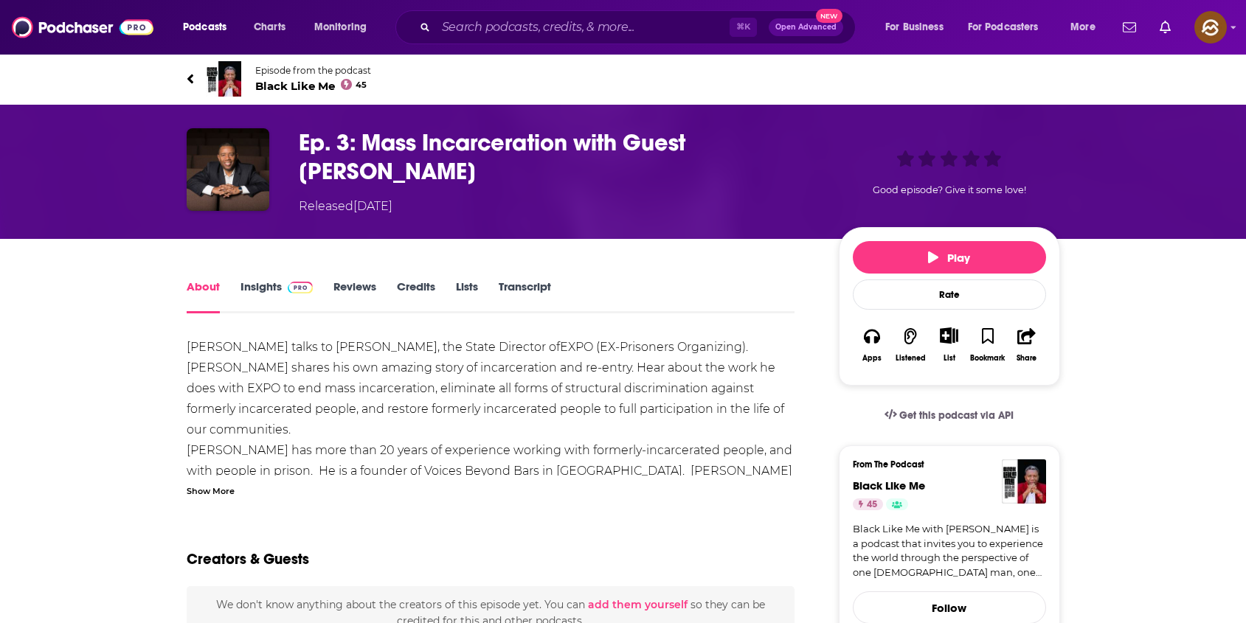
click at [756, 145] on h1 "Ep. 3: Mass Incarceration with Guest [PERSON_NAME]" at bounding box center [557, 157] width 516 height 58
drag, startPoint x: 756, startPoint y: 145, endPoint x: 699, endPoint y: 177, distance: 65.4
copy h1 "[PERSON_NAME]"
click at [699, 177] on h1 "Ep. 3: Mass Incarceration with Guest [PERSON_NAME]" at bounding box center [557, 157] width 516 height 58
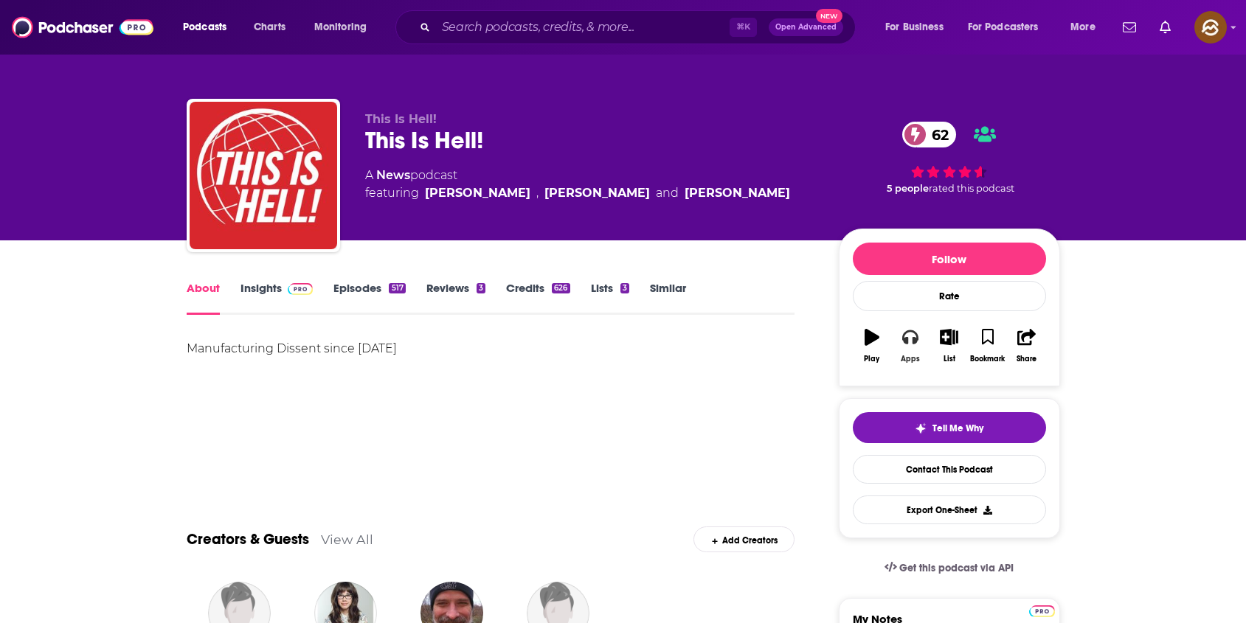
click at [918, 340] on icon "button" at bounding box center [910, 338] width 16 height 15
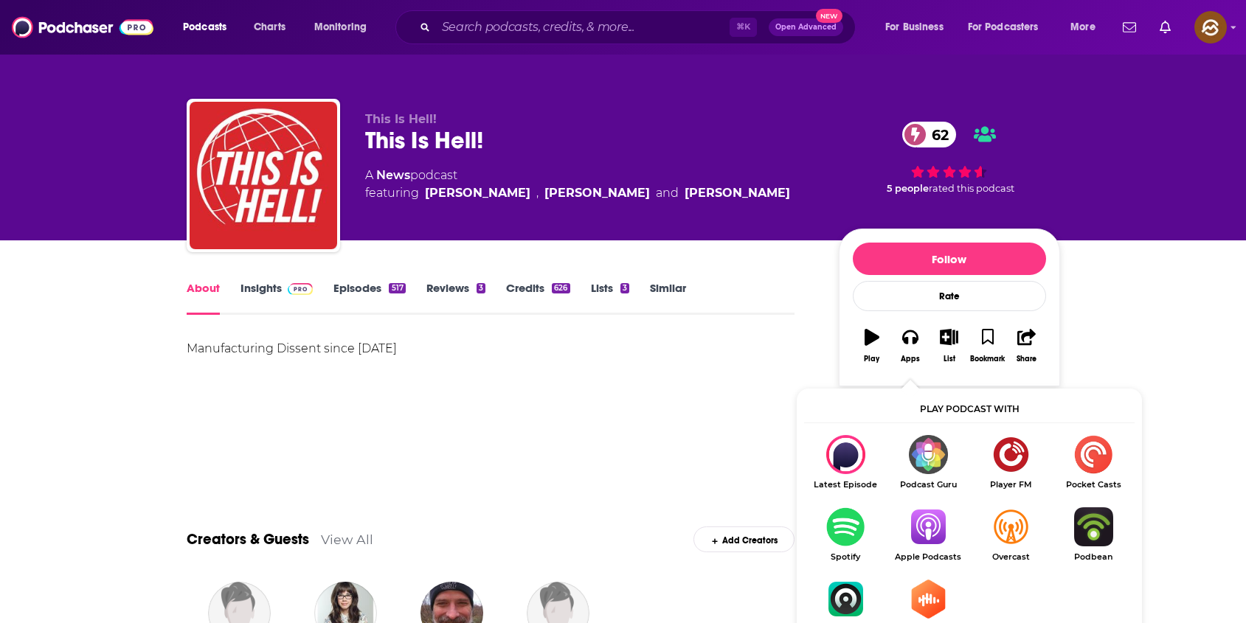
click at [942, 530] on img "Show Listen On dropdown" at bounding box center [928, 527] width 83 height 39
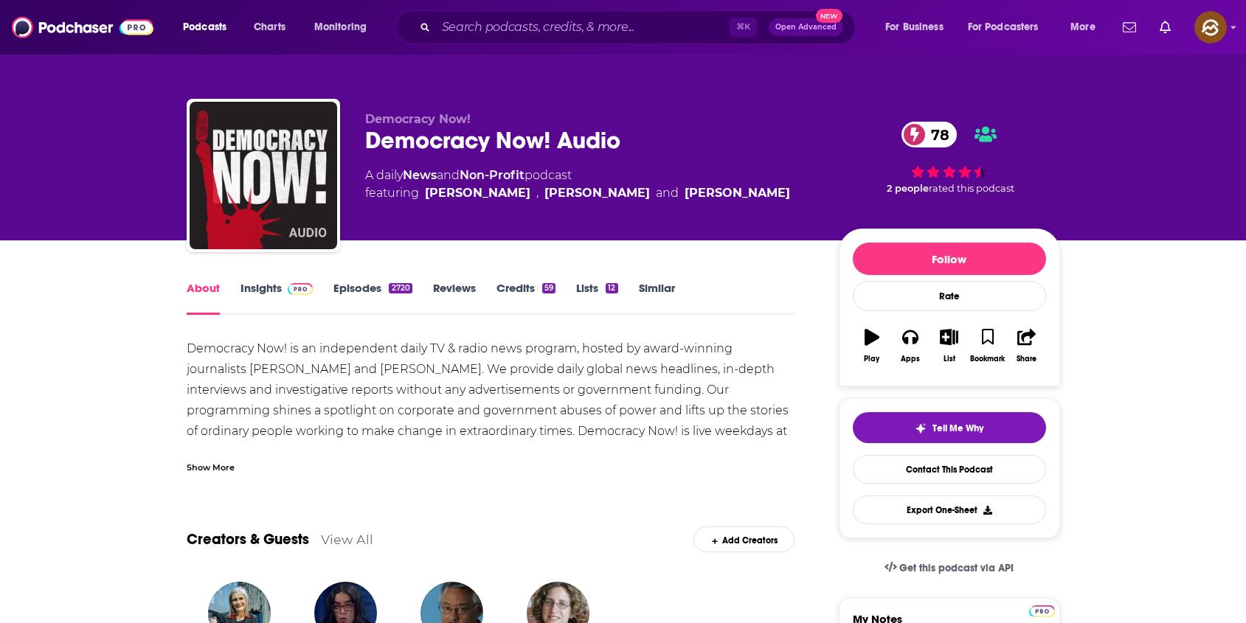
click at [429, 145] on div "Democracy Now! Audio 78" at bounding box center [590, 140] width 450 height 29
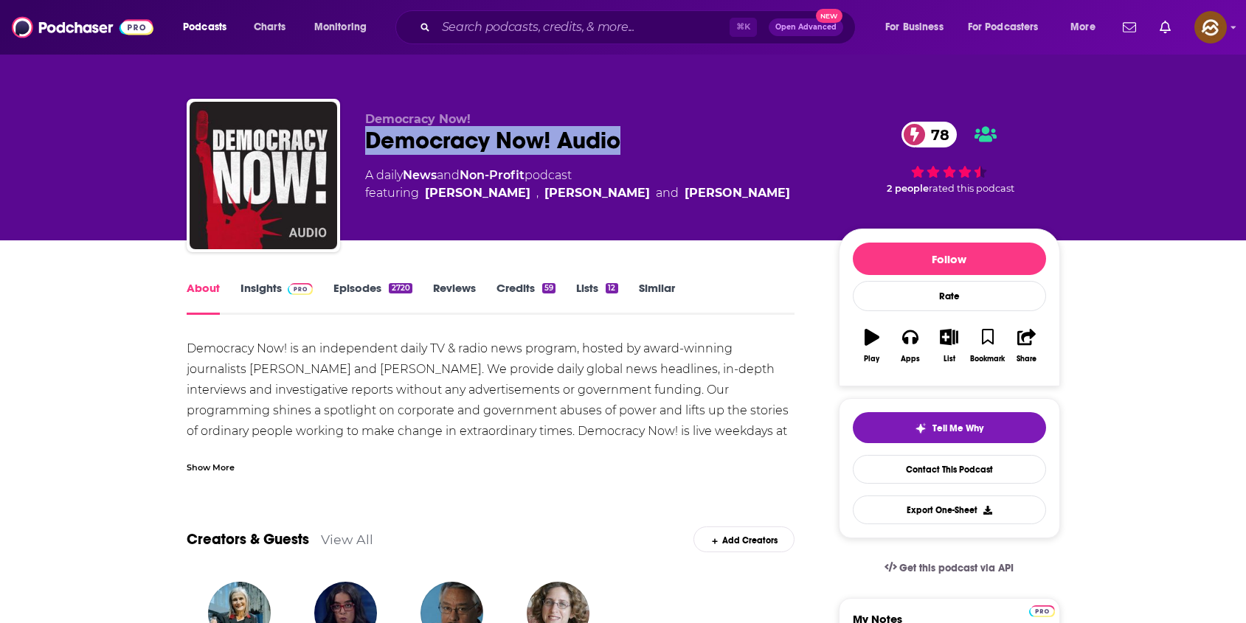
drag, startPoint x: 429, startPoint y: 145, endPoint x: 572, endPoint y: 142, distance: 143.1
copy h1 "Democracy Now! Audio"
click at [572, 142] on div "Democracy Now! Audio 78" at bounding box center [590, 140] width 450 height 29
click at [907, 338] on icon "button" at bounding box center [910, 338] width 16 height 15
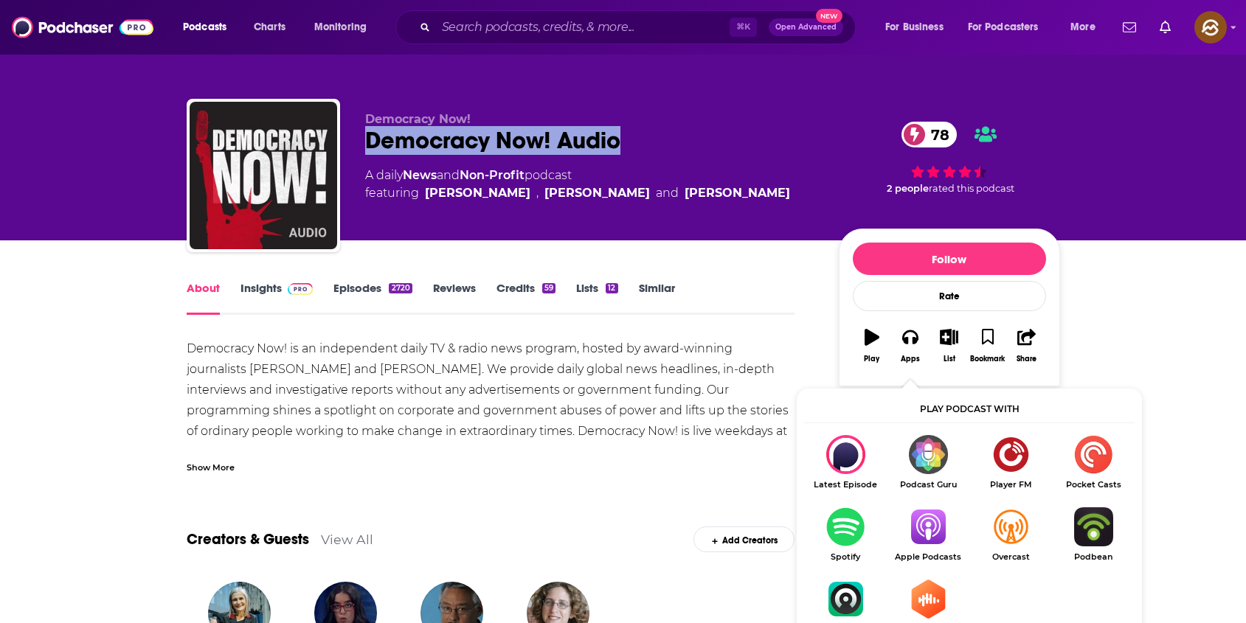
click at [930, 511] on img "Show Listen On dropdown" at bounding box center [928, 527] width 83 height 39
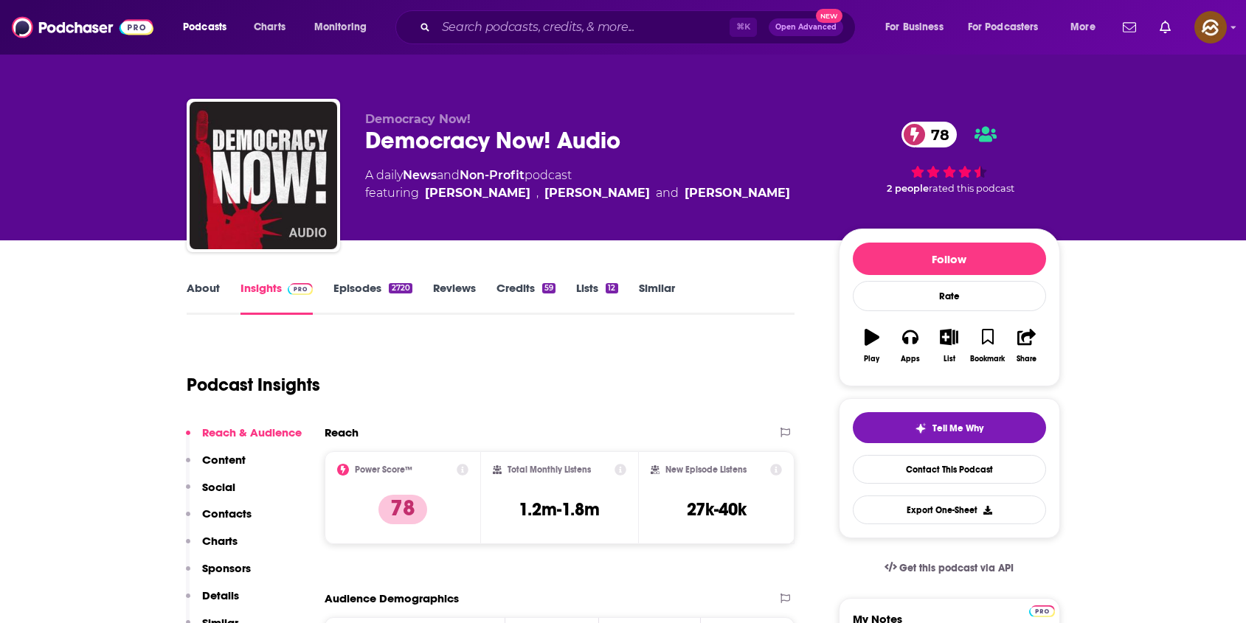
click at [241, 510] on p "Contacts" at bounding box center [226, 514] width 49 height 14
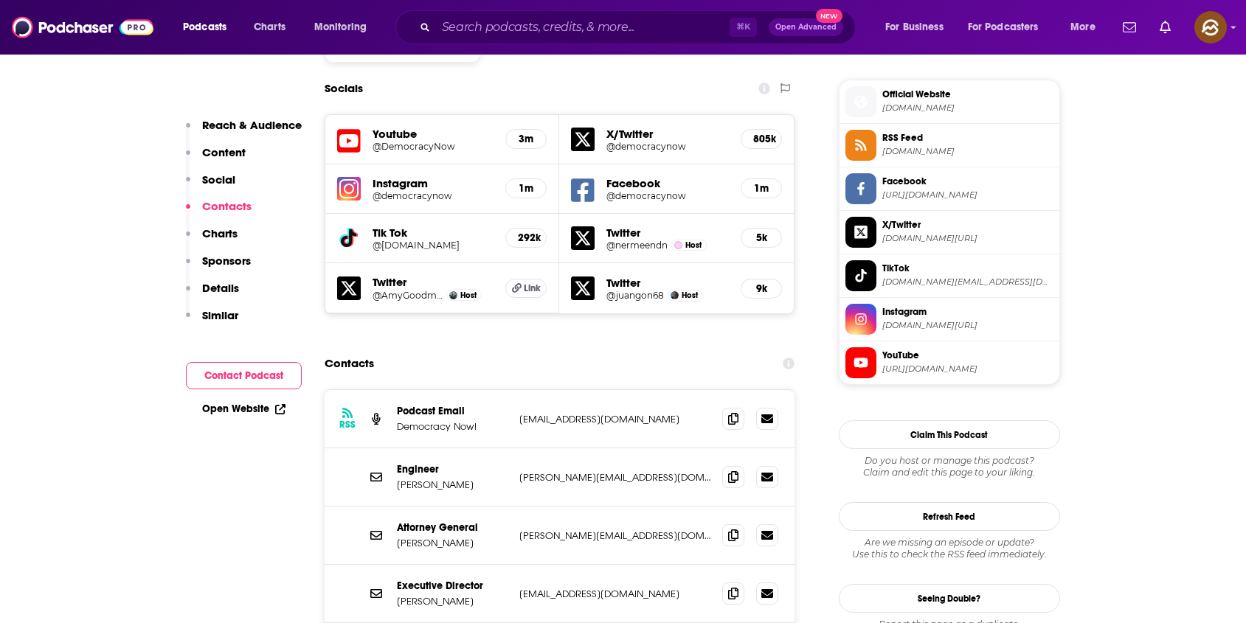
scroll to position [1348, 0]
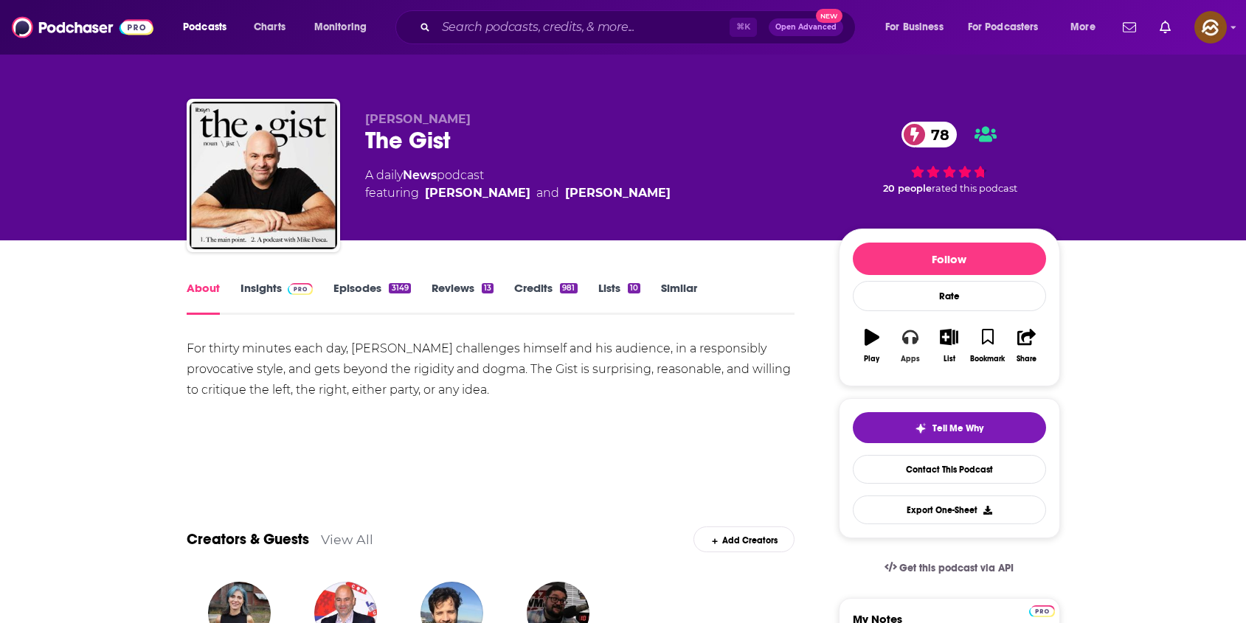
click at [912, 352] on button "Apps" at bounding box center [910, 345] width 38 height 53
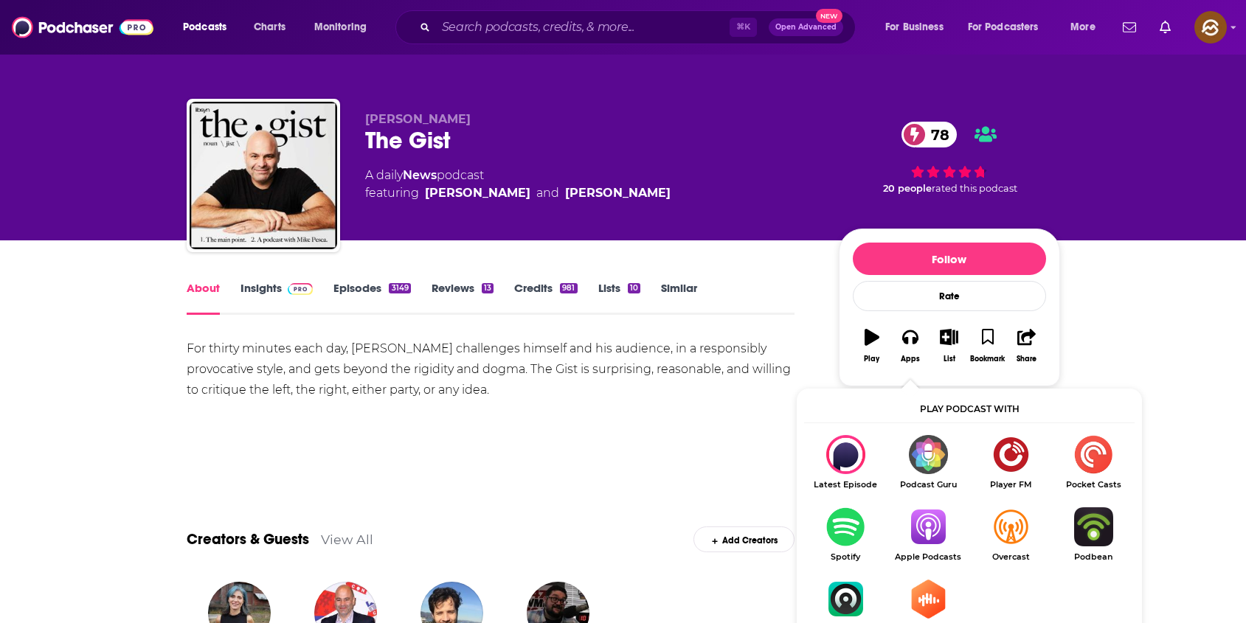
click at [919, 531] on img "Show Listen On dropdown" at bounding box center [928, 527] width 83 height 39
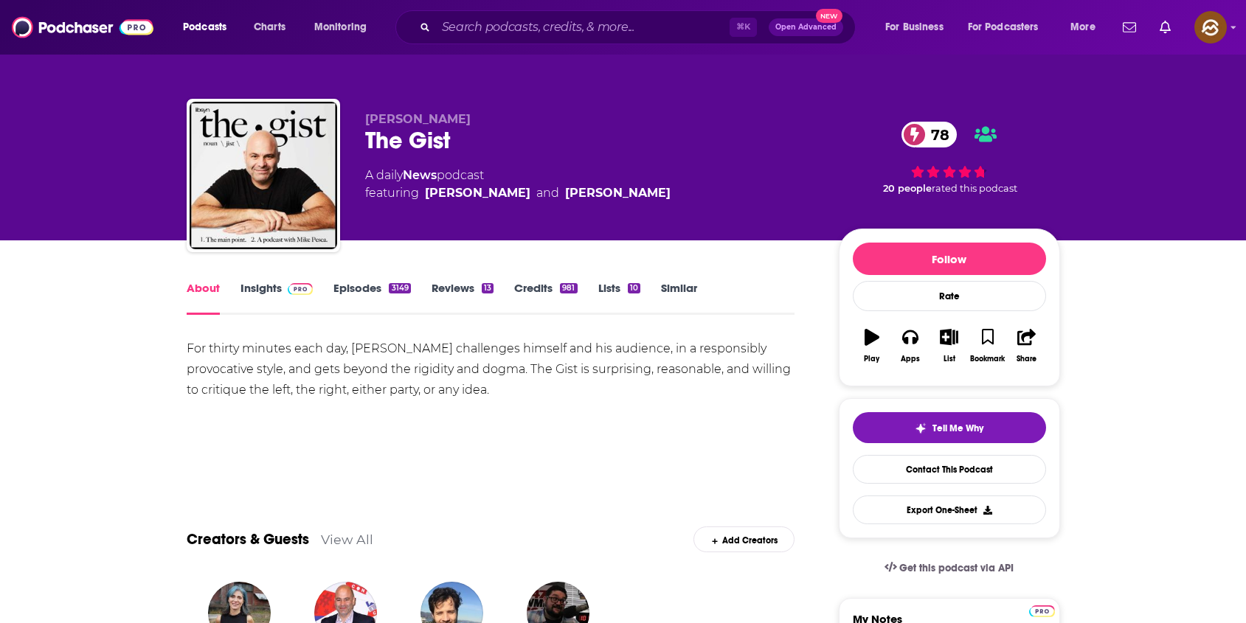
click at [415, 123] on span "[PERSON_NAME]" at bounding box center [418, 119] width 106 height 14
drag, startPoint x: 415, startPoint y: 123, endPoint x: 390, endPoint y: 123, distance: 25.8
copy span "[PERSON_NAME]"
click at [390, 123] on span "[PERSON_NAME]" at bounding box center [418, 119] width 106 height 14
click at [263, 293] on link "Insights" at bounding box center [277, 298] width 73 height 34
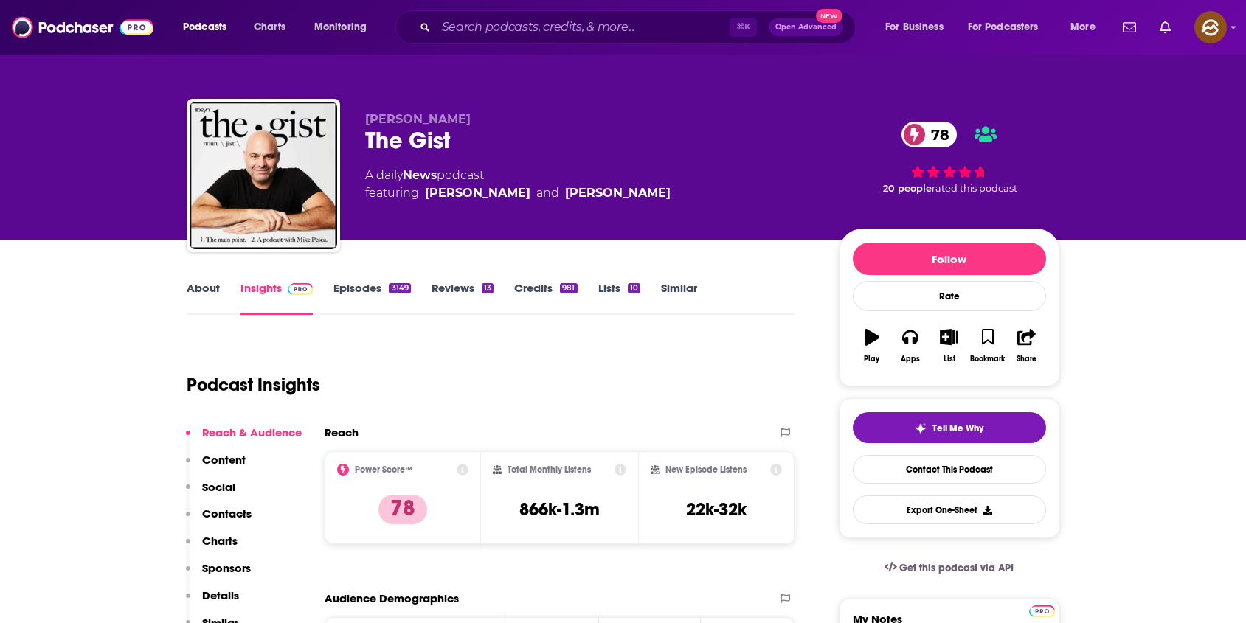
click at [234, 506] on div "Reach & Audience Content Social Contacts Charts Sponsors Details Similar" at bounding box center [244, 534] width 116 height 217
click at [234, 507] on p "Contacts" at bounding box center [226, 514] width 49 height 14
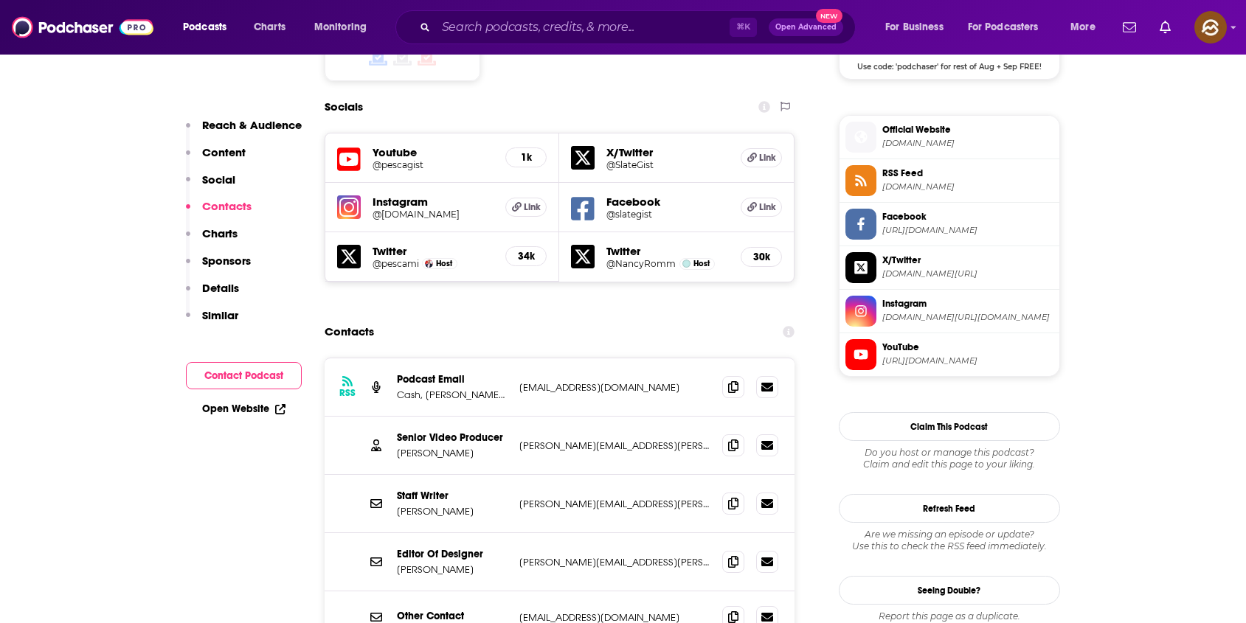
scroll to position [1281, 0]
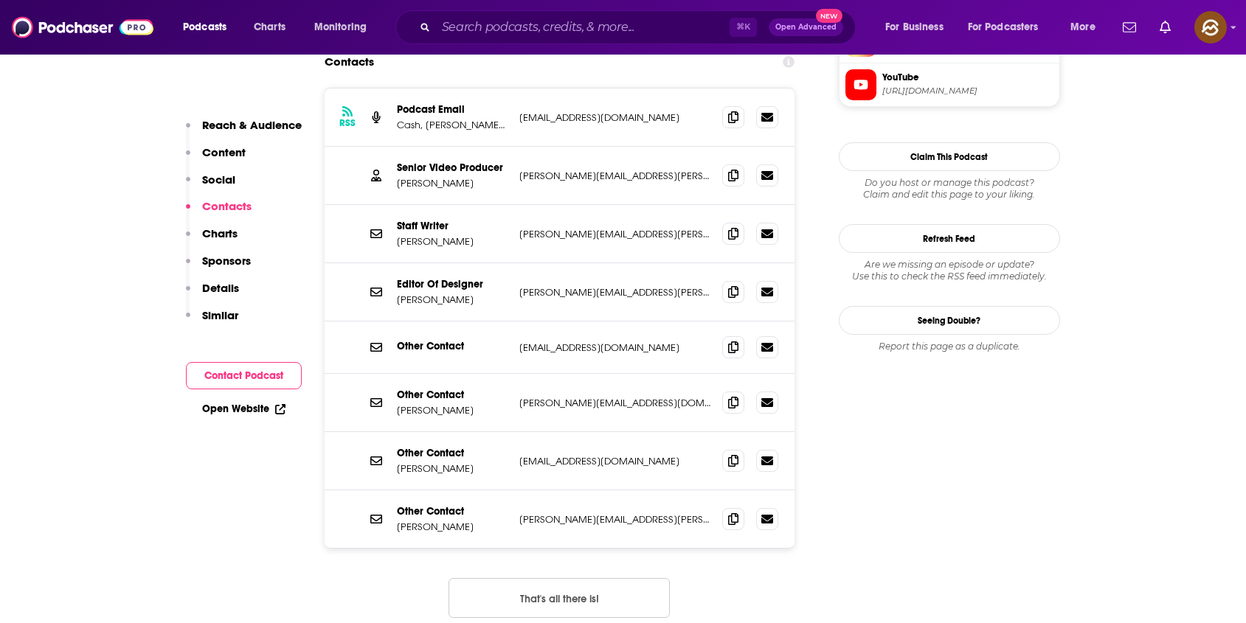
scroll to position [1543, 0]
click at [741, 449] on span at bounding box center [733, 460] width 22 height 22
click at [741, 390] on span at bounding box center [733, 401] width 22 height 22
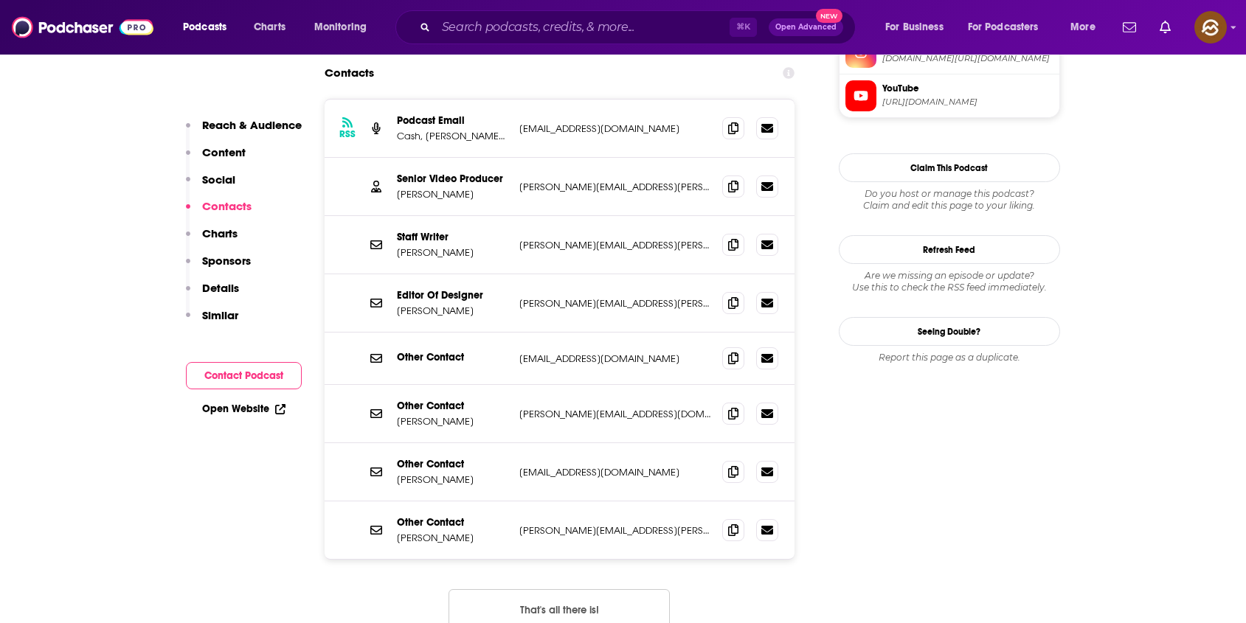
scroll to position [1413, 0]
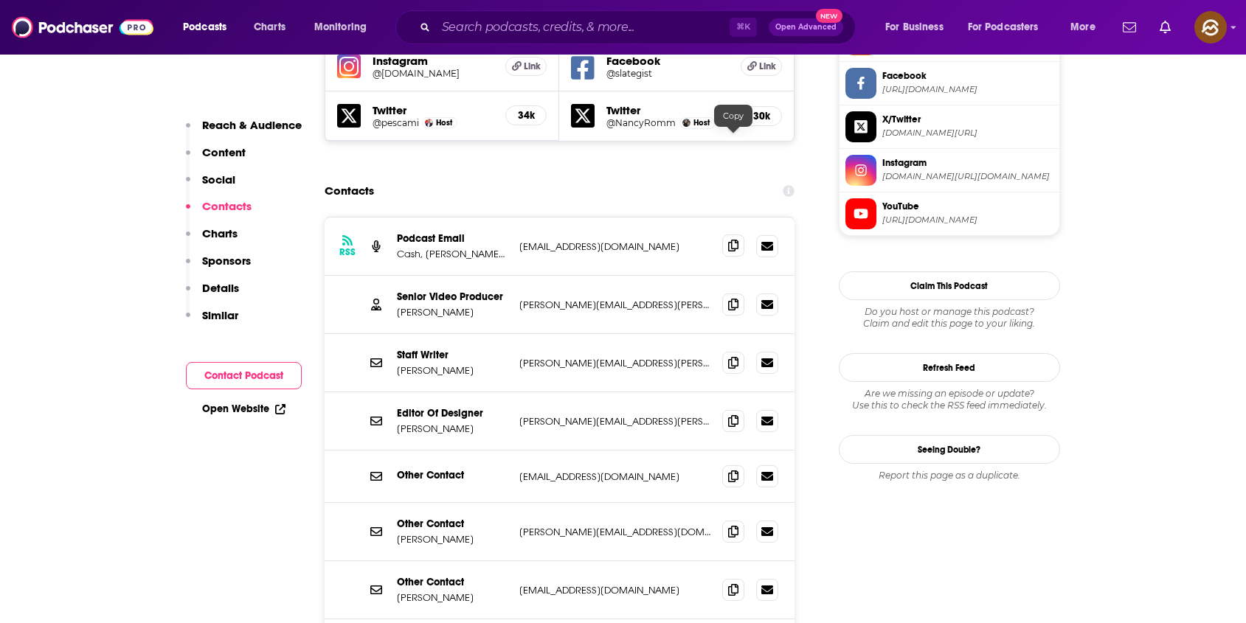
click at [724, 235] on span at bounding box center [733, 246] width 22 height 22
click at [736, 298] on icon at bounding box center [733, 304] width 10 height 12
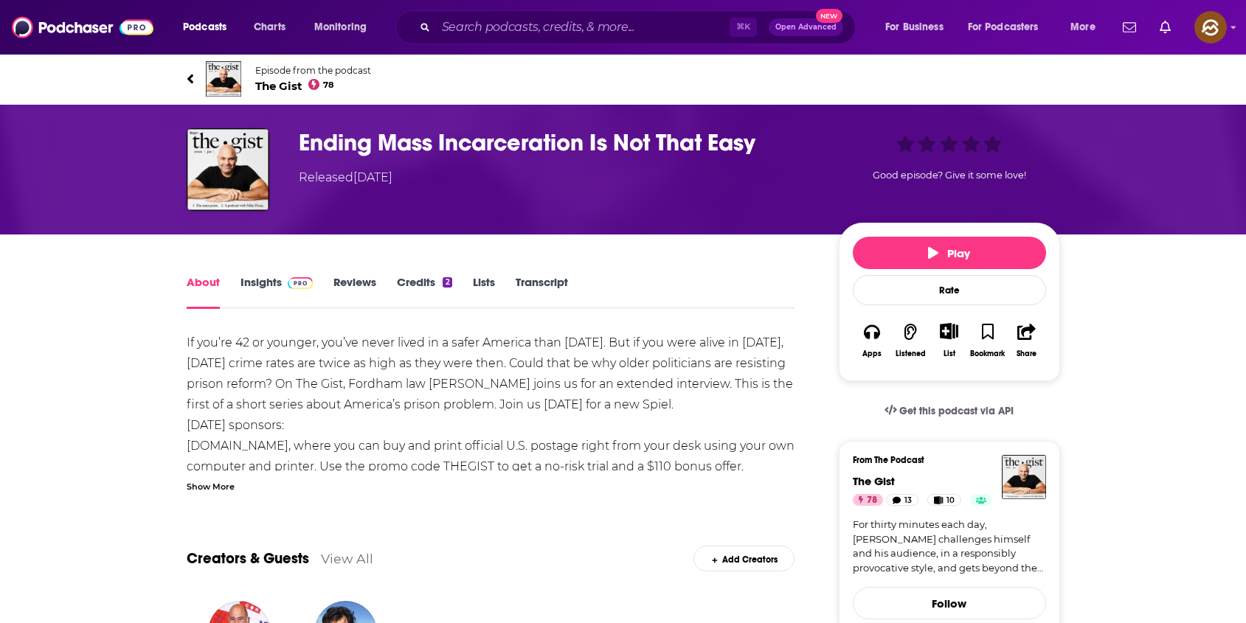
click at [201, 480] on div "Show More" at bounding box center [211, 486] width 48 height 14
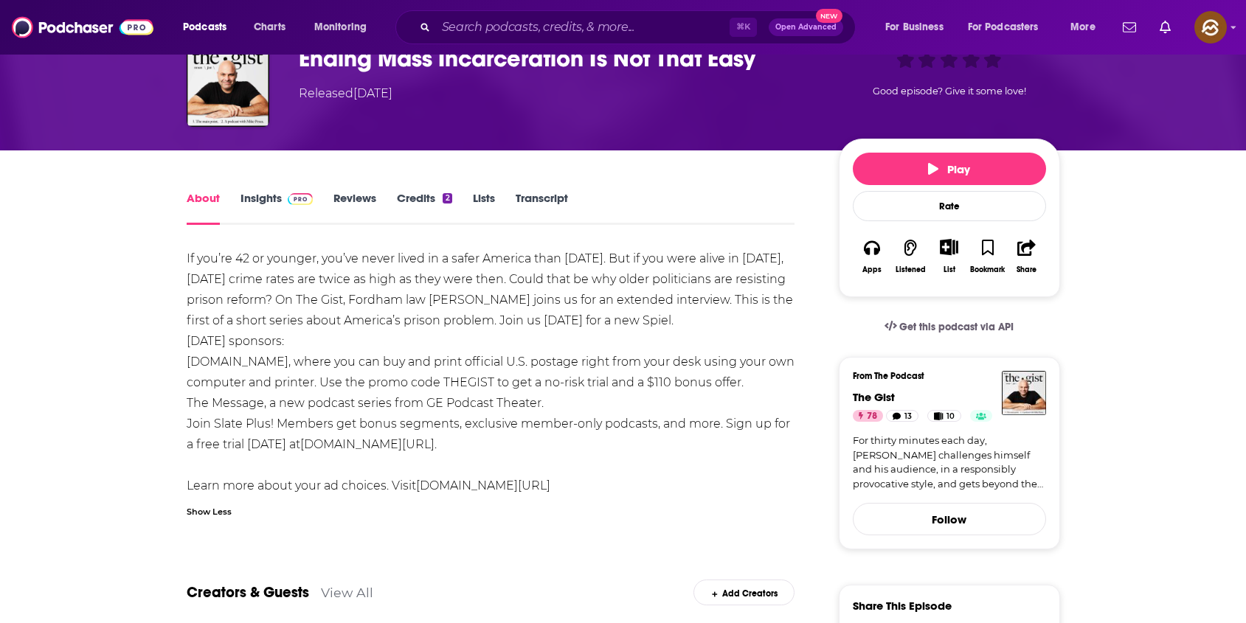
scroll to position [83, 0]
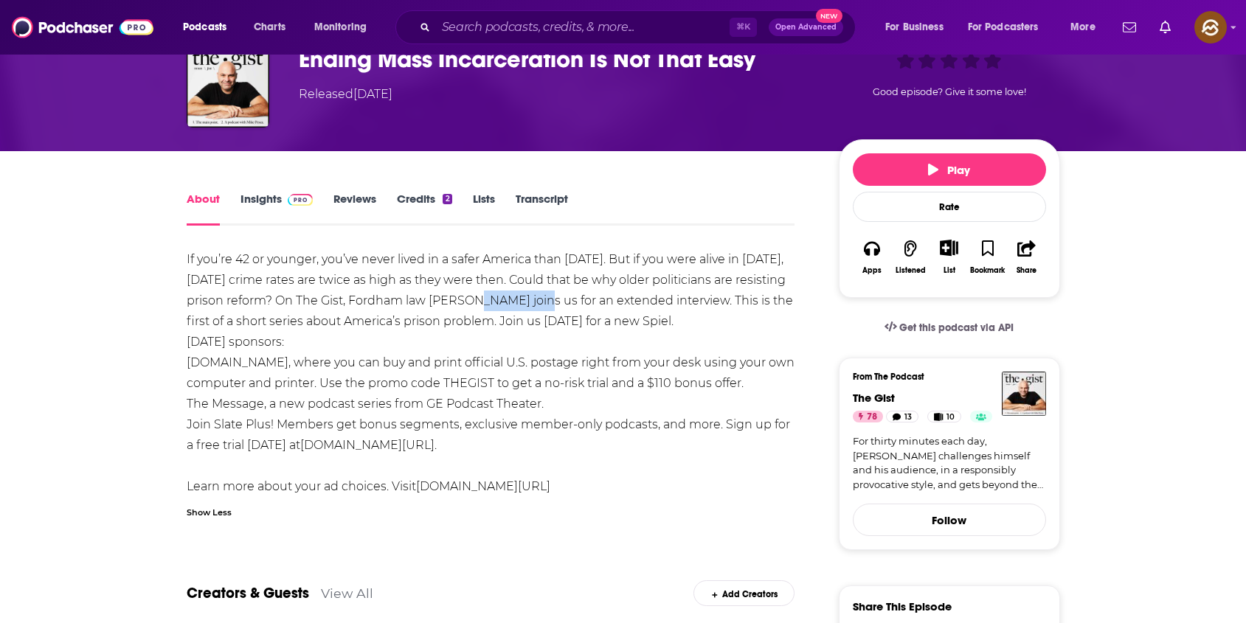
drag, startPoint x: 483, startPoint y: 300, endPoint x: 546, endPoint y: 305, distance: 62.9
copy div "[PERSON_NAME]"
click at [546, 305] on div "If you’re 42 or younger, you’ve never lived in a safer America than [DATE]. But…" at bounding box center [491, 373] width 609 height 248
